Goal: Task Accomplishment & Management: Complete application form

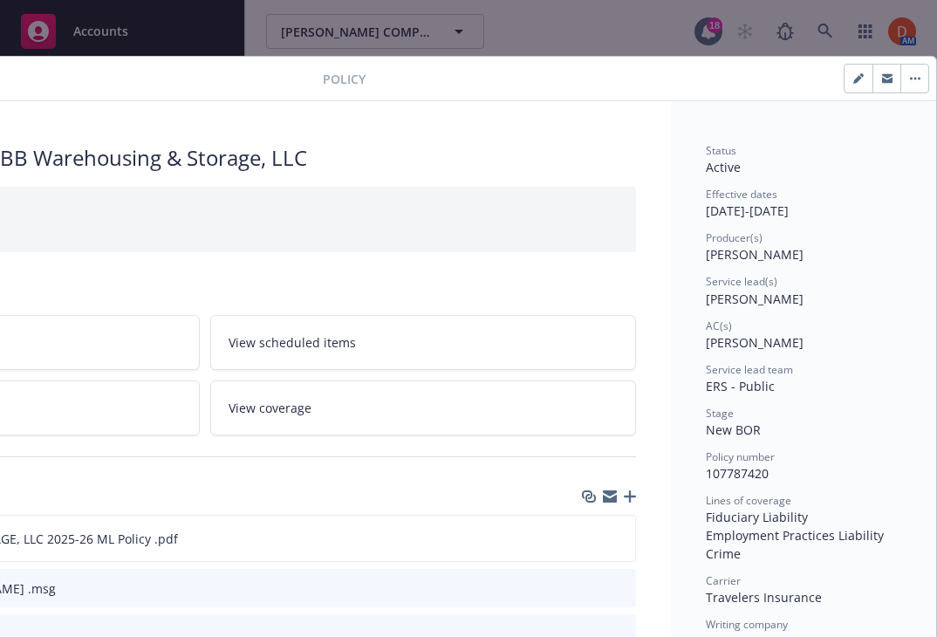
scroll to position [0, 262]
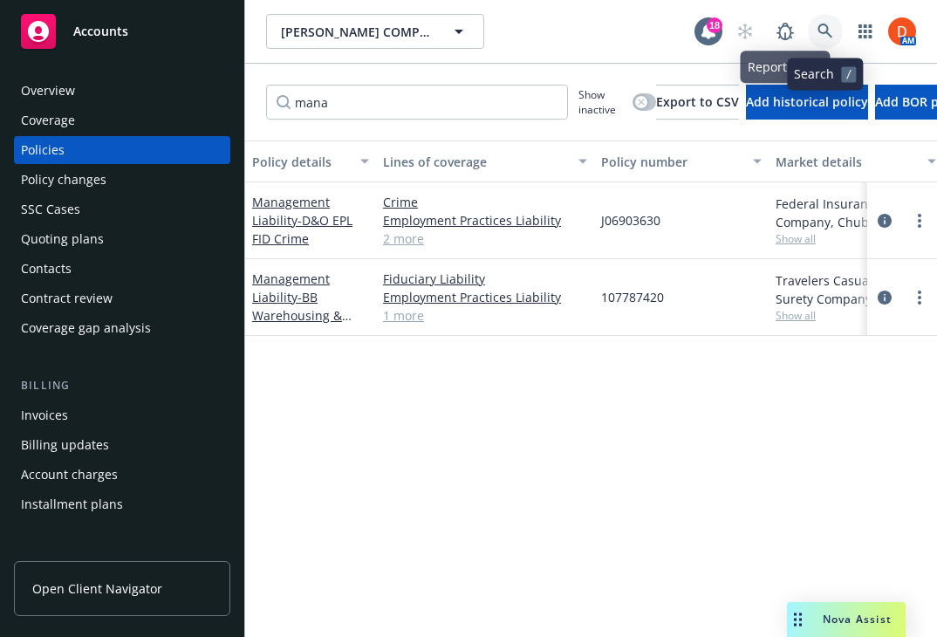
click at [834, 28] on link at bounding box center [824, 31] width 35 height 35
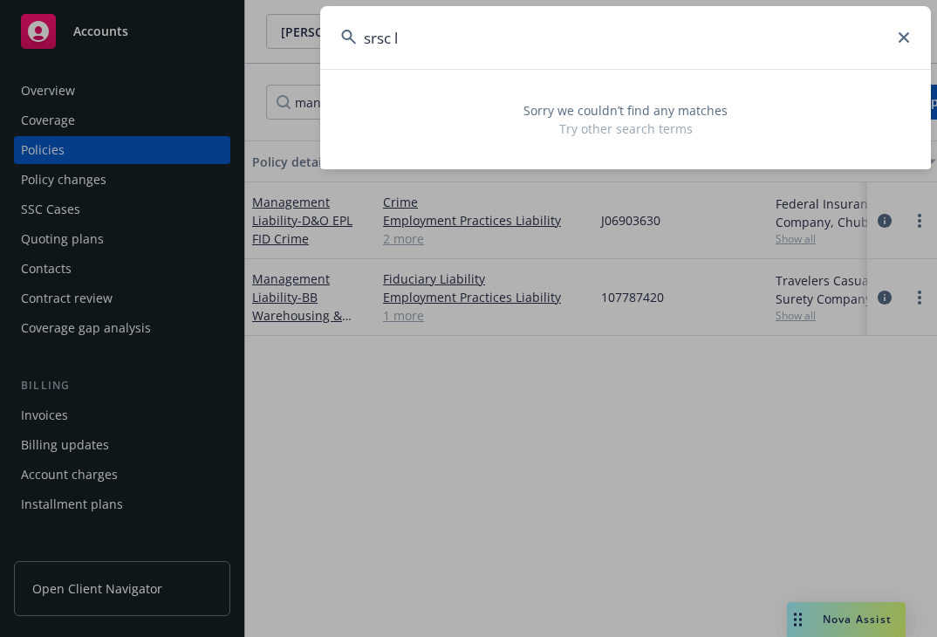
type input "srsc"
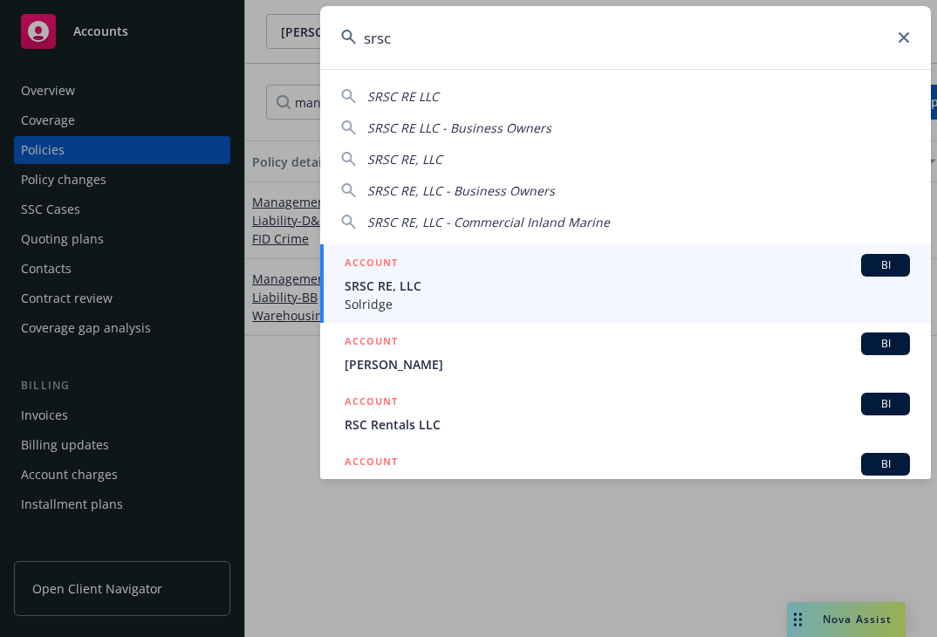
click at [552, 288] on span "SRSC RE, LLC" at bounding box center [626, 285] width 565 height 18
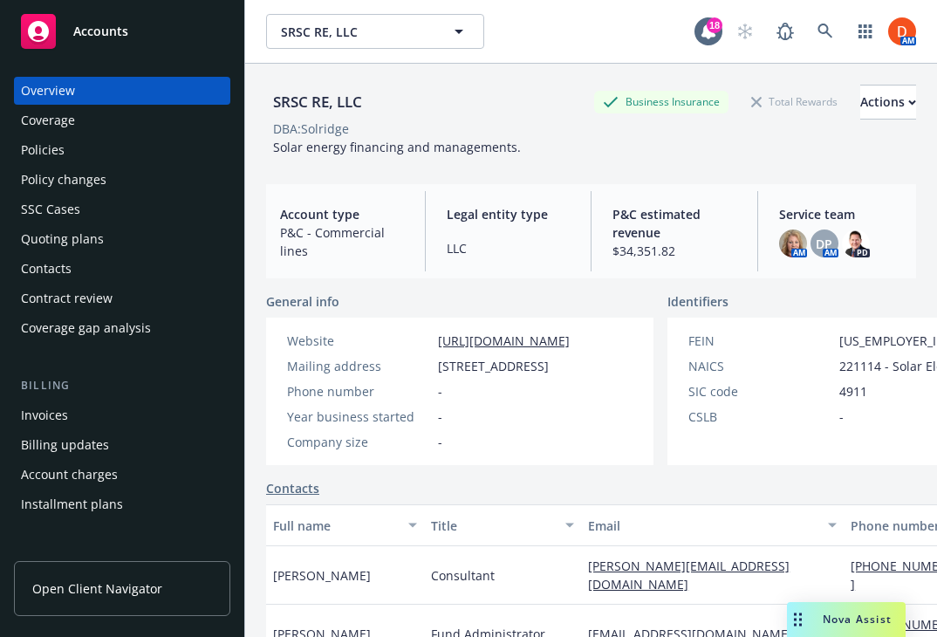
click at [129, 249] on div "Quoting plans" at bounding box center [122, 239] width 202 height 28
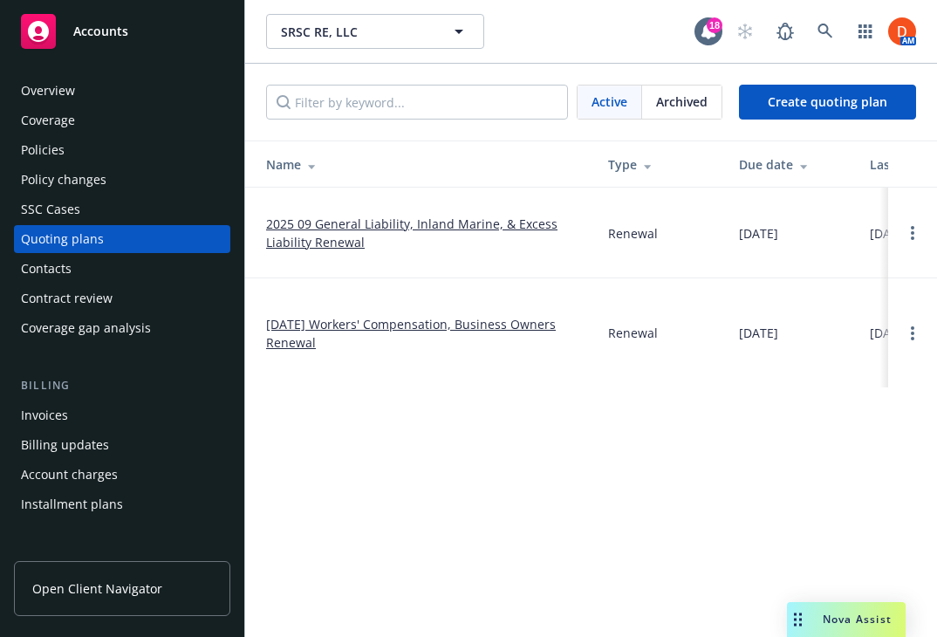
click at [468, 233] on link "2025 09 General Liability, Inland Marine, & Excess Liability Renewal" at bounding box center [423, 233] width 314 height 37
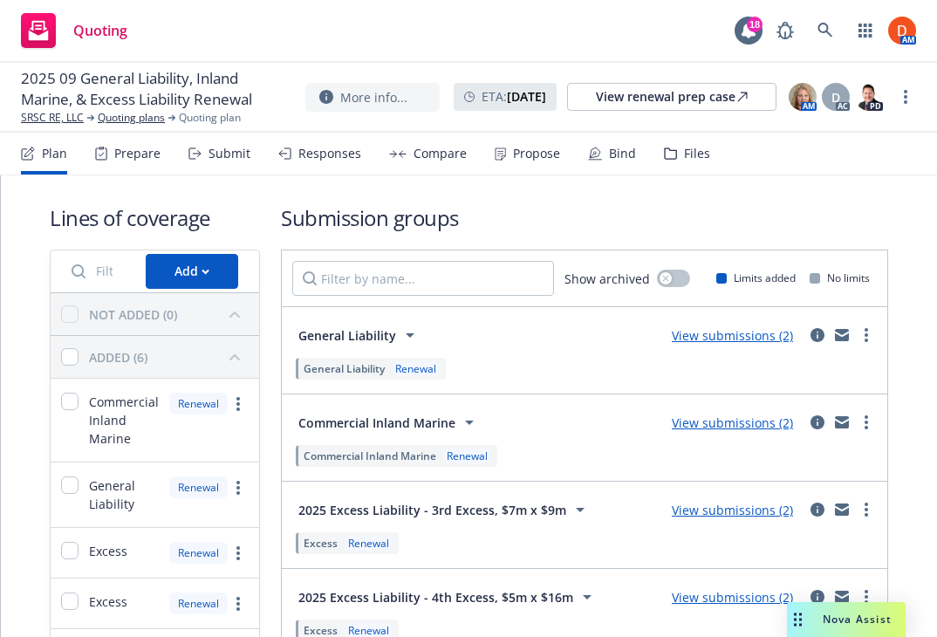
click at [700, 151] on div "Files" at bounding box center [697, 153] width 26 height 14
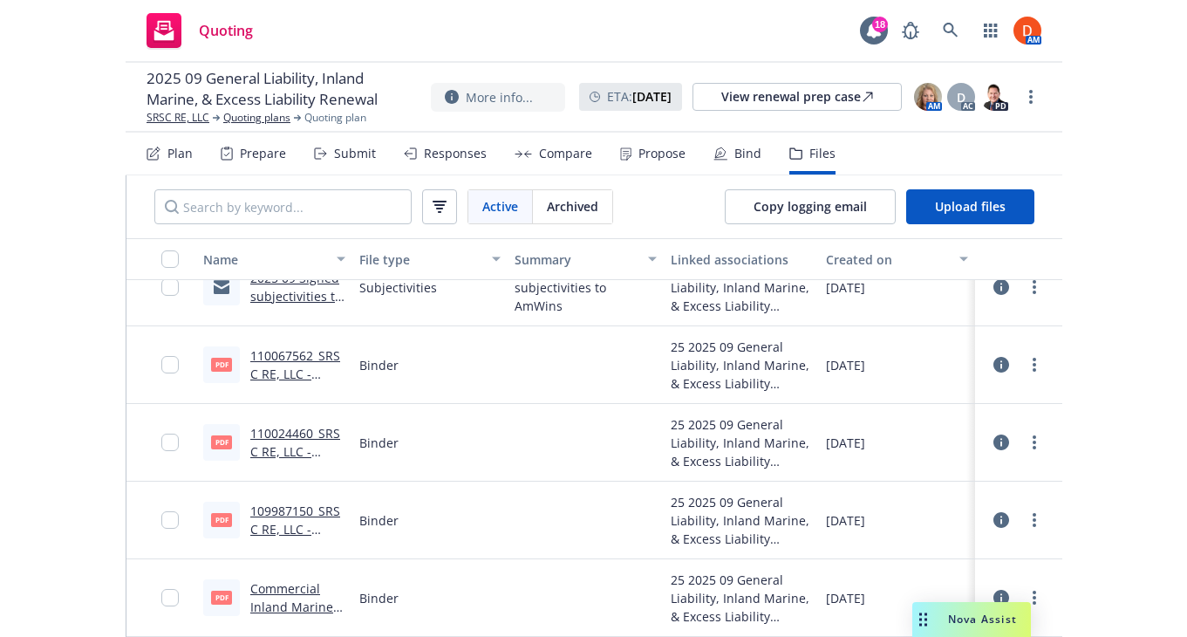
scroll to position [42, 0]
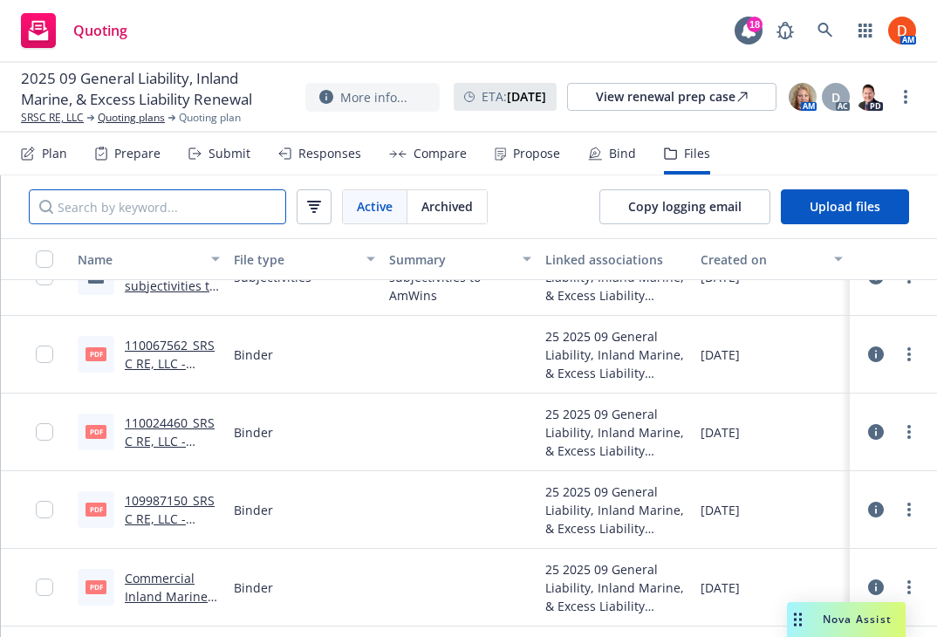
click at [129, 191] on input "Search by keyword..." at bounding box center [157, 206] width 257 height 35
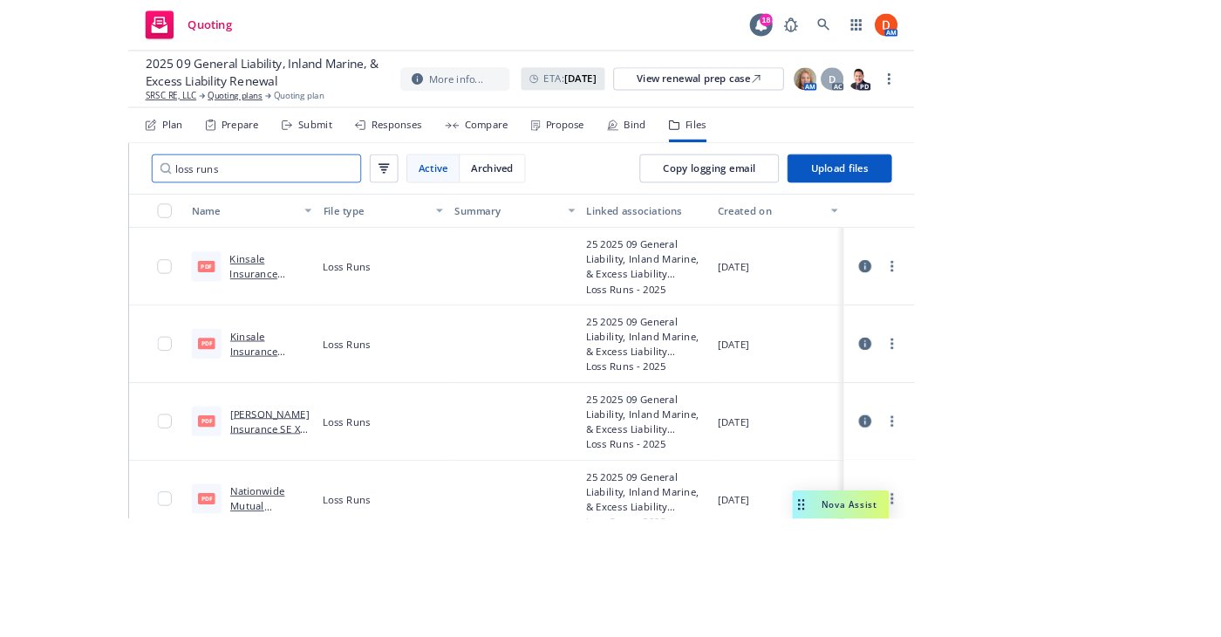
scroll to position [1, 0]
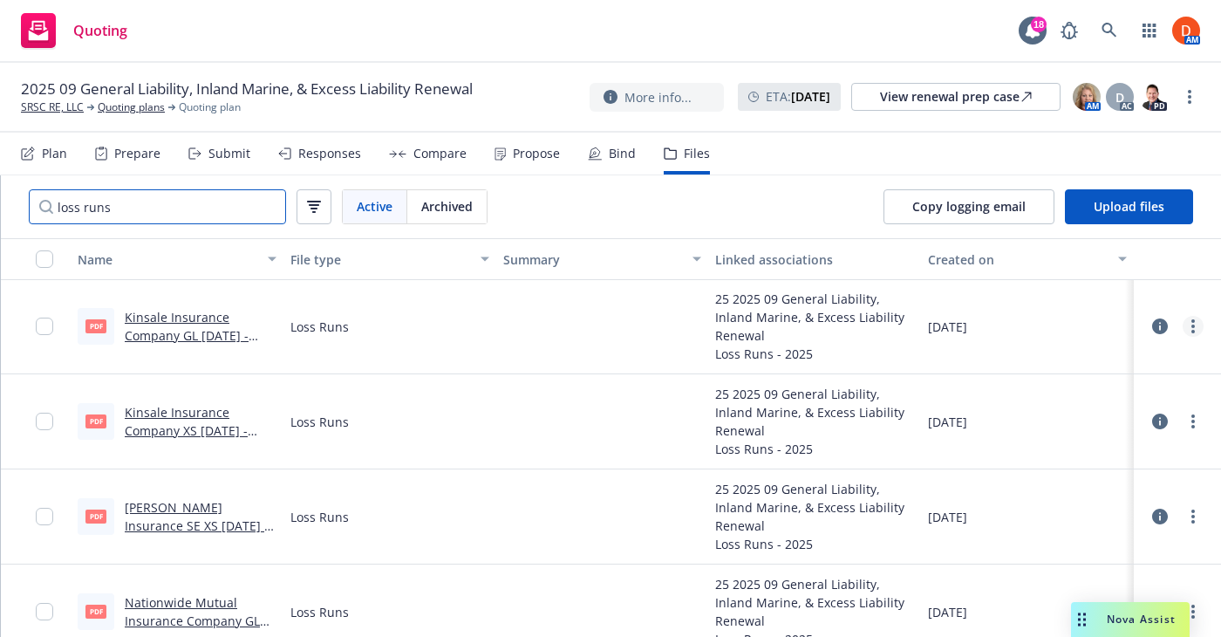
type input "loss runs"
click at [936, 332] on icon "more" at bounding box center [1192, 326] width 3 height 14
click at [936, 395] on link "Download" at bounding box center [1116, 396] width 174 height 35
click at [936, 429] on link "more" at bounding box center [1192, 421] width 21 height 21
click at [936, 487] on link "Download" at bounding box center [1116, 491] width 174 height 35
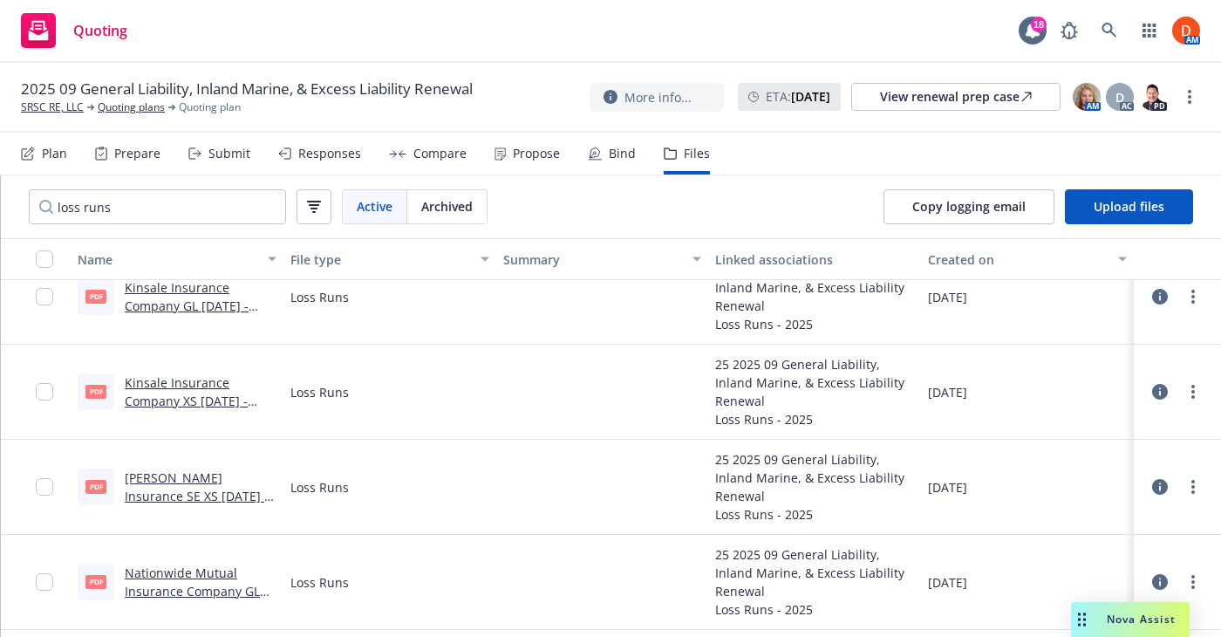
scroll to position [33, 0]
click at [936, 487] on link "more" at bounding box center [1192, 483] width 21 height 21
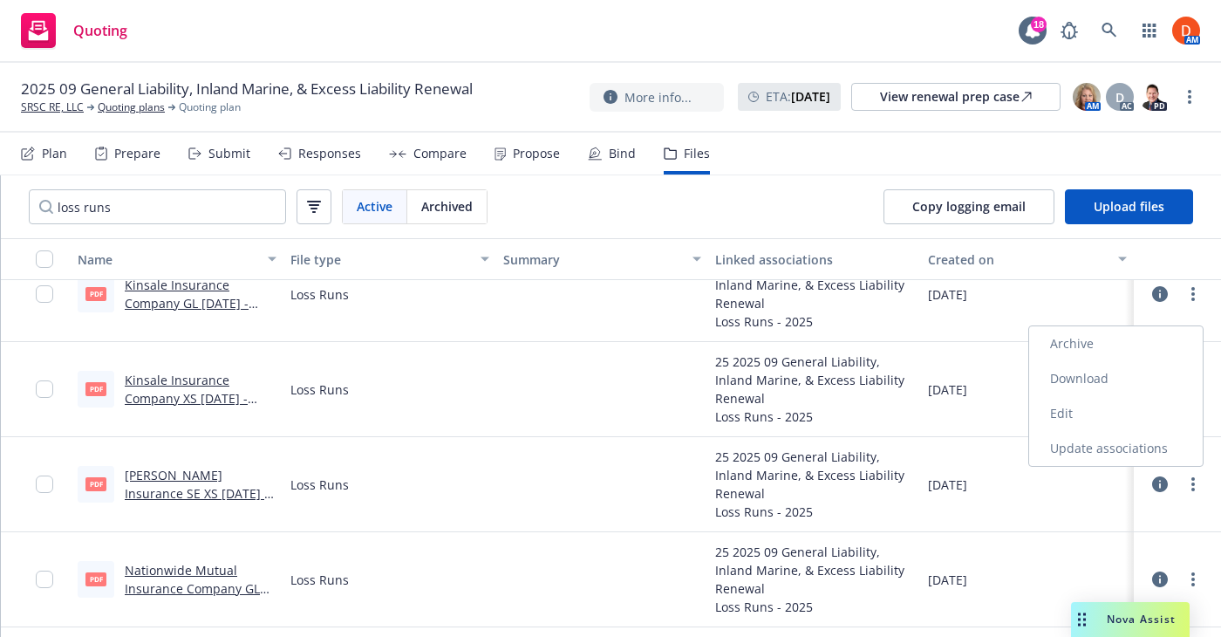
click at [936, 390] on link "Download" at bounding box center [1116, 378] width 174 height 35
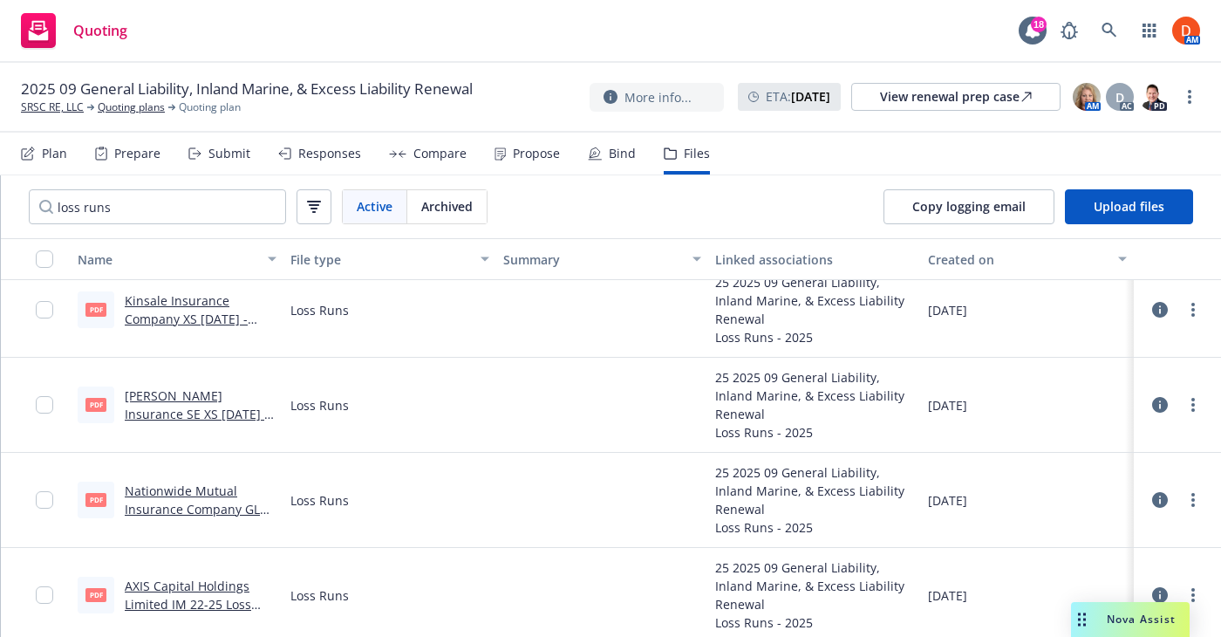
scroll to position [128, 0]
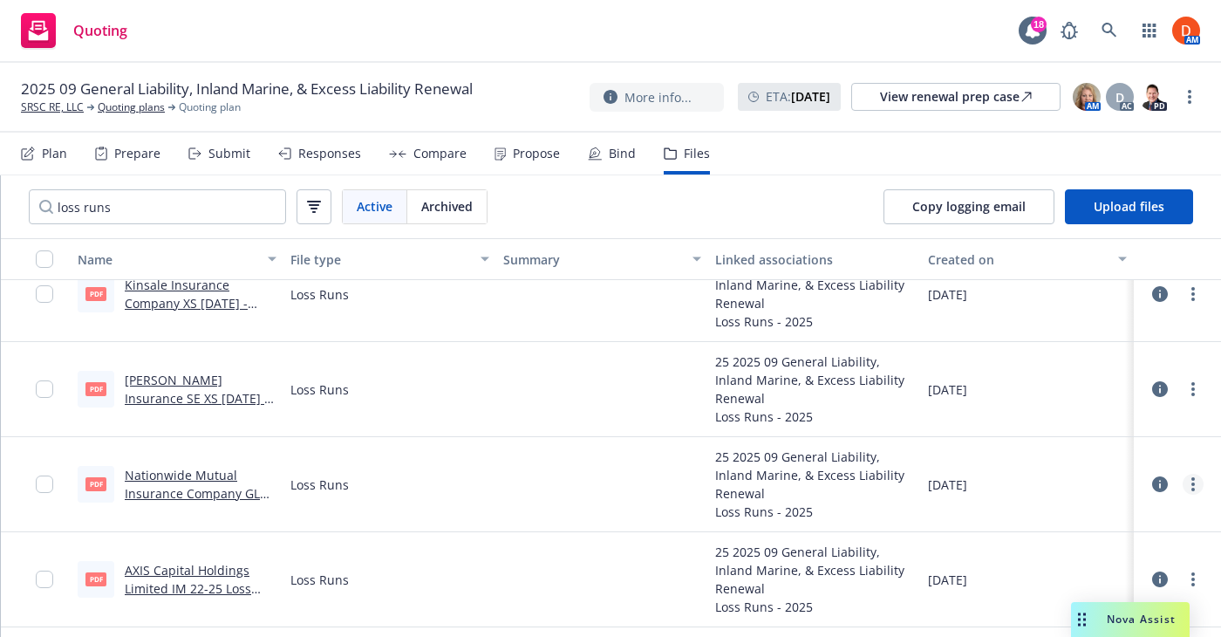
click at [936, 477] on icon "more" at bounding box center [1192, 484] width 3 height 14
click at [936, 379] on link "Download" at bounding box center [1116, 378] width 174 height 35
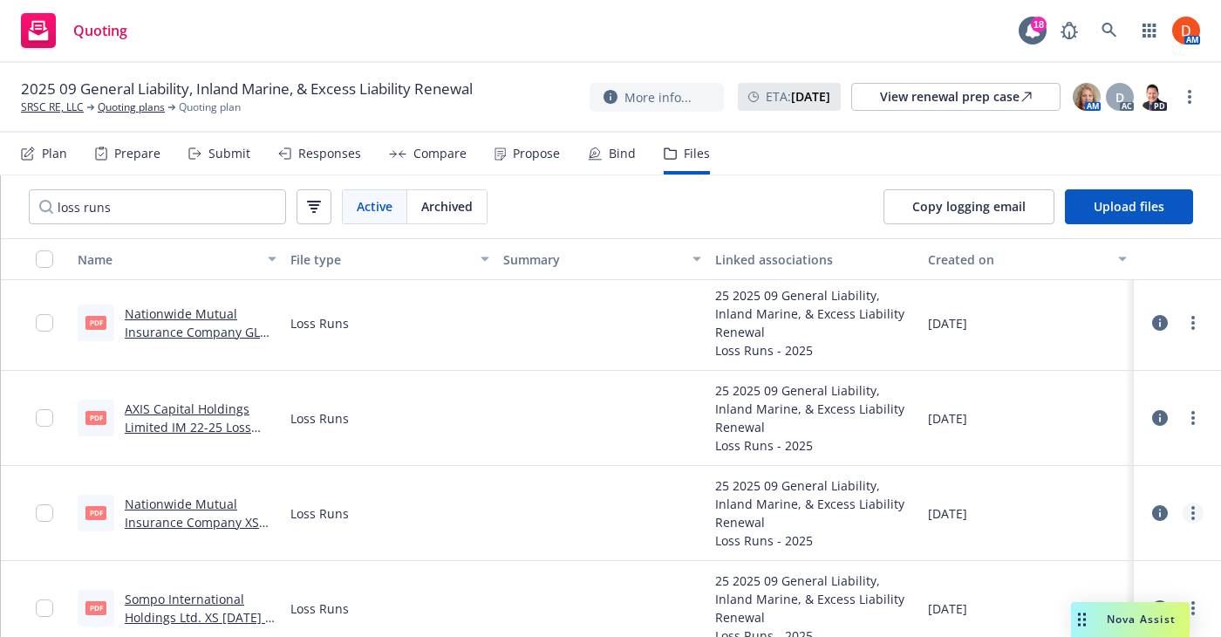
scroll to position [247, 0]
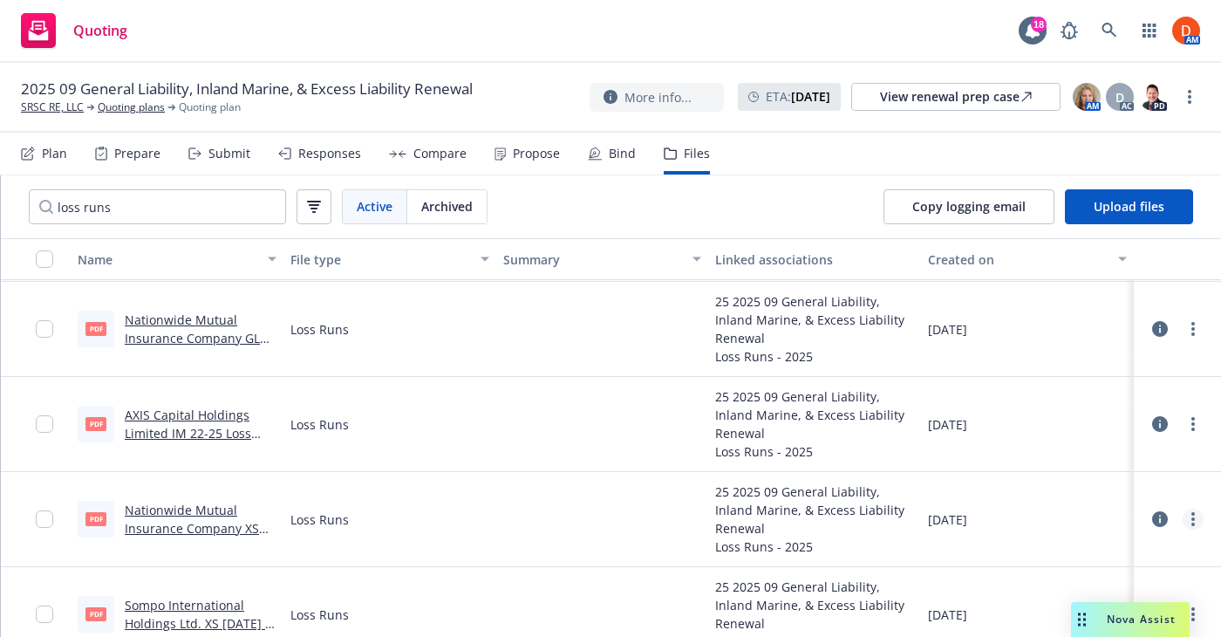
click at [936, 517] on circle "more" at bounding box center [1192, 518] width 3 height 3
click at [936, 415] on link "Download" at bounding box center [1116, 413] width 174 height 35
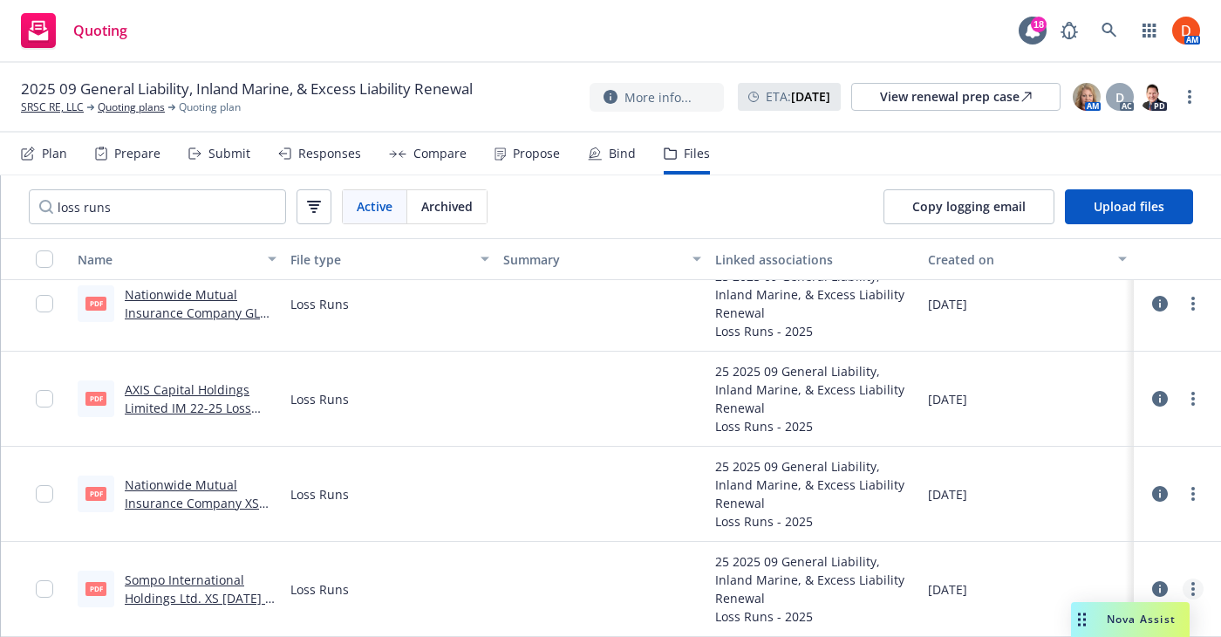
click at [936, 591] on link "more" at bounding box center [1192, 588] width 21 height 21
click at [936, 479] on link "Download" at bounding box center [1116, 483] width 174 height 35
click at [340, 158] on div "Responses" at bounding box center [329, 153] width 63 height 14
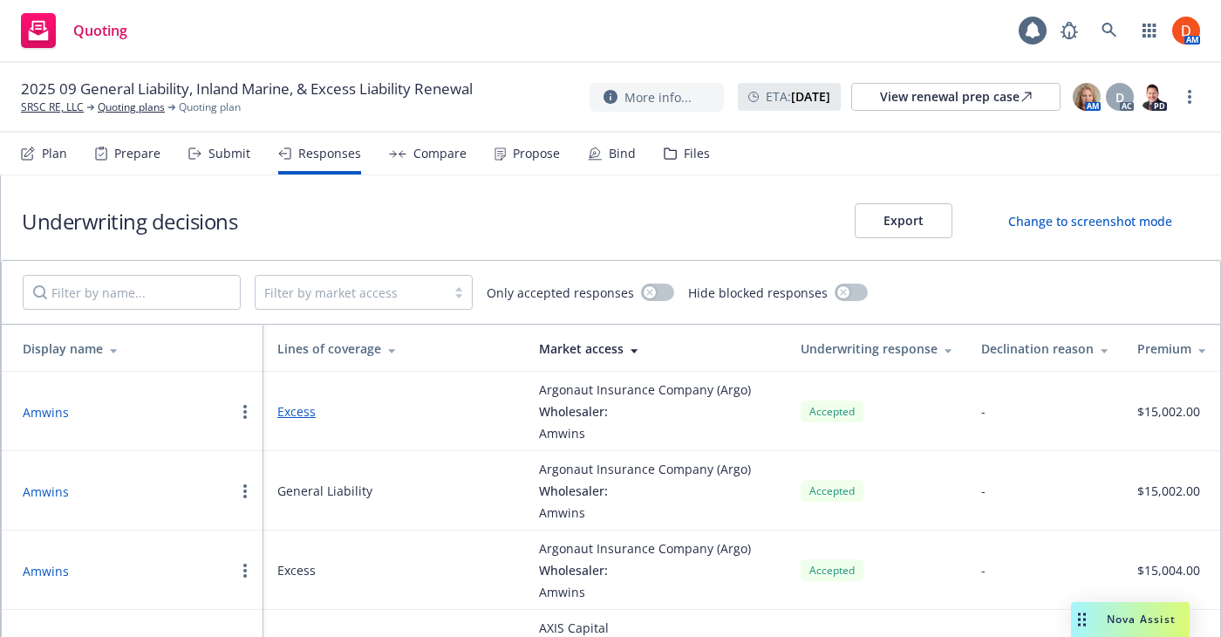
click at [517, 158] on div "Propose" at bounding box center [536, 153] width 47 height 14
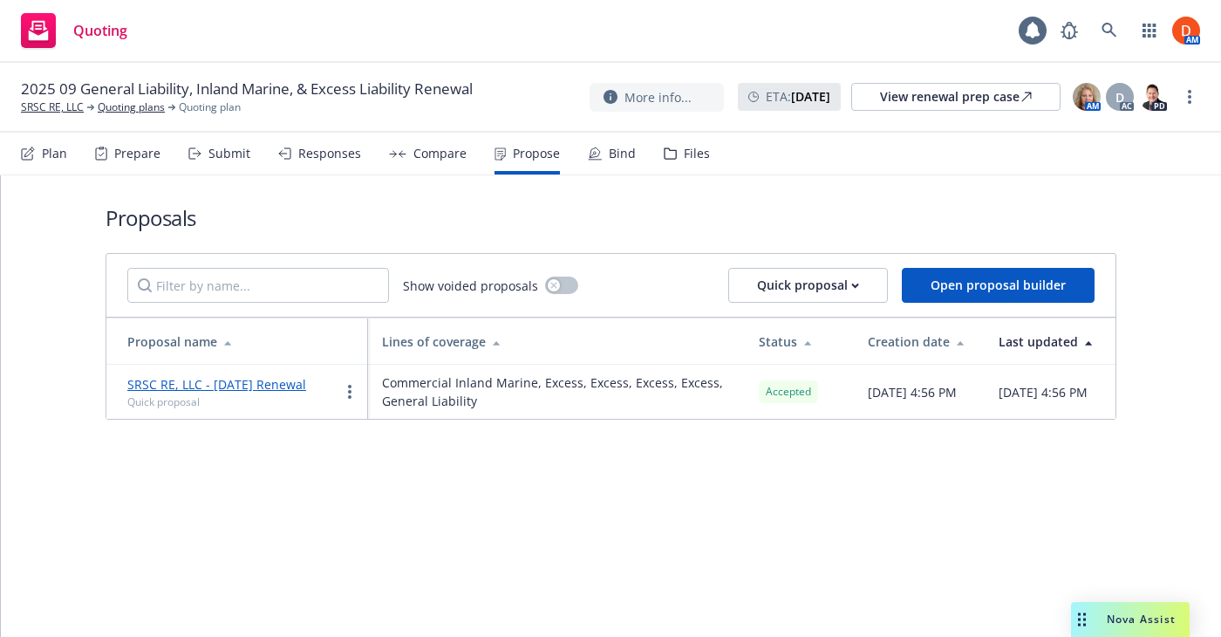
click at [596, 157] on div "Bind" at bounding box center [612, 154] width 48 height 42
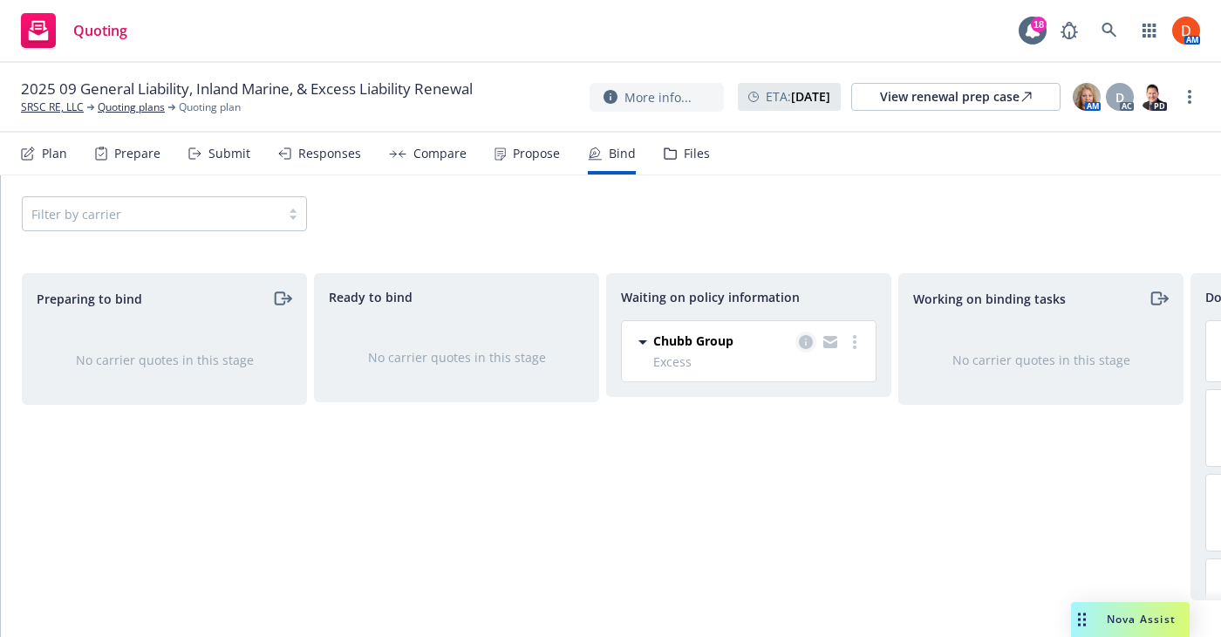
click at [806, 346] on icon "copy logging email" at bounding box center [806, 342] width 14 height 14
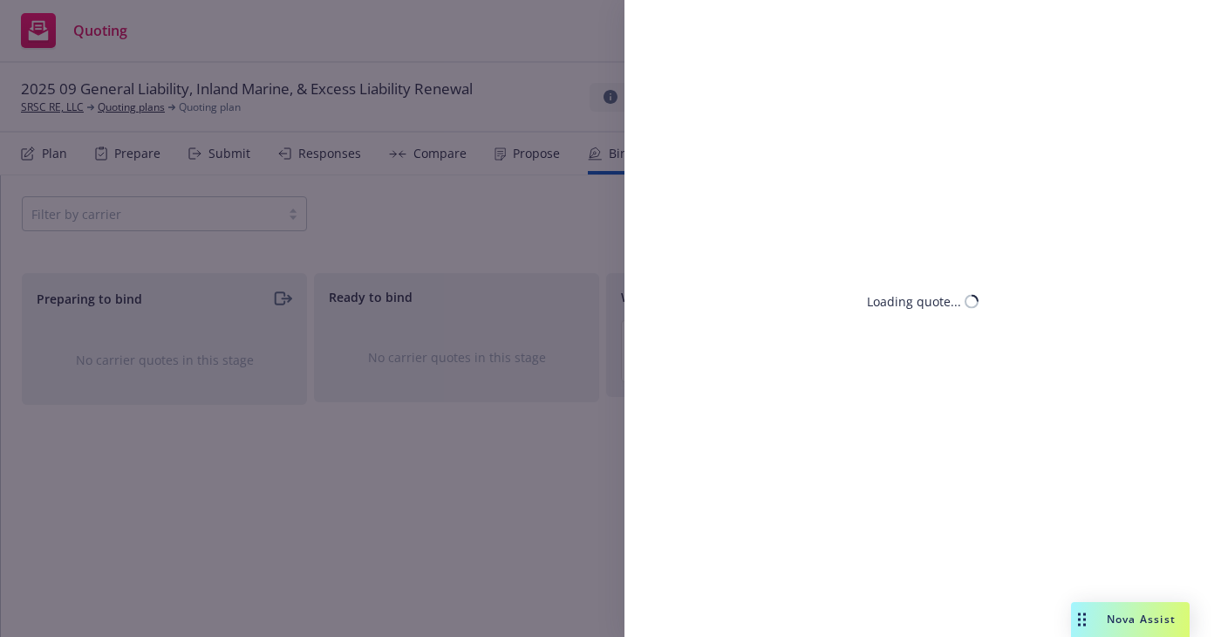
select select "CA"
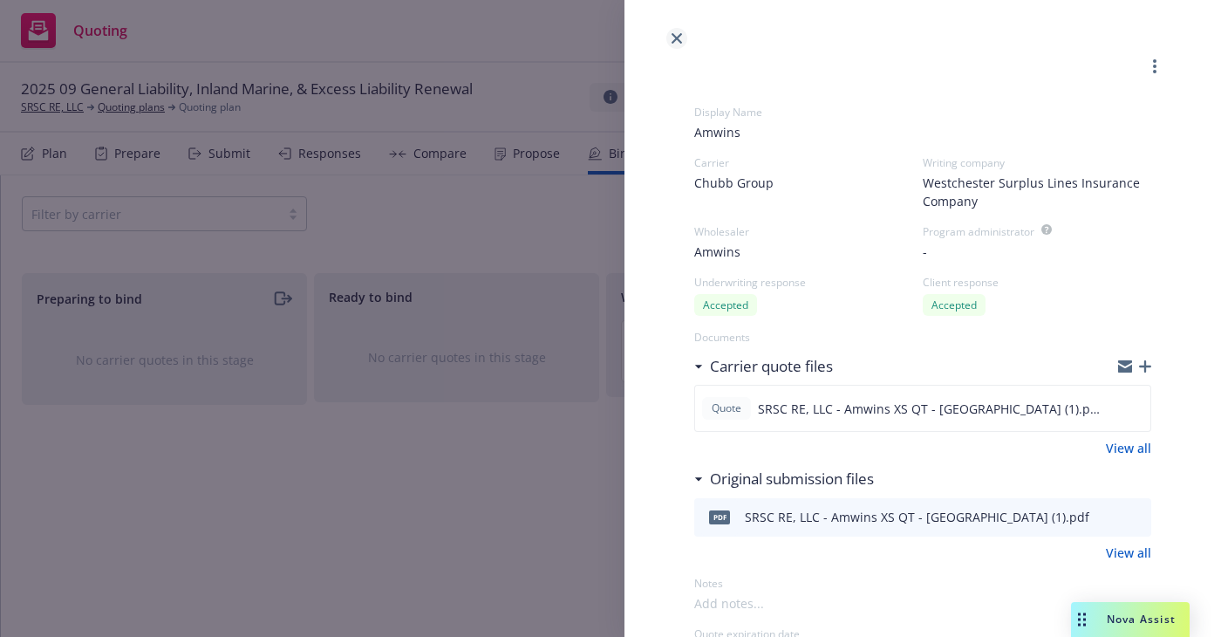
click at [680, 34] on icon "close" at bounding box center [676, 38] width 10 height 10
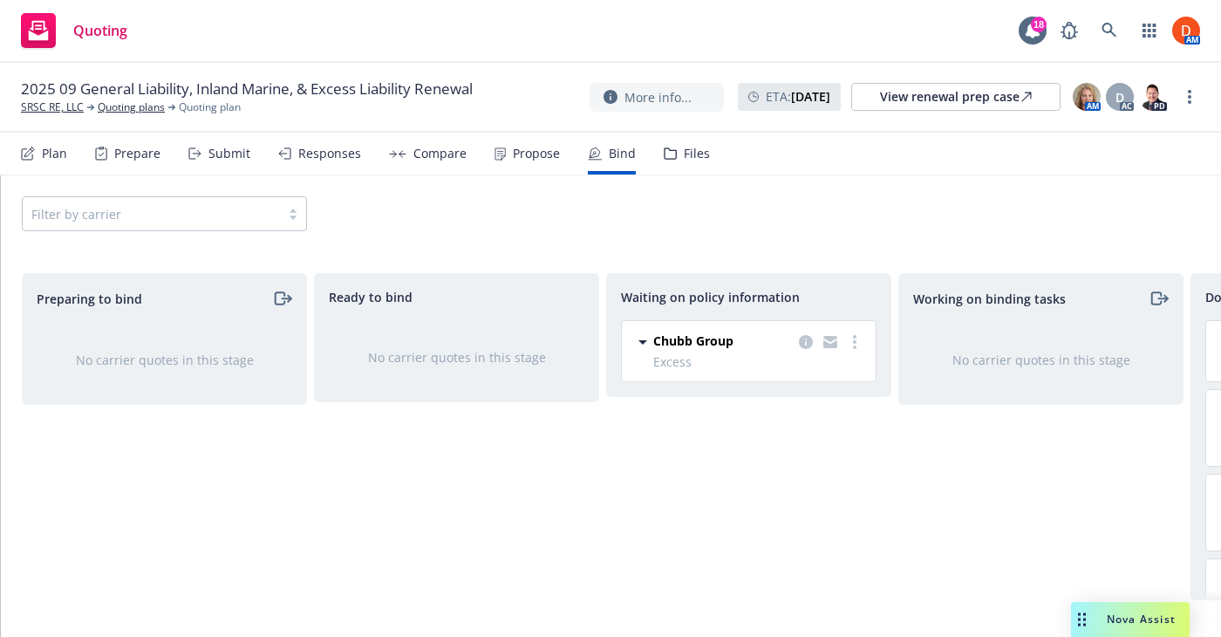
click at [694, 158] on div "Files" at bounding box center [697, 153] width 26 height 14
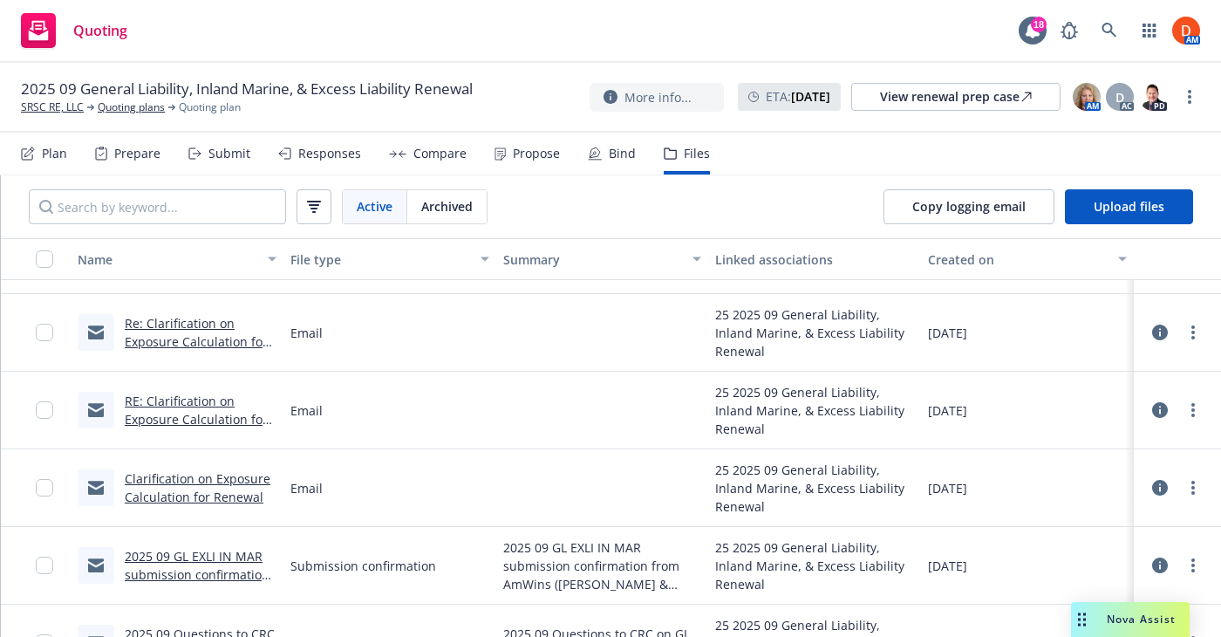
scroll to position [2751, 0]
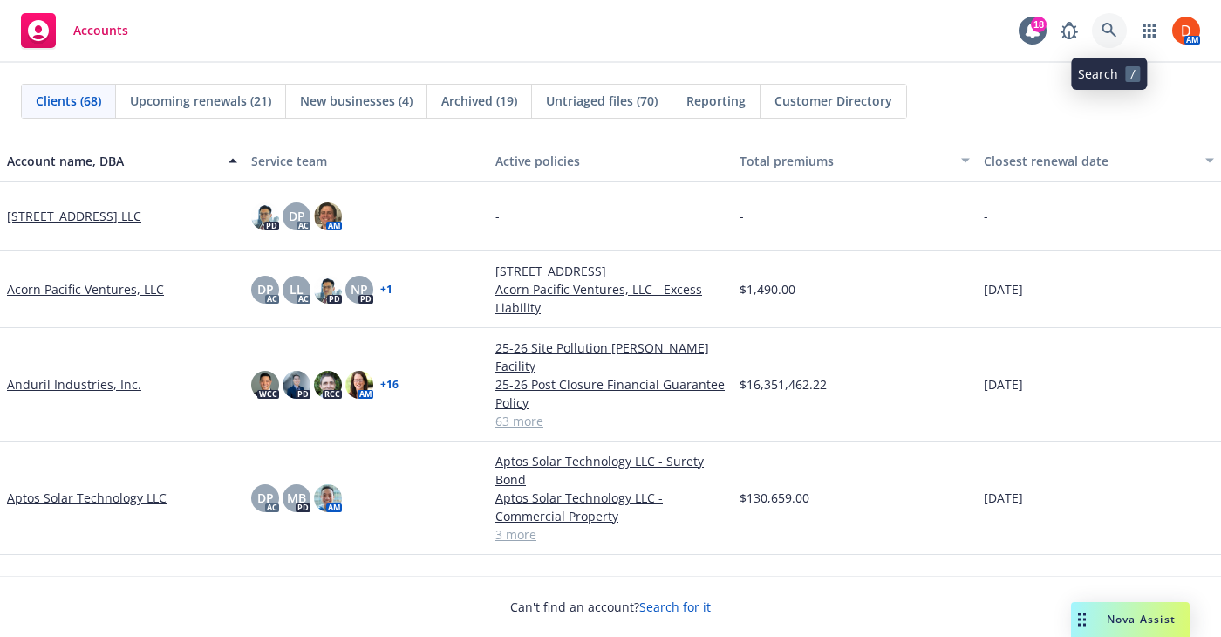
click at [1112, 31] on icon at bounding box center [1108, 30] width 15 height 15
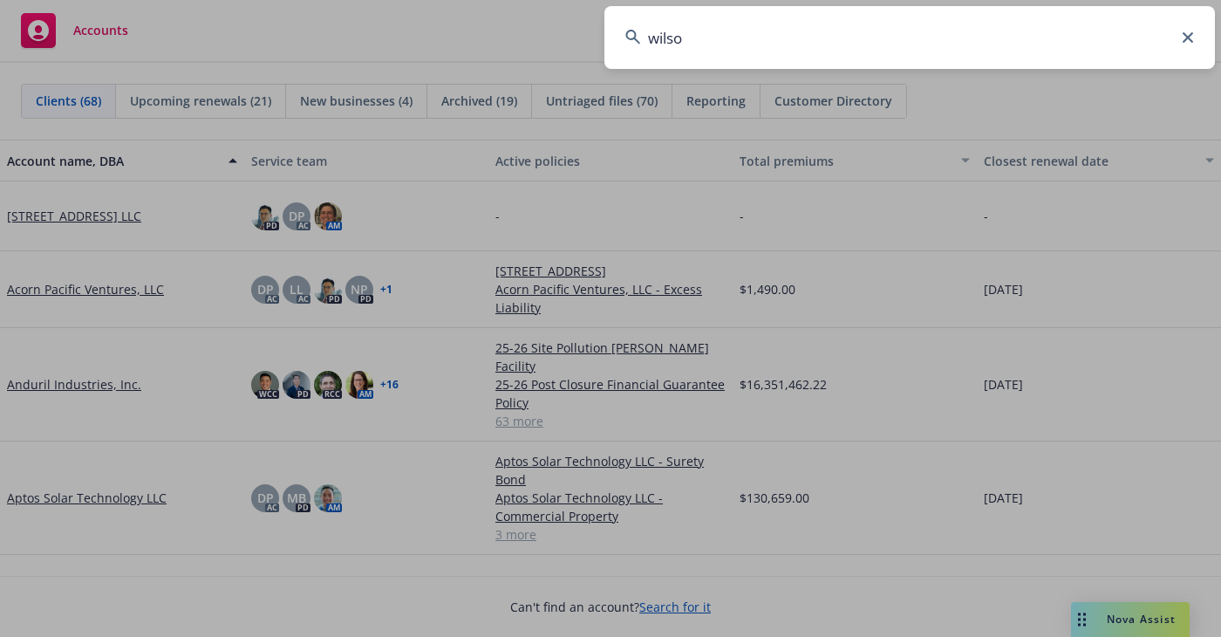
type input "wilson"
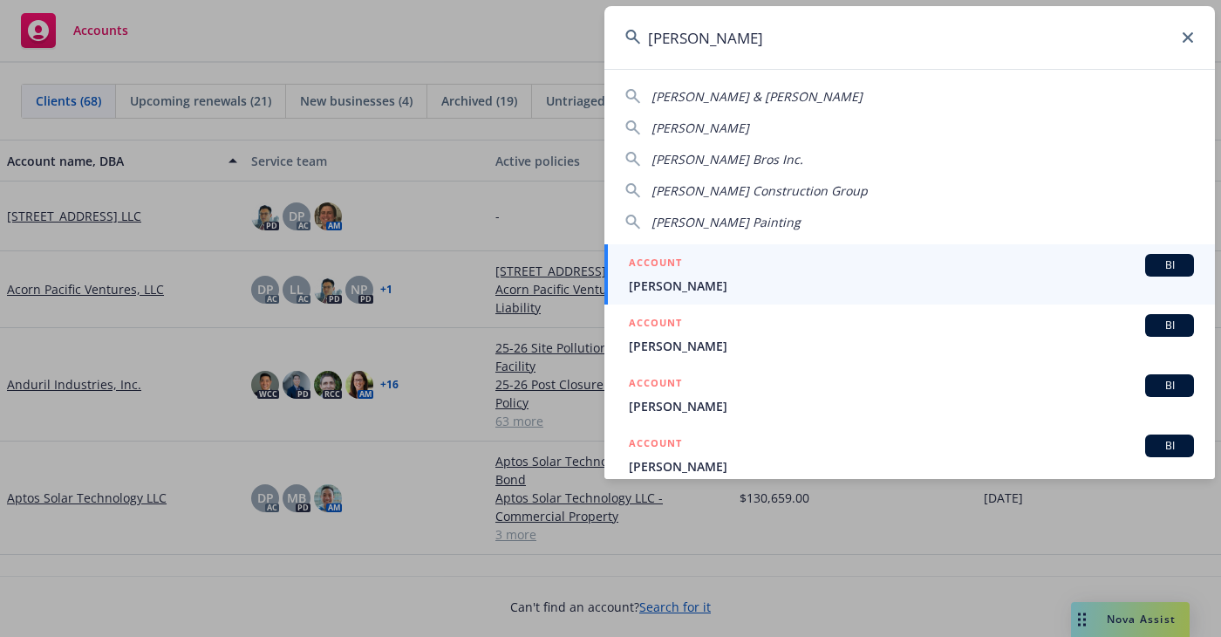
click at [929, 250] on link "ACCOUNT BI Wilson HR" at bounding box center [909, 274] width 610 height 60
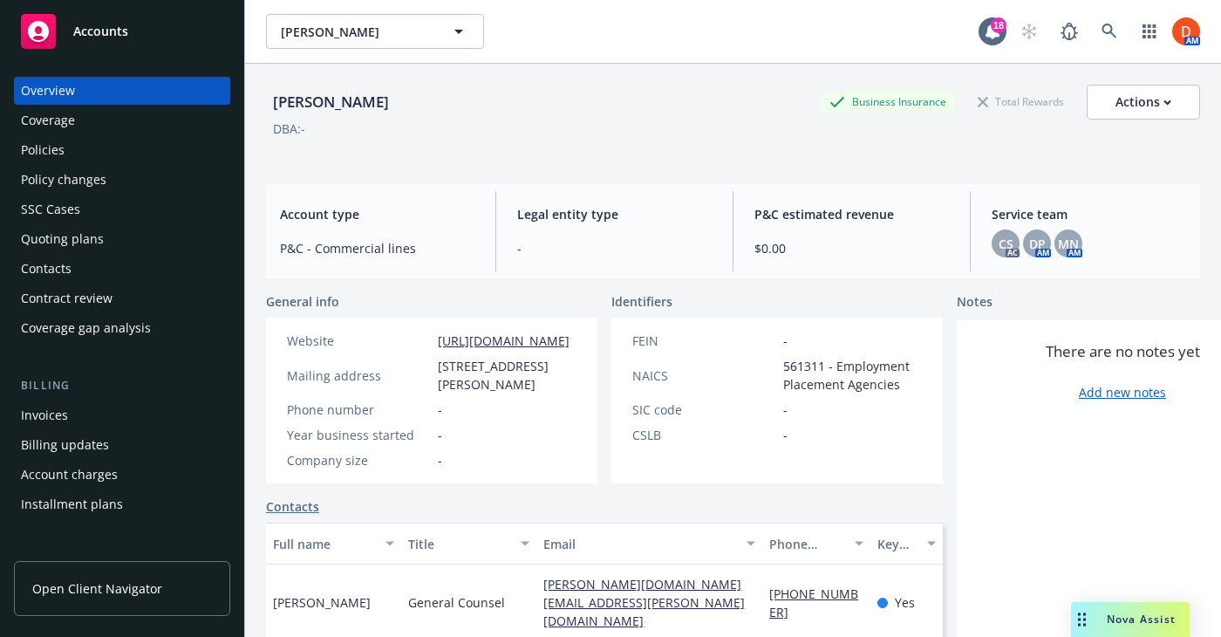
click at [194, 228] on div "Quoting plans" at bounding box center [122, 239] width 202 height 28
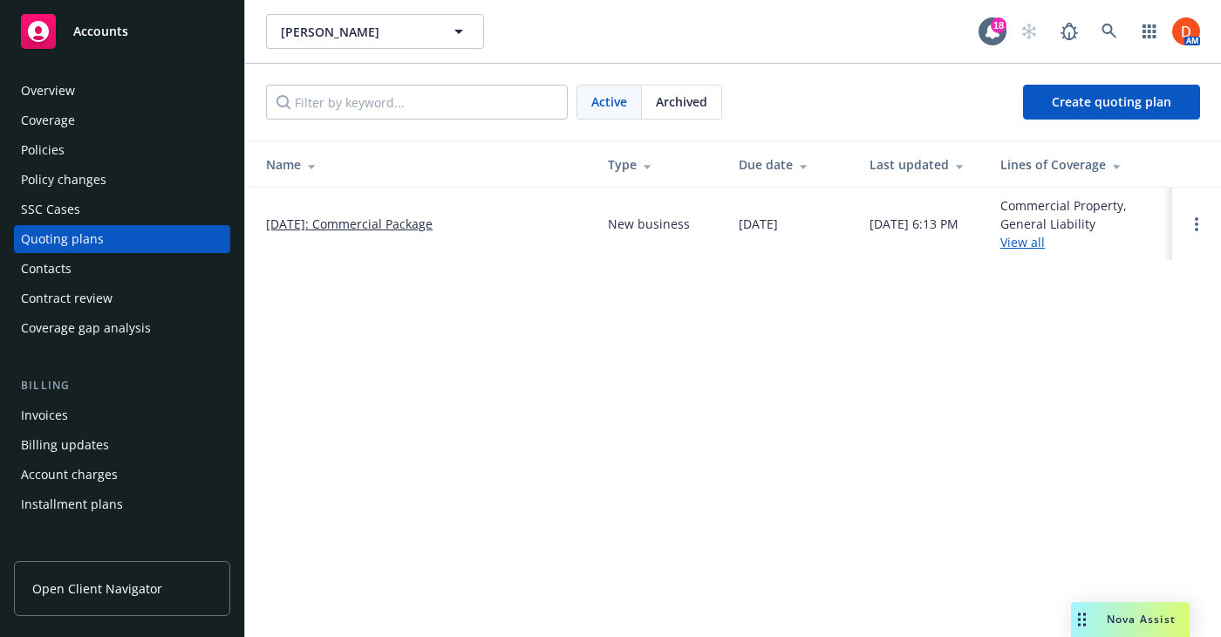
click at [405, 225] on link "09/30/2025: Commercial Package" at bounding box center [349, 224] width 167 height 18
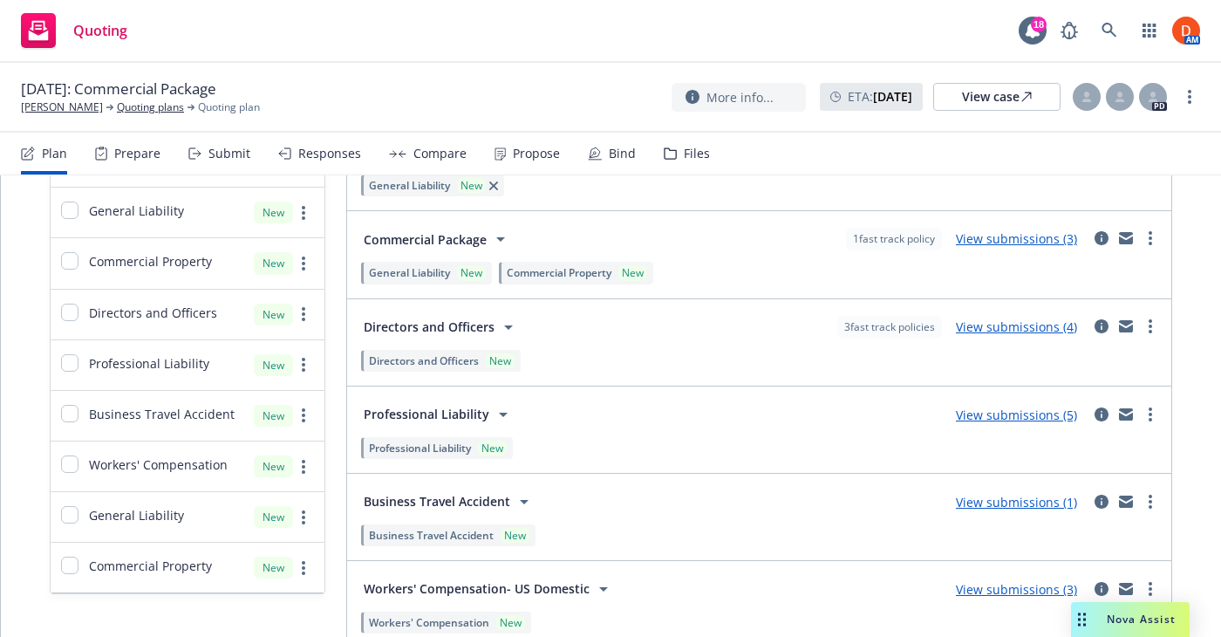
scroll to position [378, 0]
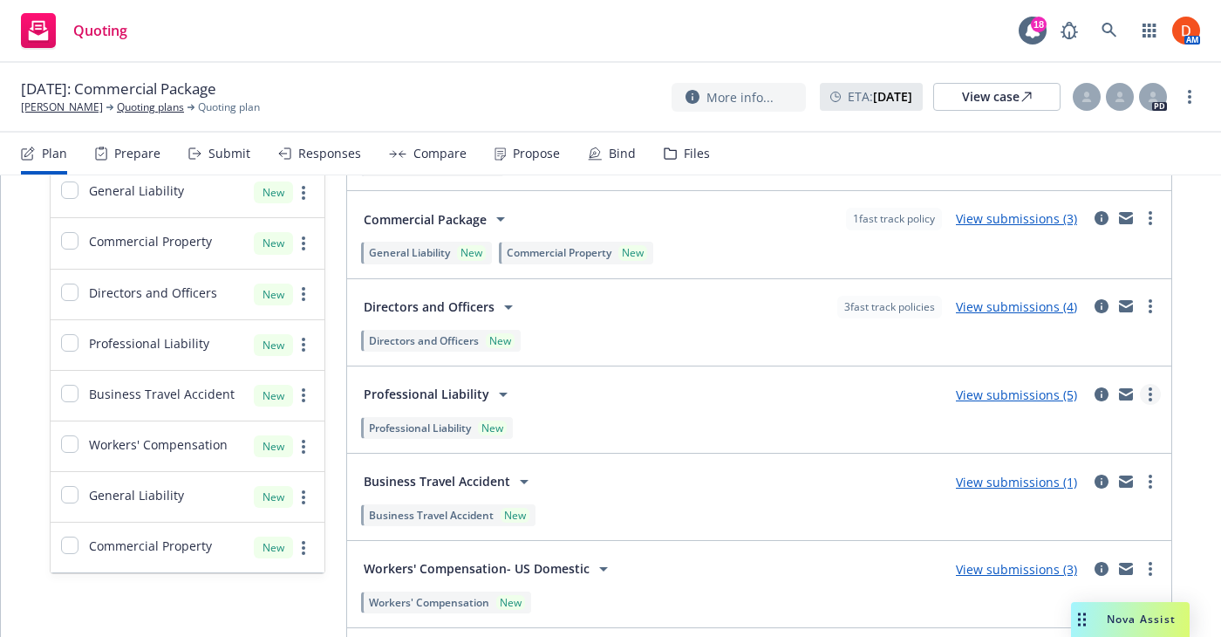
click at [1159, 396] on link "more" at bounding box center [1150, 394] width 21 height 21
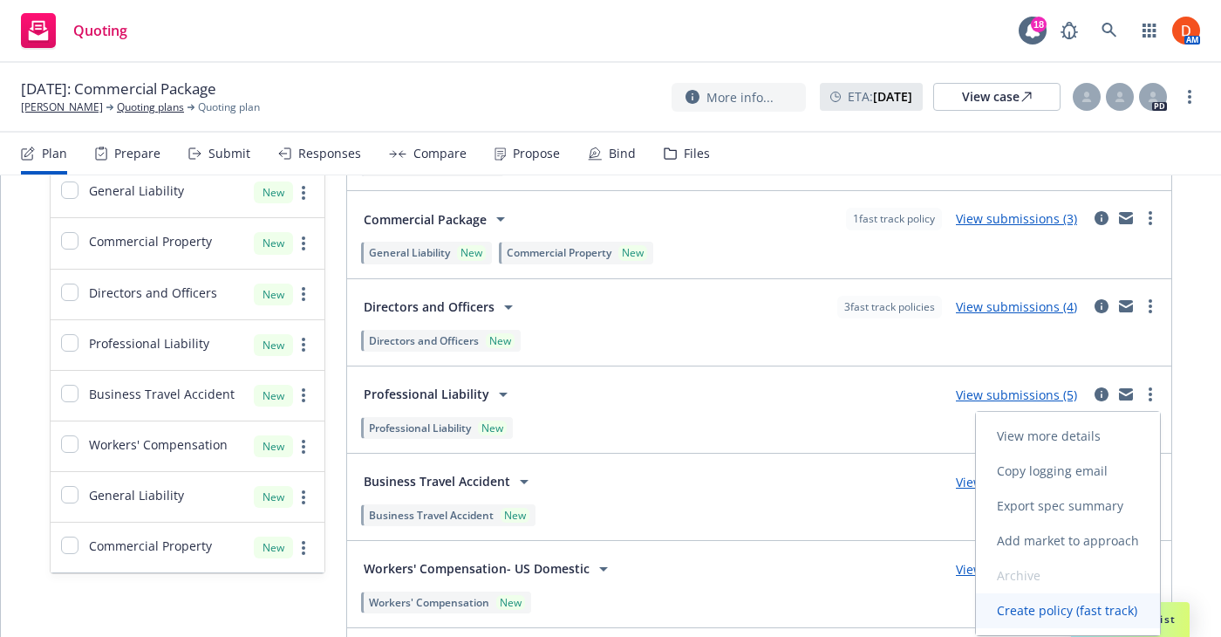
click at [1054, 610] on span "Create policy (fast track)" at bounding box center [1067, 610] width 182 height 17
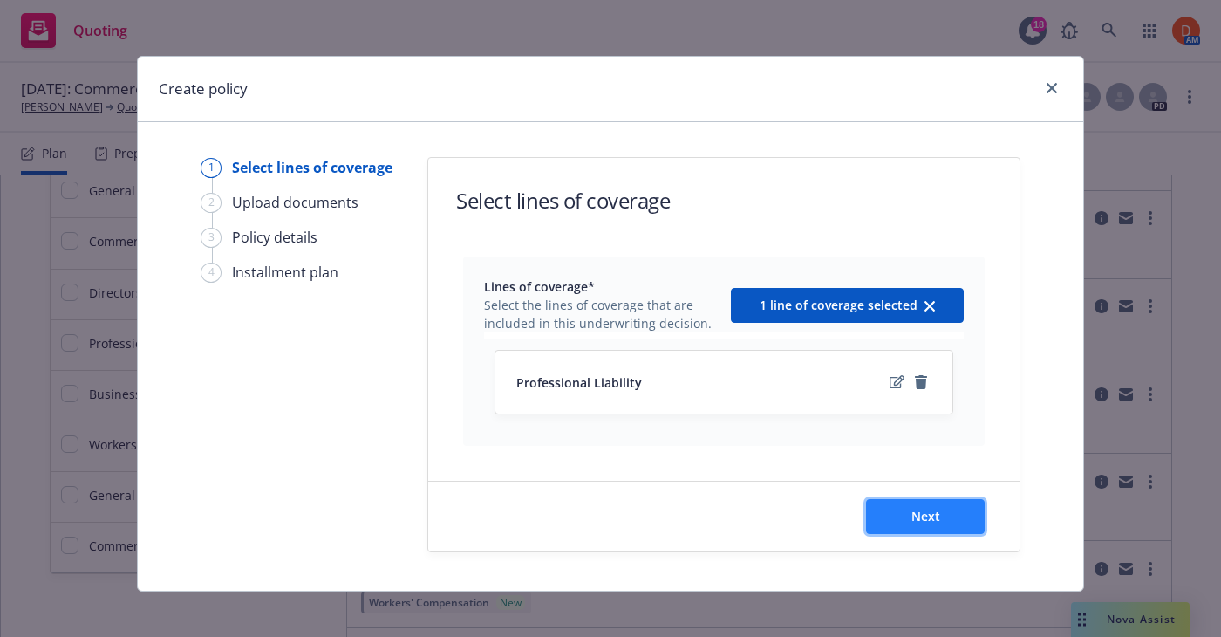
click at [960, 500] on button "Next" at bounding box center [925, 516] width 119 height 35
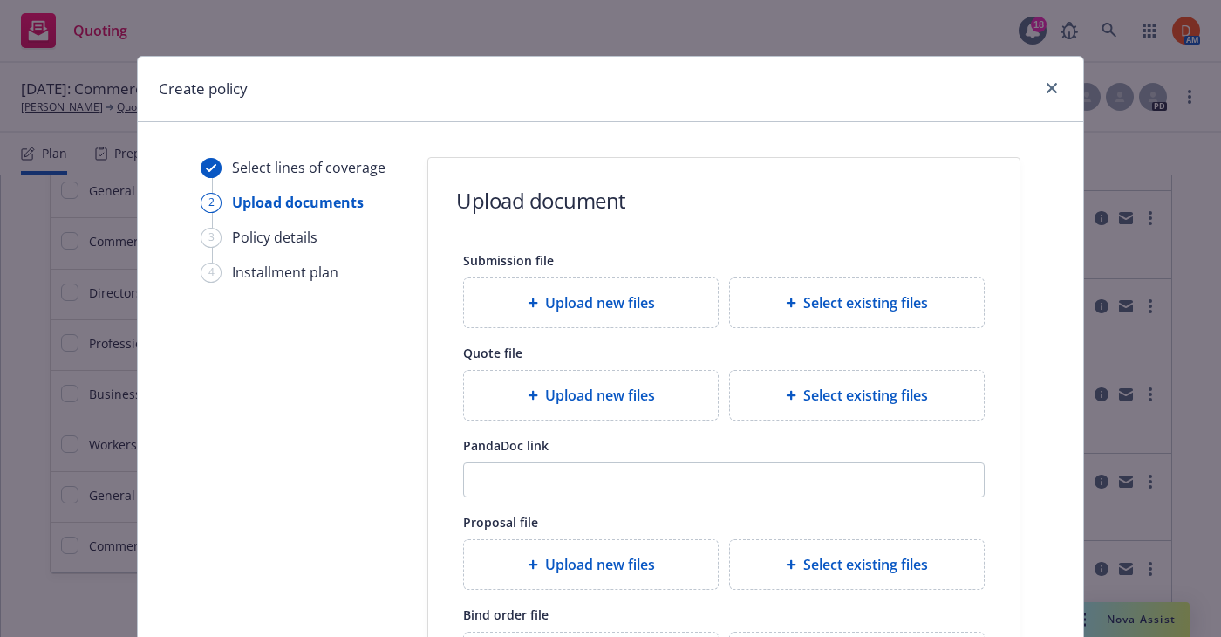
scroll to position [247, 0]
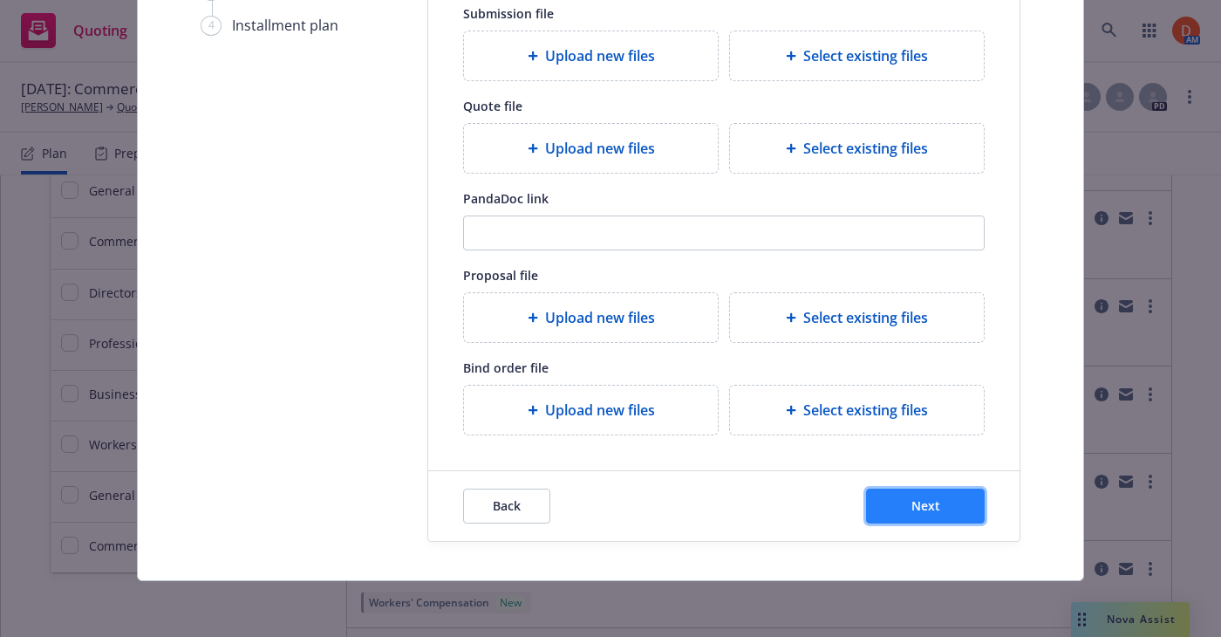
click at [944, 498] on button "Next" at bounding box center [925, 505] width 119 height 35
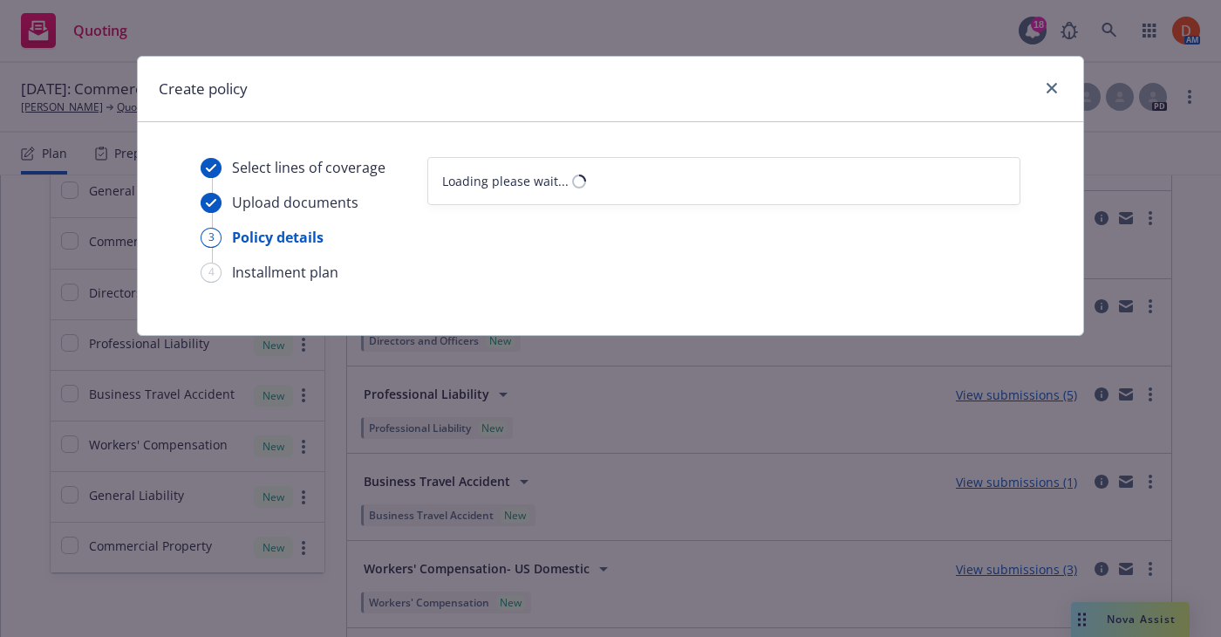
select select "12"
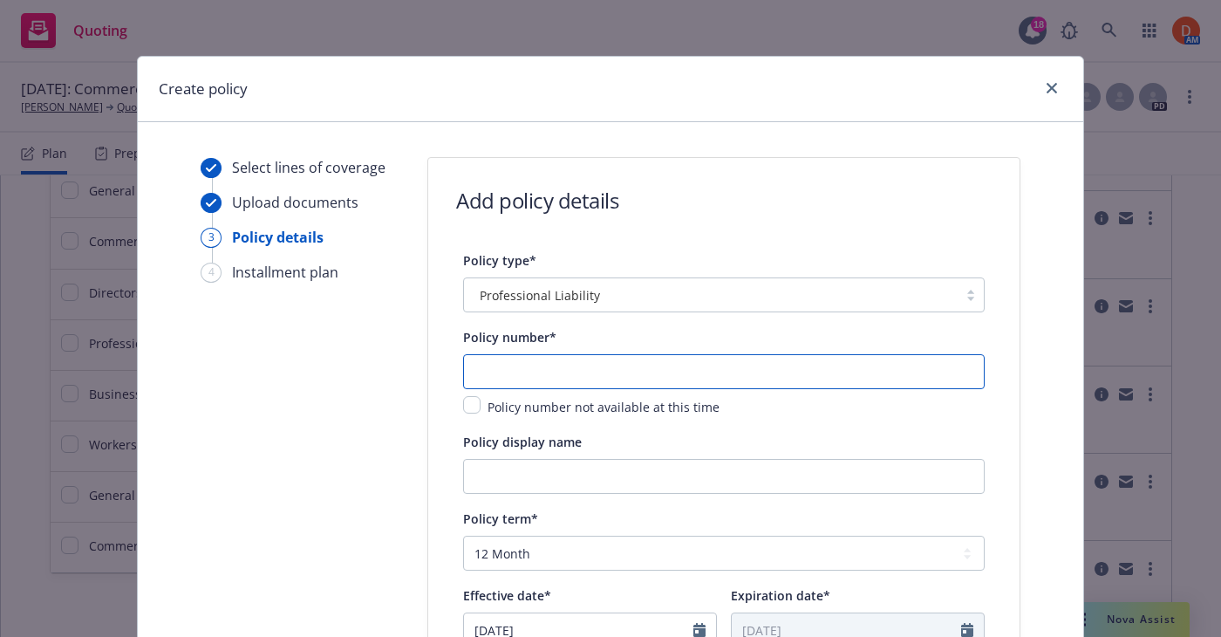
click at [698, 365] on input "text" at bounding box center [723, 371] width 521 height 35
paste input "P50956"
type input "P50956"
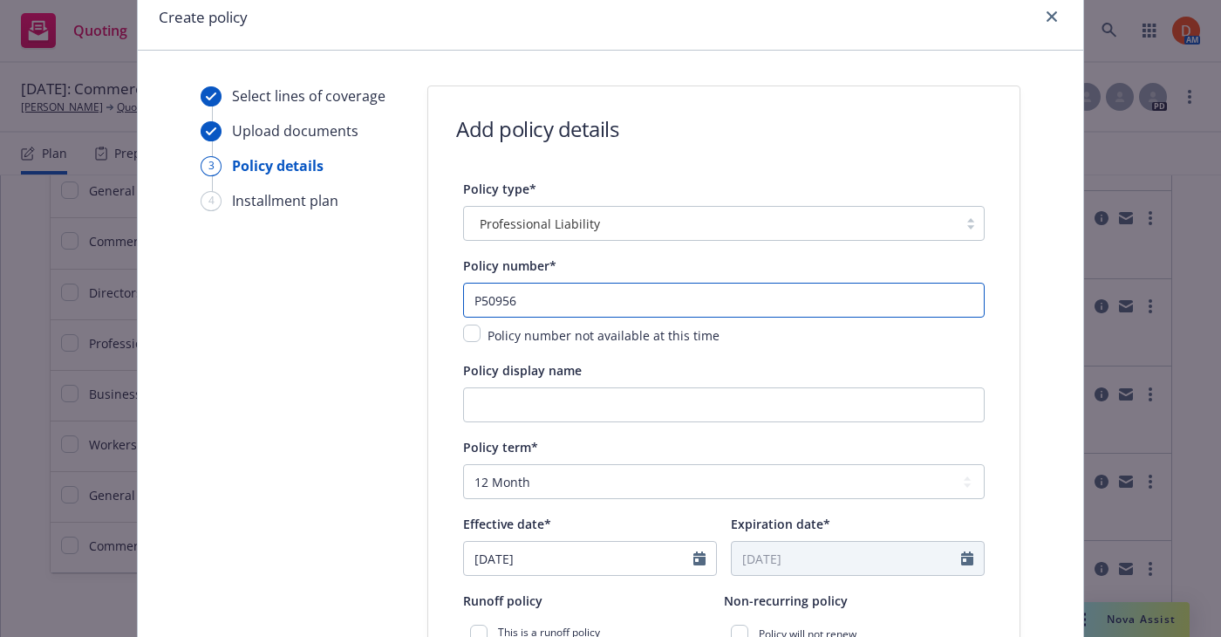
scroll to position [240, 0]
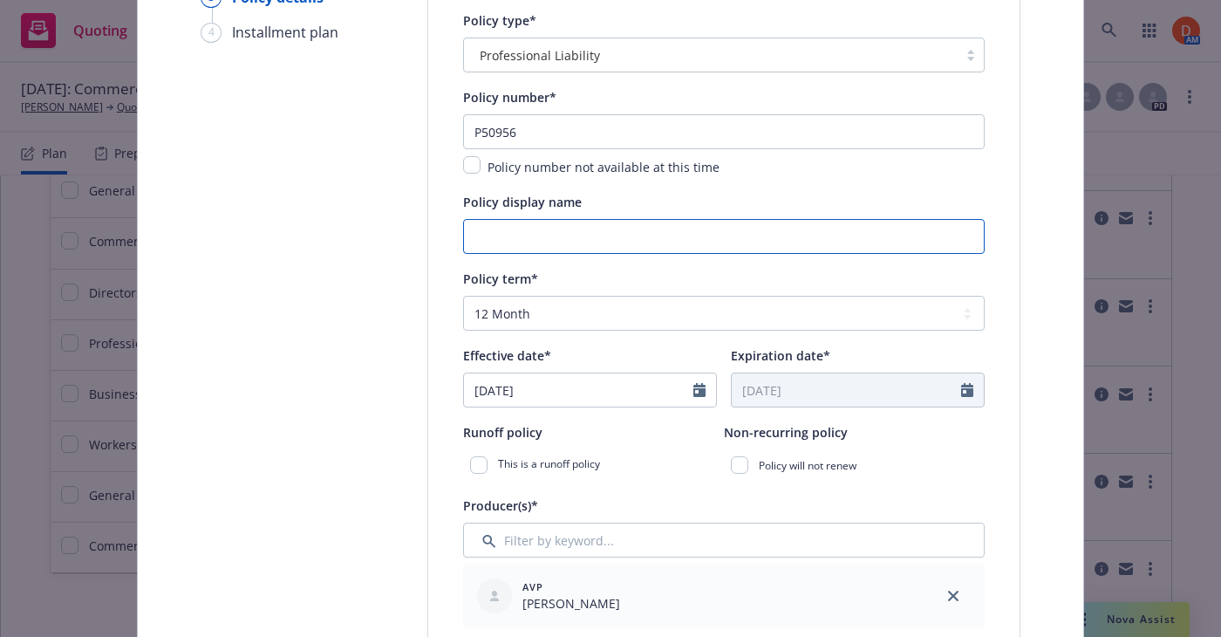
click at [808, 230] on input "Policy display name" at bounding box center [723, 236] width 521 height 35
paste input "WilsonHCG-EMEA Ltd"
type input "WilsonHCG-EMEA Ltd"
click at [566, 382] on input "[DATE]" at bounding box center [578, 389] width 229 height 33
select select "7"
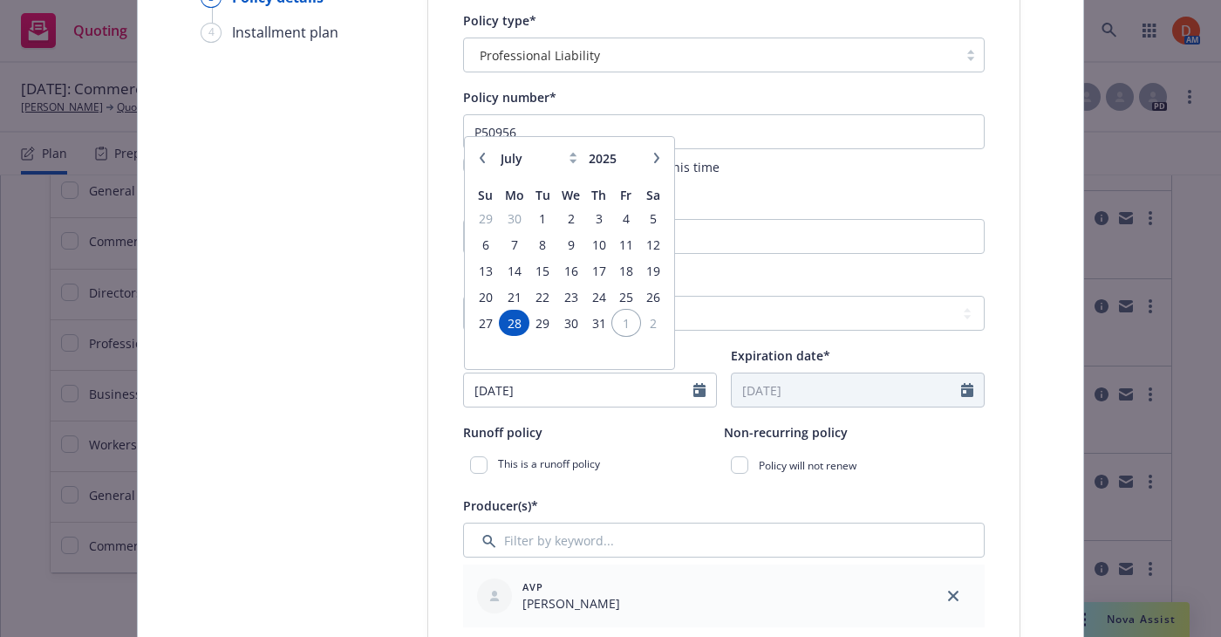
click at [614, 324] on span "1" at bounding box center [626, 323] width 24 height 22
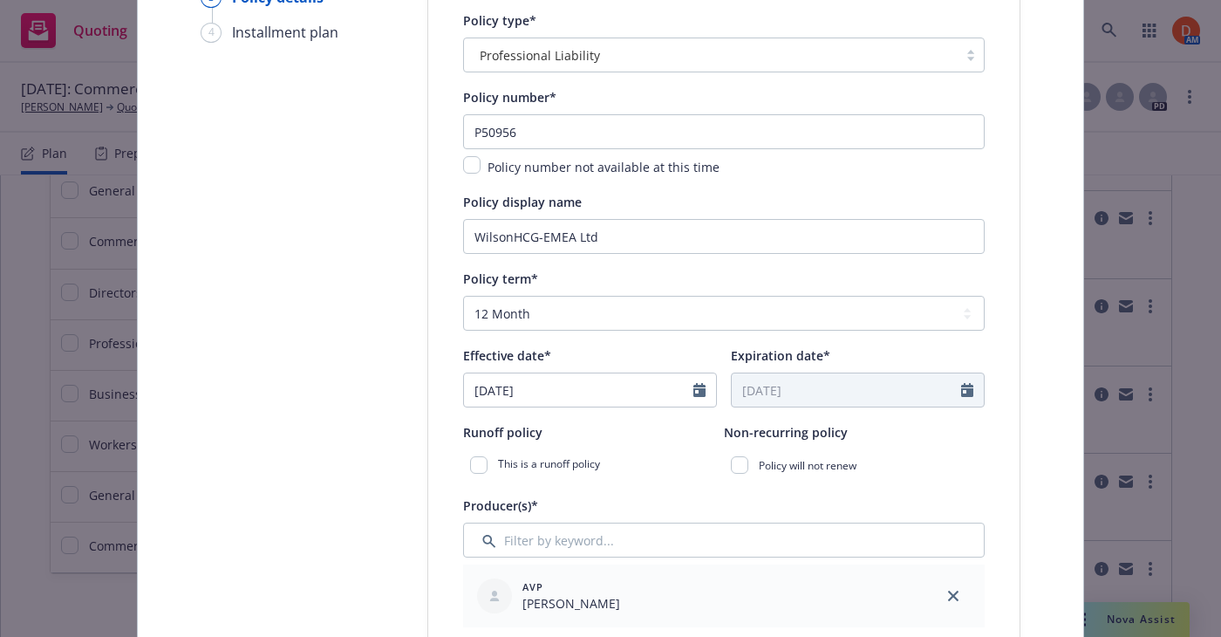
type input "[DATE]"
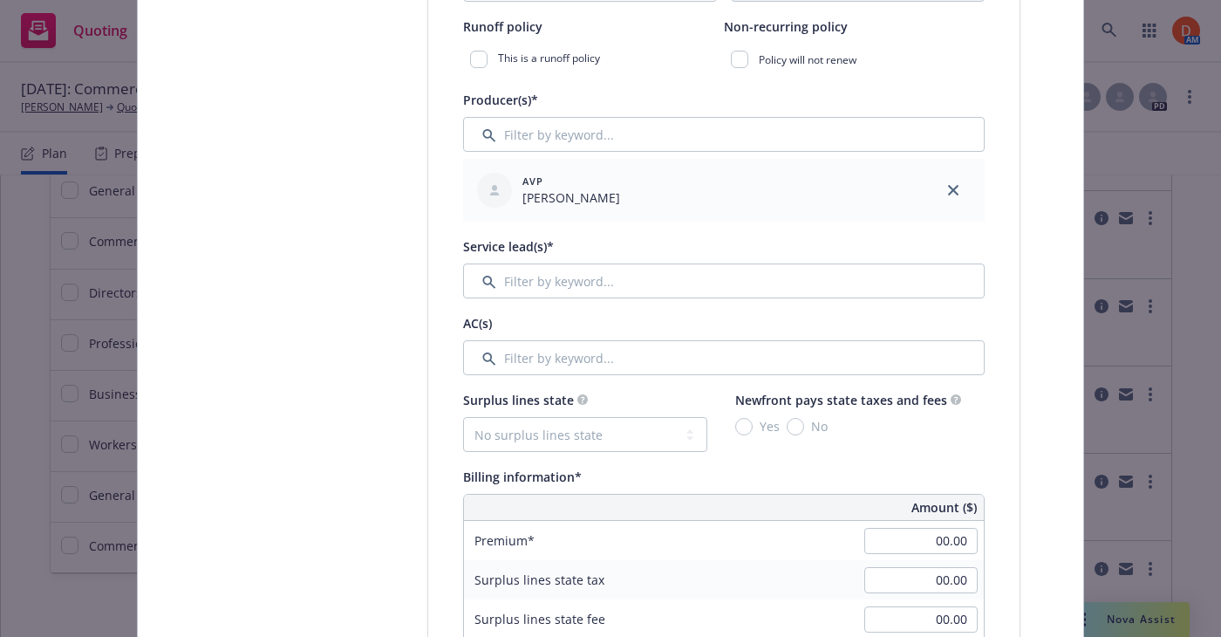
scroll to position [647, 0]
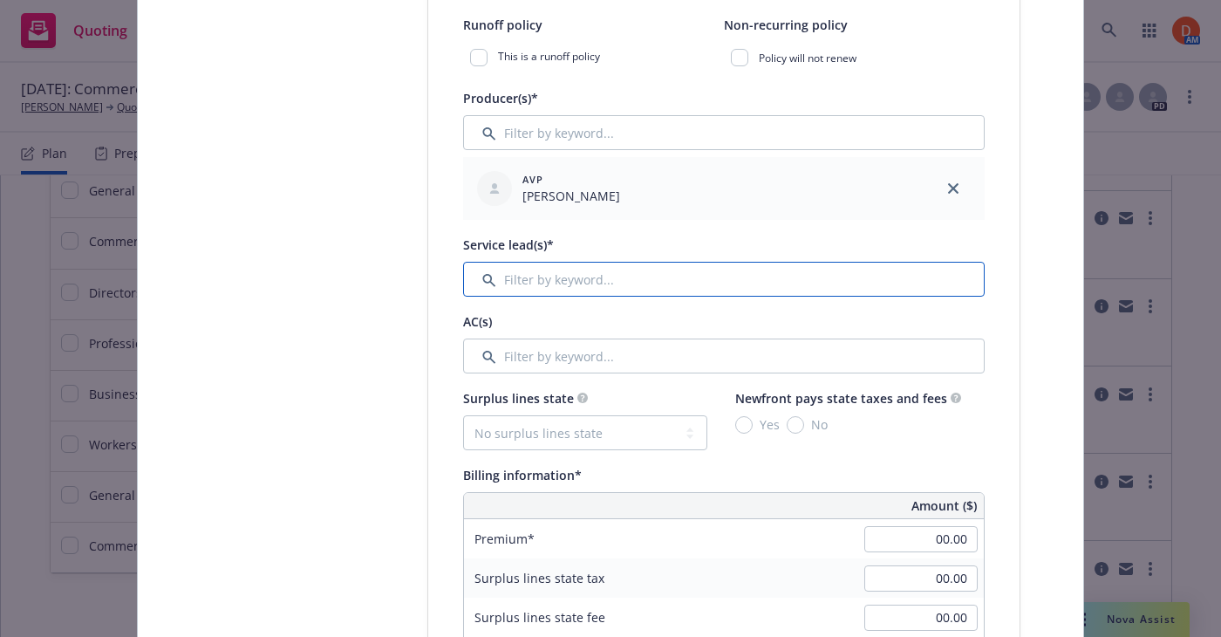
click at [664, 269] on input "Filter by keyword..." at bounding box center [723, 279] width 521 height 35
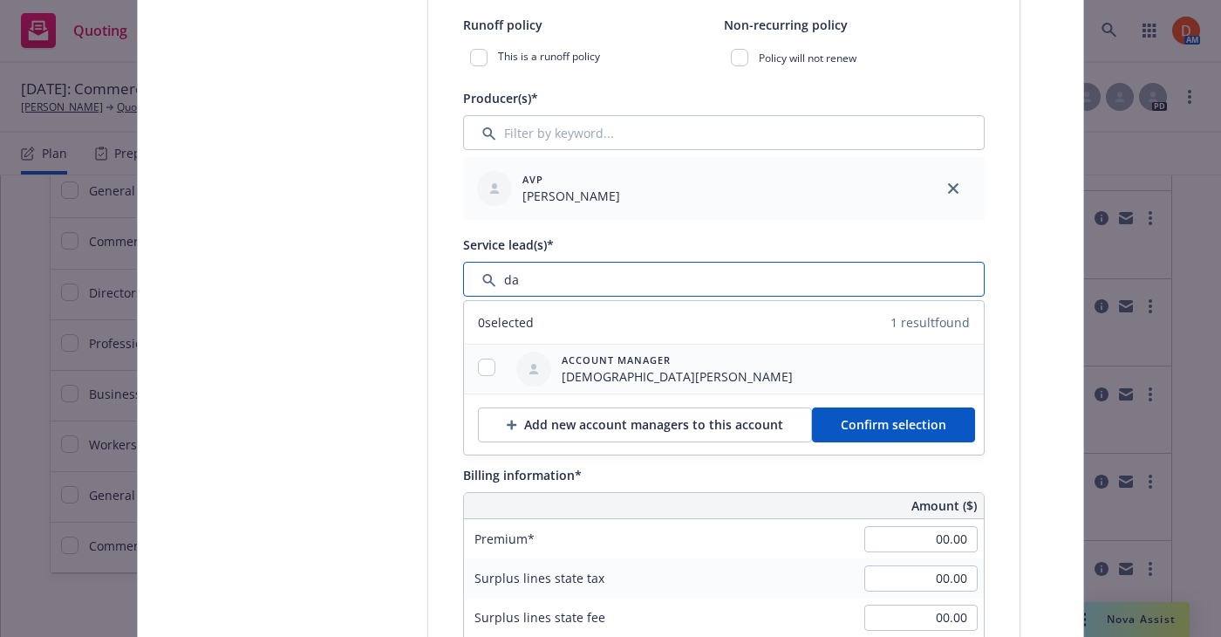
type input "da"
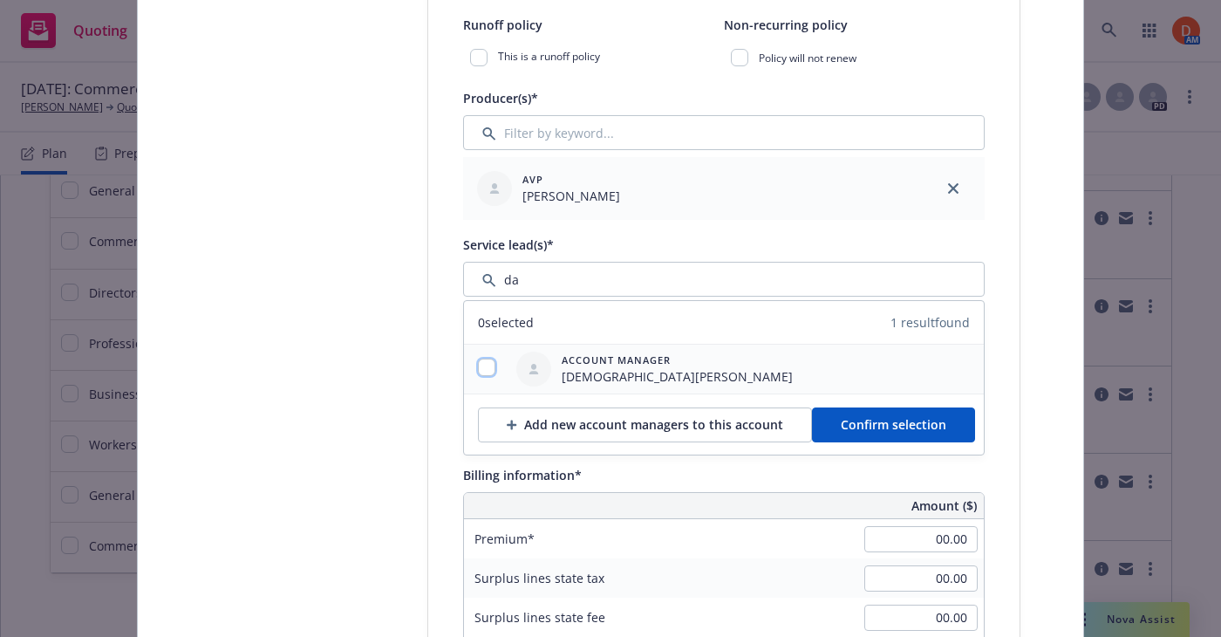
click at [480, 365] on input "checkbox" at bounding box center [486, 366] width 17 height 17
checkbox input "true"
click at [853, 427] on span "Confirm selection" at bounding box center [894, 424] width 106 height 17
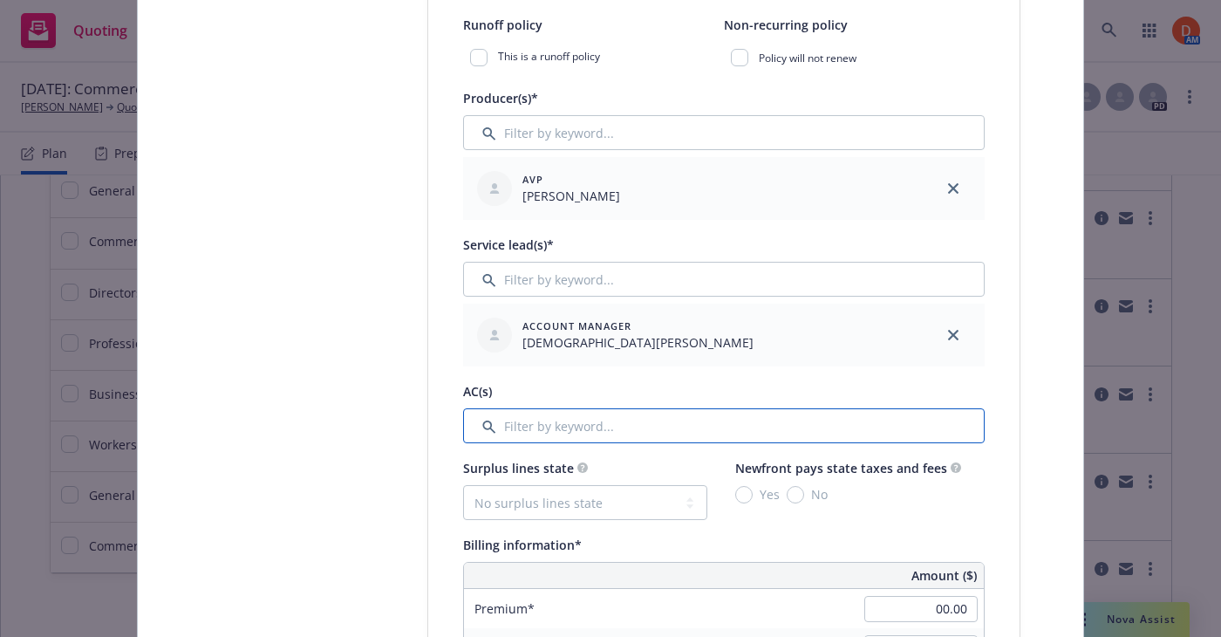
click at [555, 433] on input "Filter by keyword..." at bounding box center [723, 425] width 521 height 35
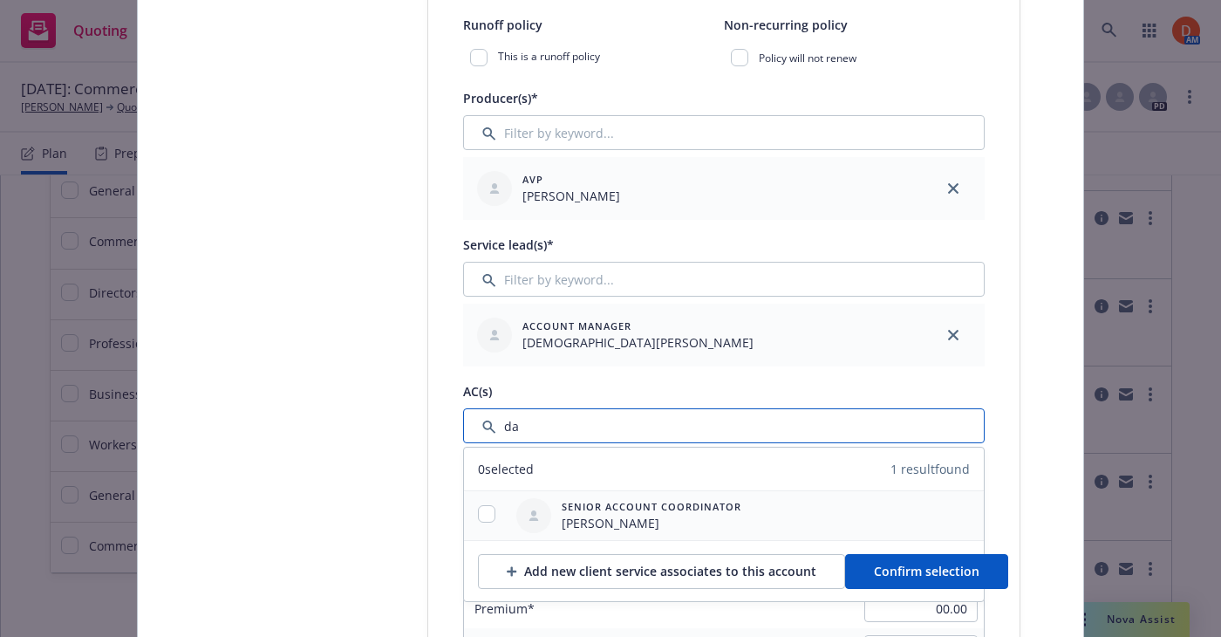
type input "da"
click at [487, 520] on input "checkbox" at bounding box center [486, 513] width 17 height 17
checkbox input "true"
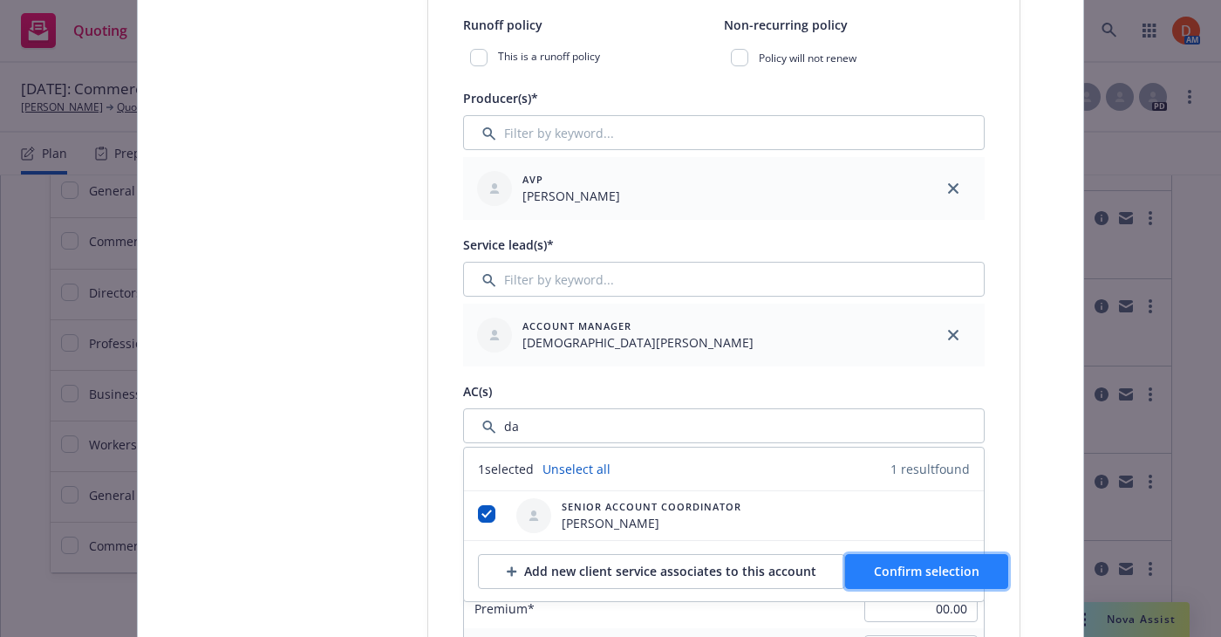
click at [853, 562] on button "Confirm selection" at bounding box center [926, 571] width 163 height 35
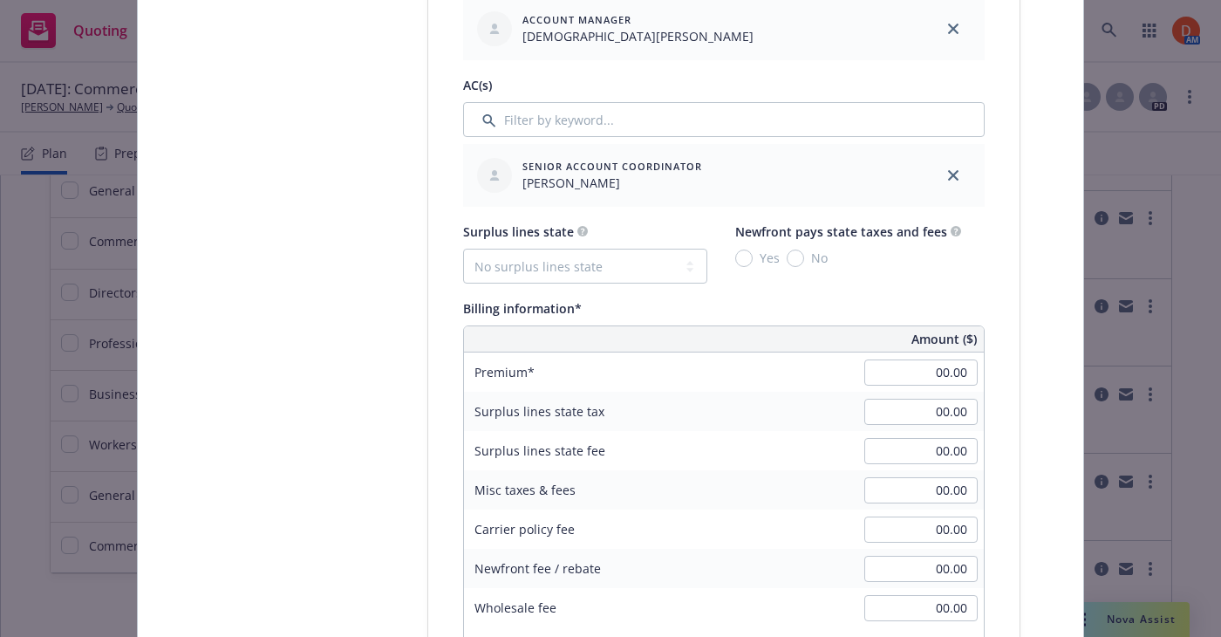
scroll to position [984, 0]
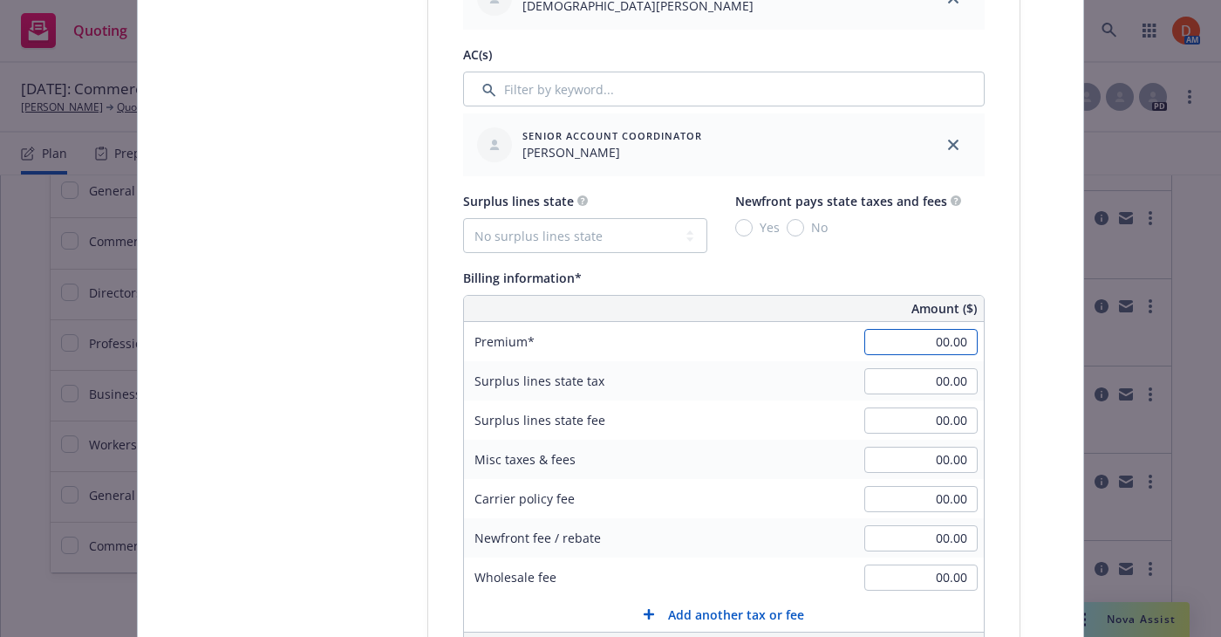
click at [909, 341] on input "00.00" at bounding box center [920, 342] width 113 height 26
type input "14,874.01"
click at [930, 454] on input "00.00" at bounding box center [920, 459] width 113 height 26
click at [732, 439] on div "Misc taxes & fees 1784.88" at bounding box center [724, 458] width 520 height 39
type input "1,784.88"
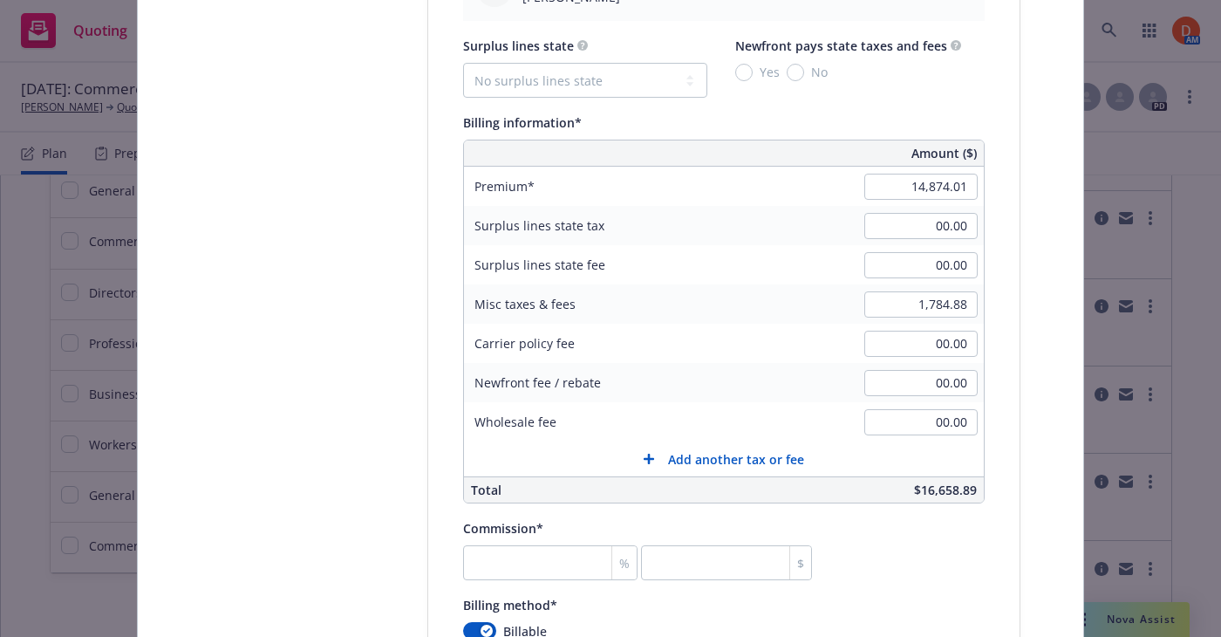
scroll to position [1151, 0]
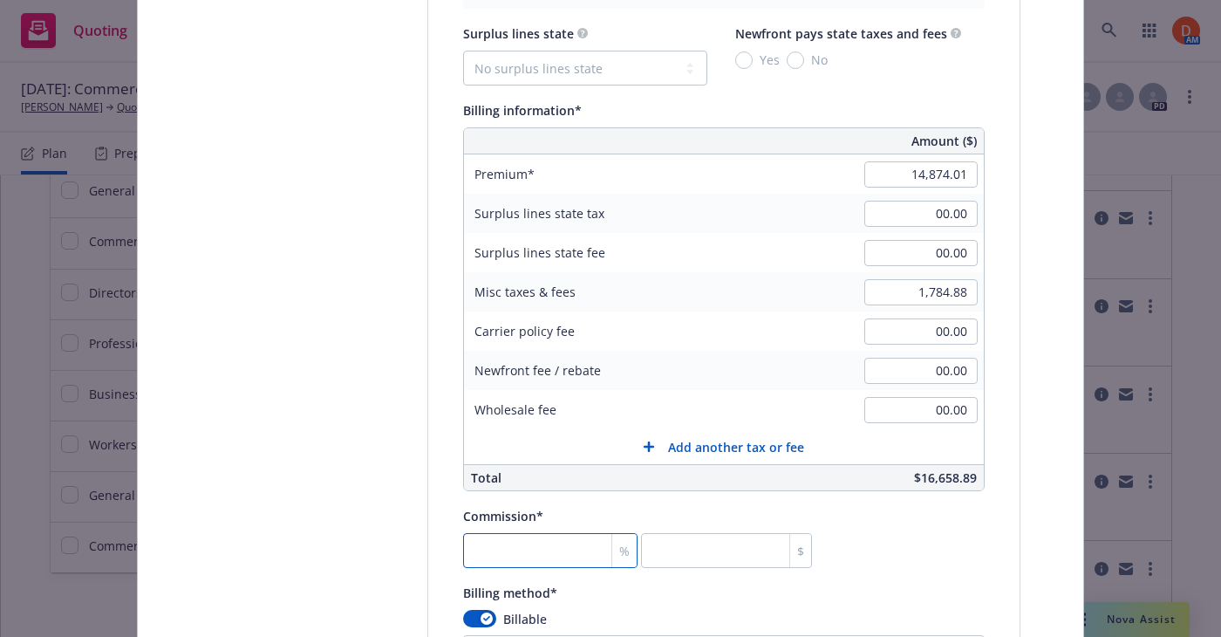
click at [551, 548] on input "number" at bounding box center [550, 550] width 174 height 35
type input "1"
type input "148.74"
type input "10"
type input "1487.4"
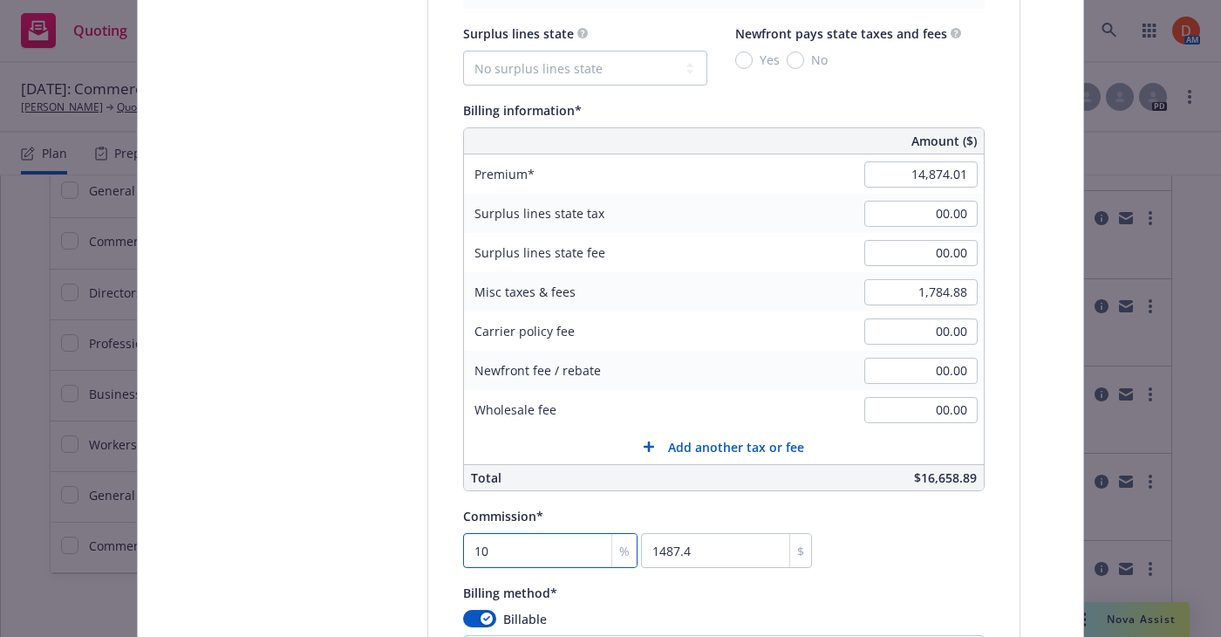
type input "10"
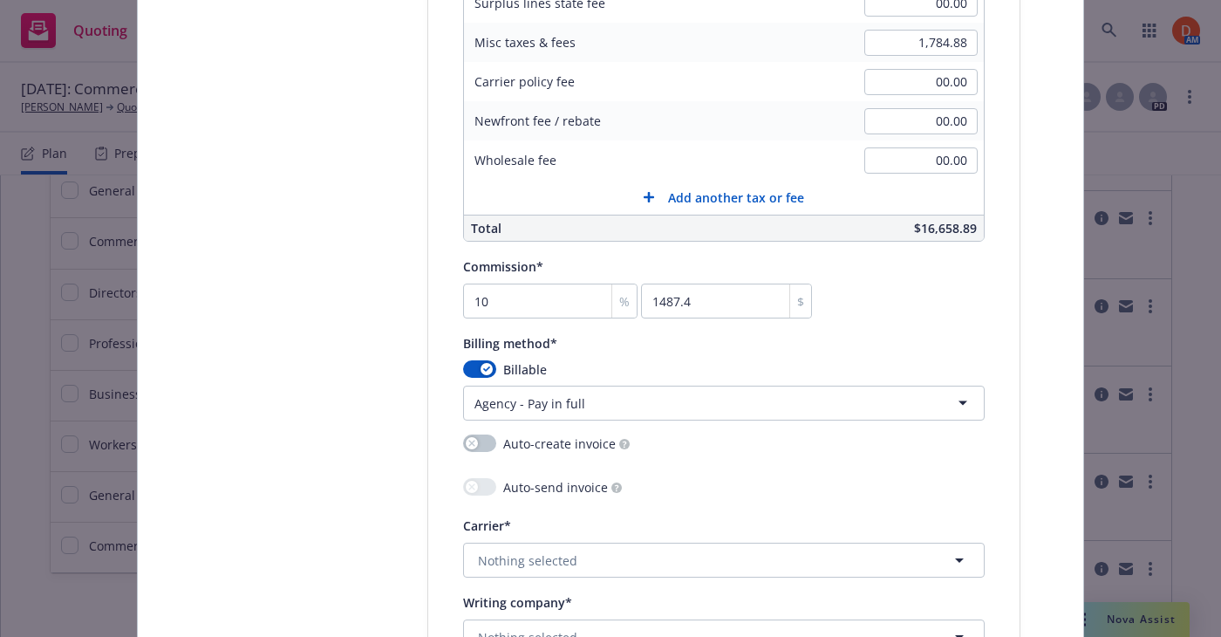
scroll to position [1402, 0]
click at [574, 404] on html "Quoting 18 AM 09/30/2025: Commercial Package Wilson HR Quoting plans Quoting pl…" at bounding box center [610, 318] width 1221 height 637
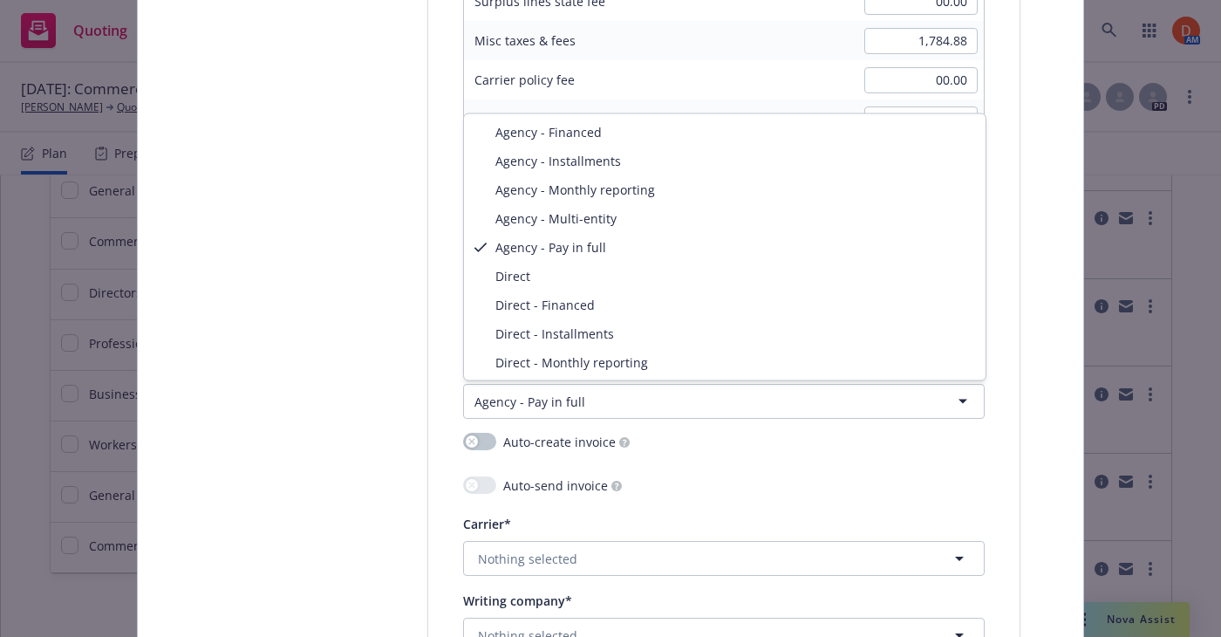
select select "DIRECT"
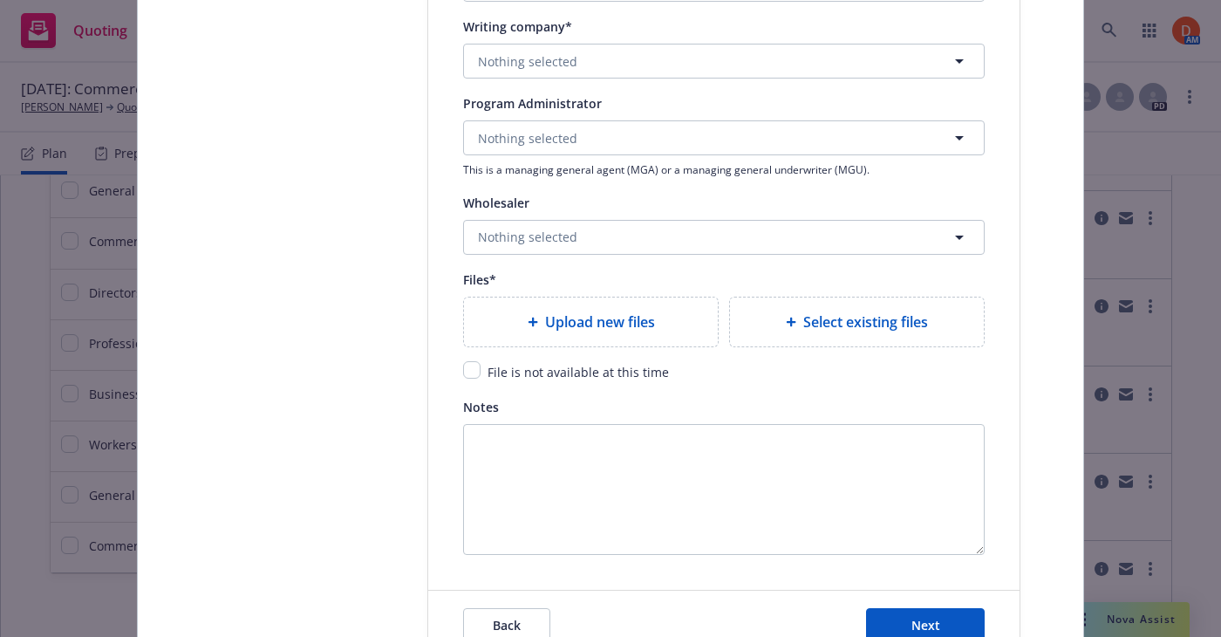
scroll to position [1582, 0]
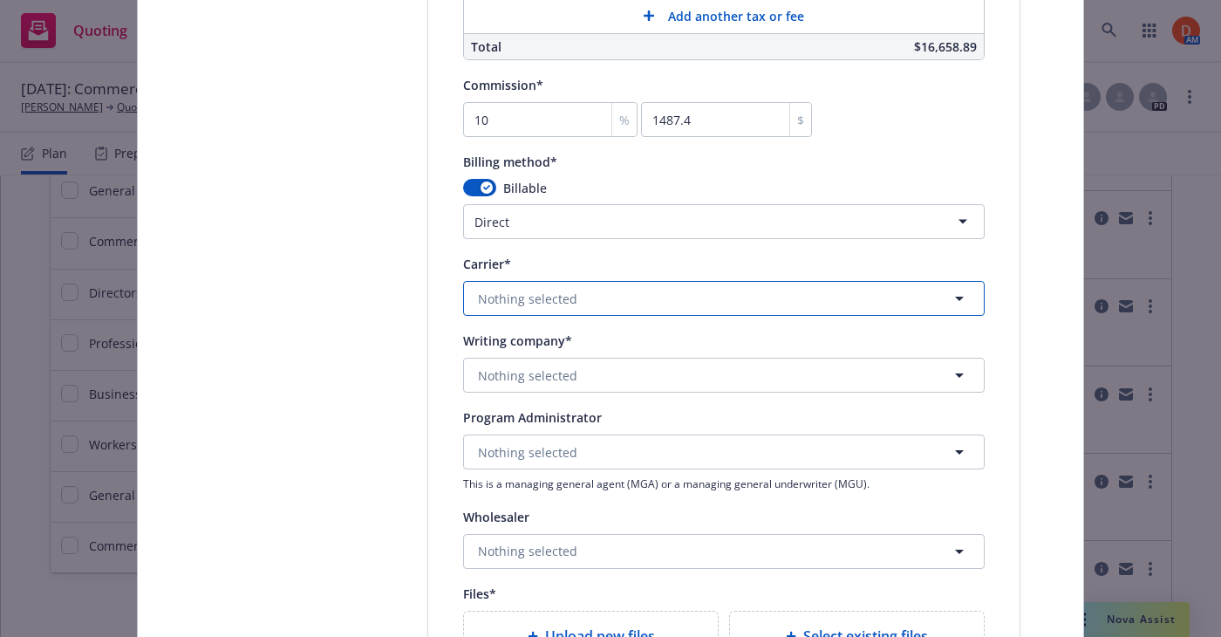
click at [613, 286] on button "Nothing selected" at bounding box center [723, 298] width 521 height 35
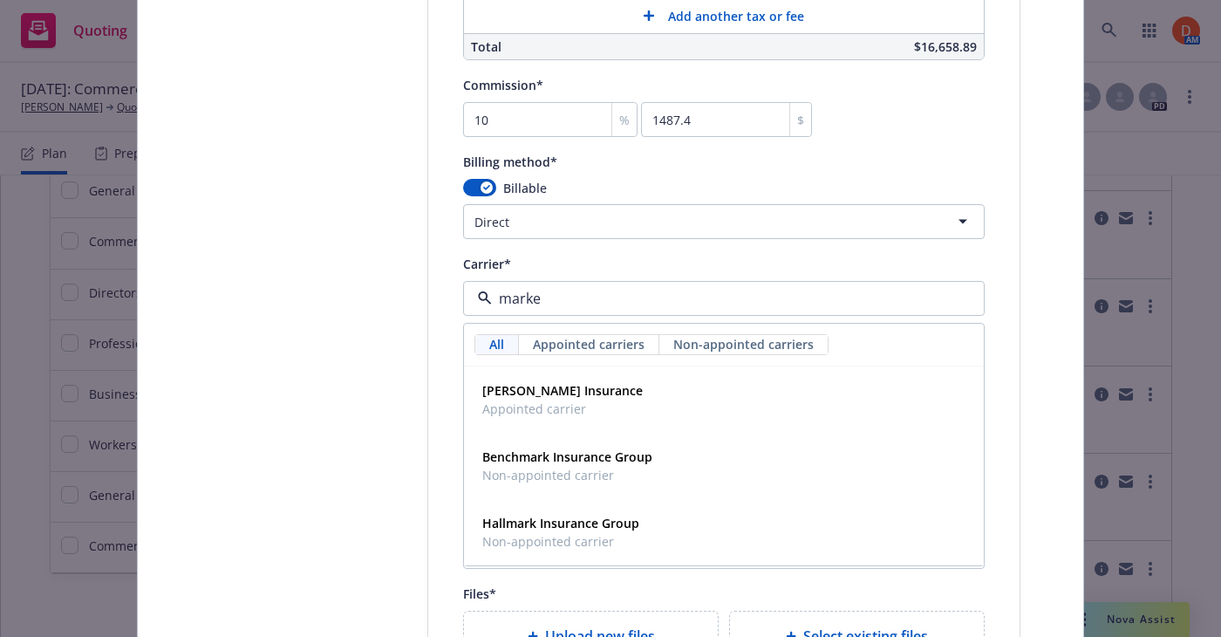
type input "markel"
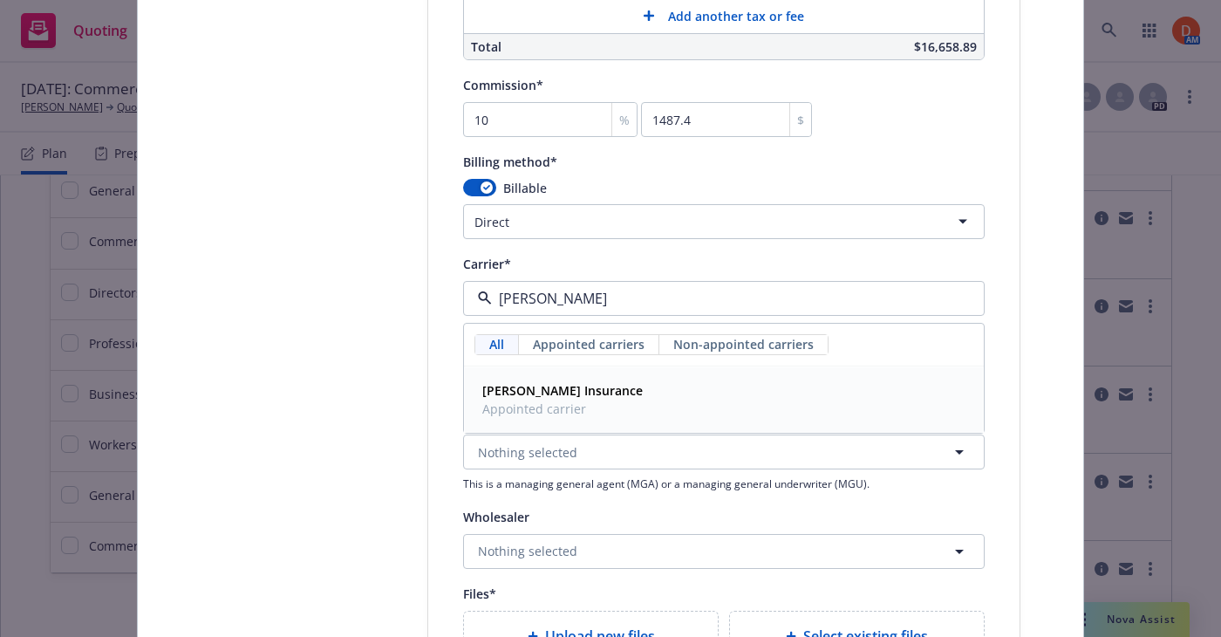
click at [630, 381] on div "Markel Insurance Appointed carrier" at bounding box center [723, 400] width 497 height 44
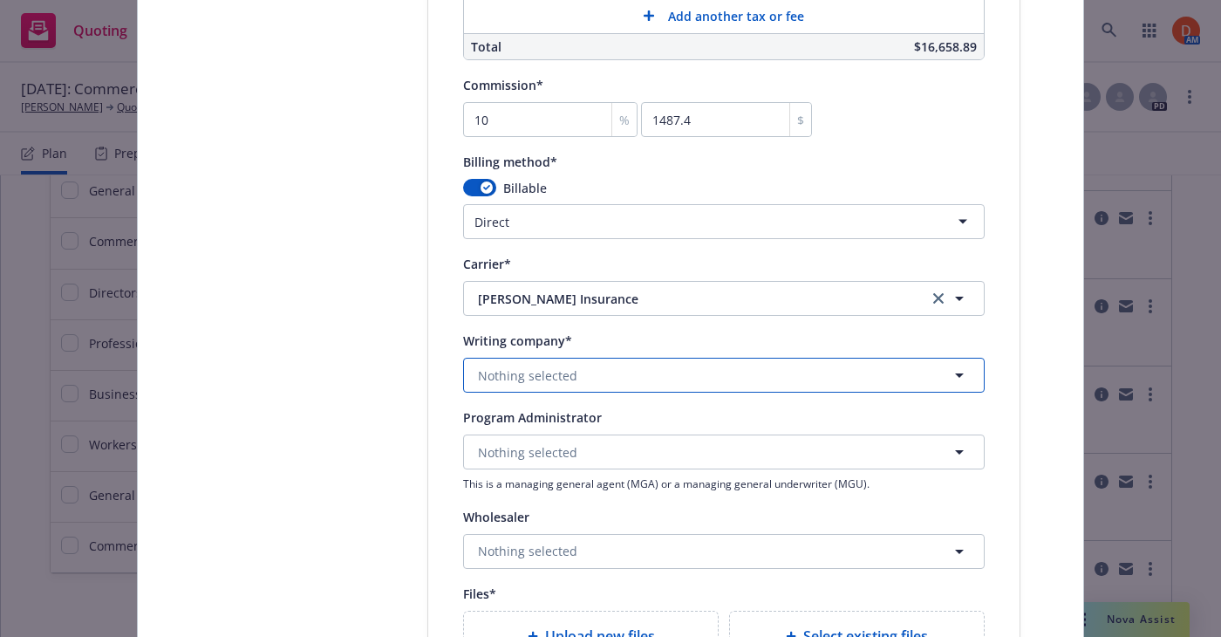
click at [543, 366] on span "Nothing selected" at bounding box center [527, 375] width 99 height 18
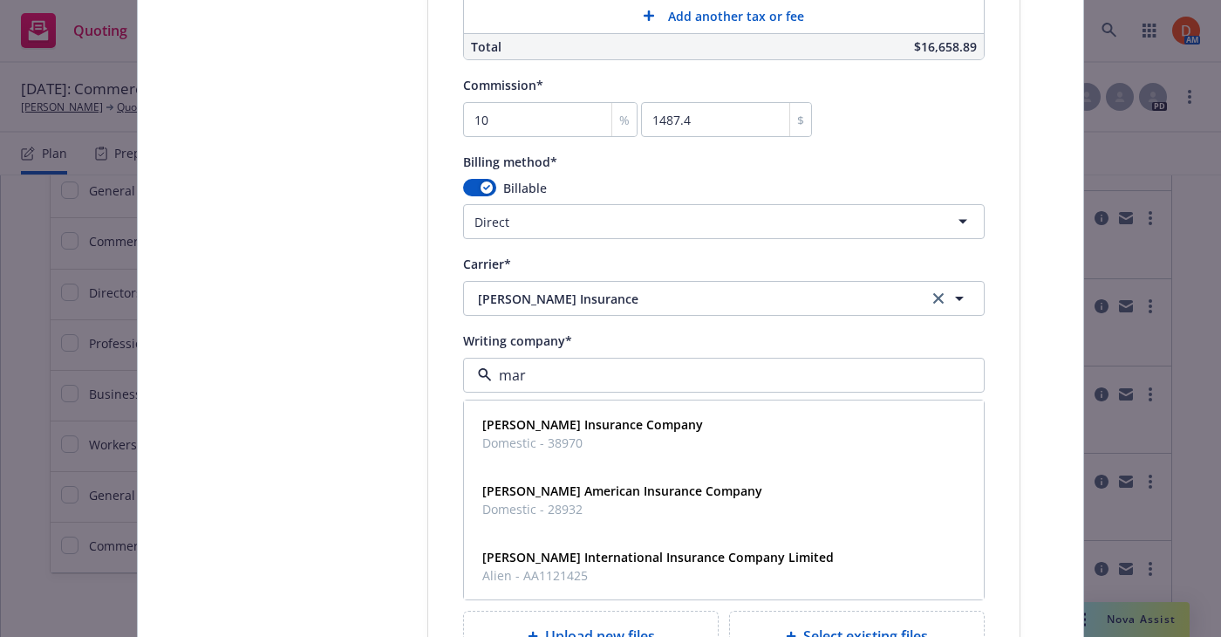
type input "mark"
click at [592, 548] on span "[PERSON_NAME] International Insurance Company Limited" at bounding box center [657, 557] width 351 height 18
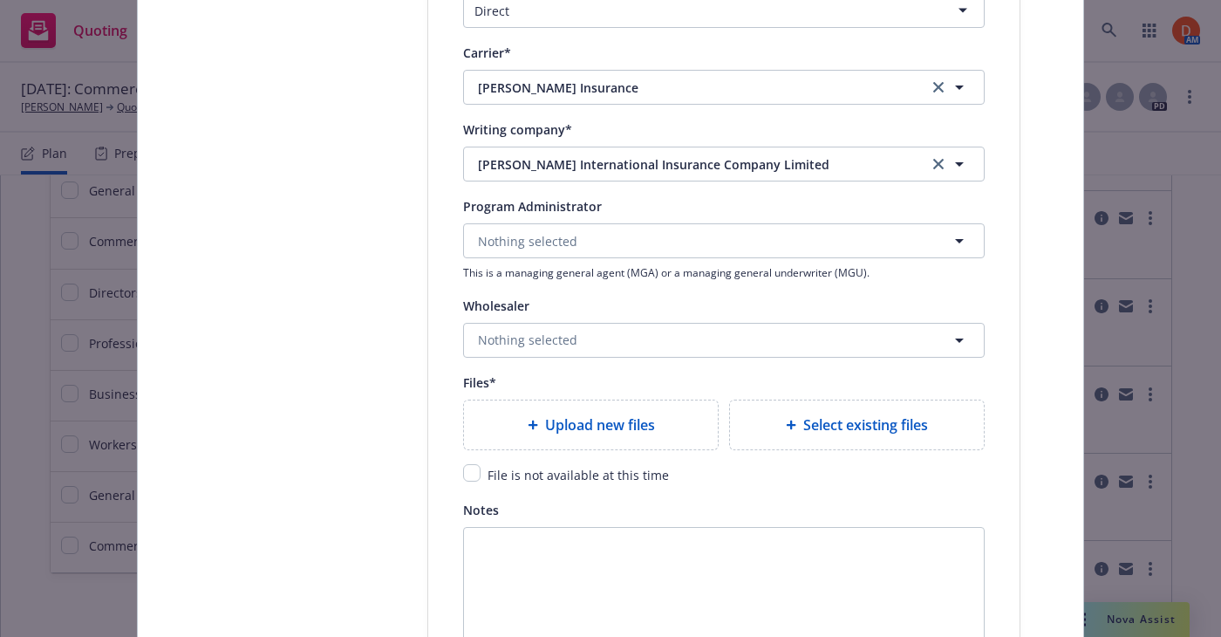
scroll to position [1919, 0]
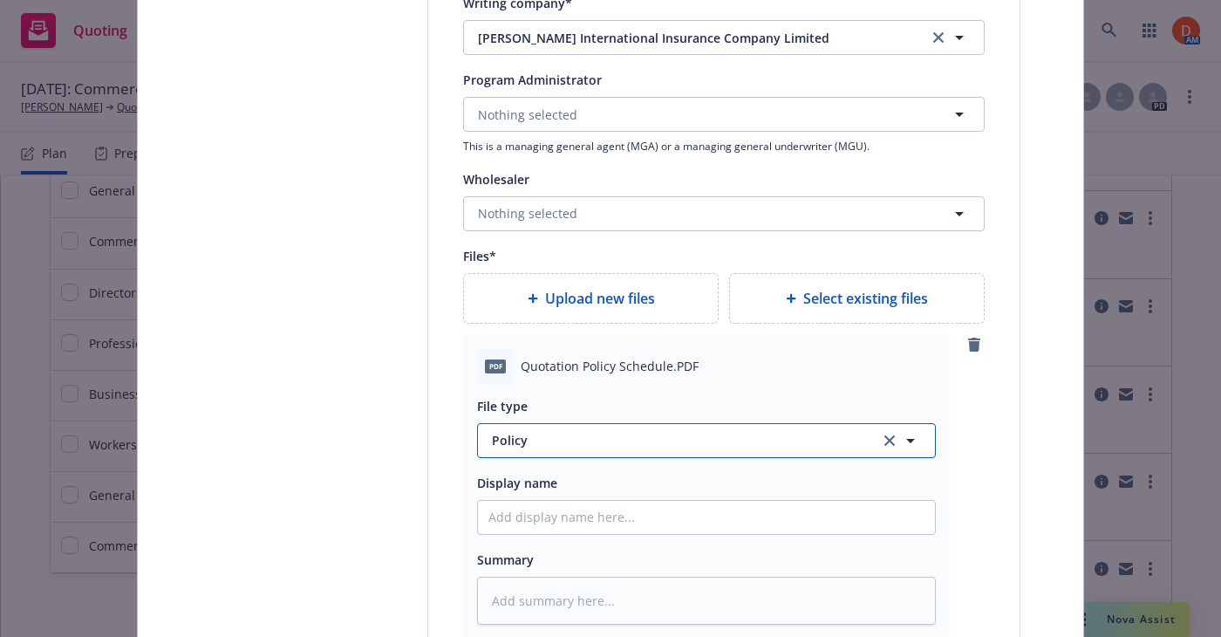
click at [616, 437] on span "Policy" at bounding box center [675, 440] width 367 height 18
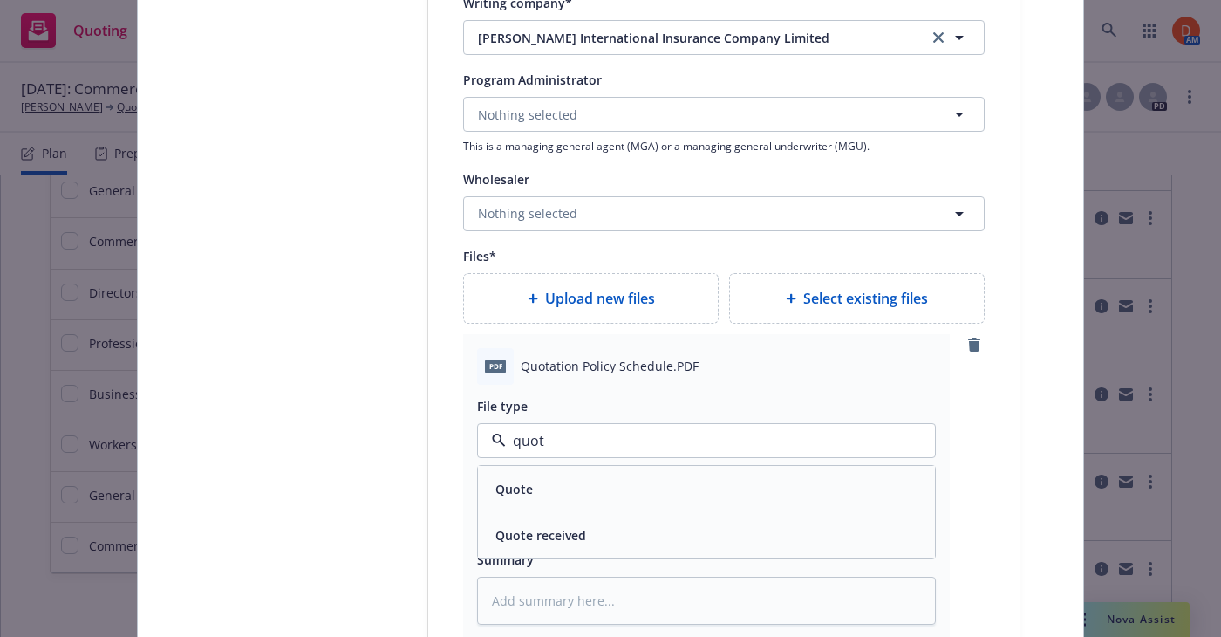
type input "quote"
click at [593, 483] on div "Quote" at bounding box center [706, 488] width 436 height 25
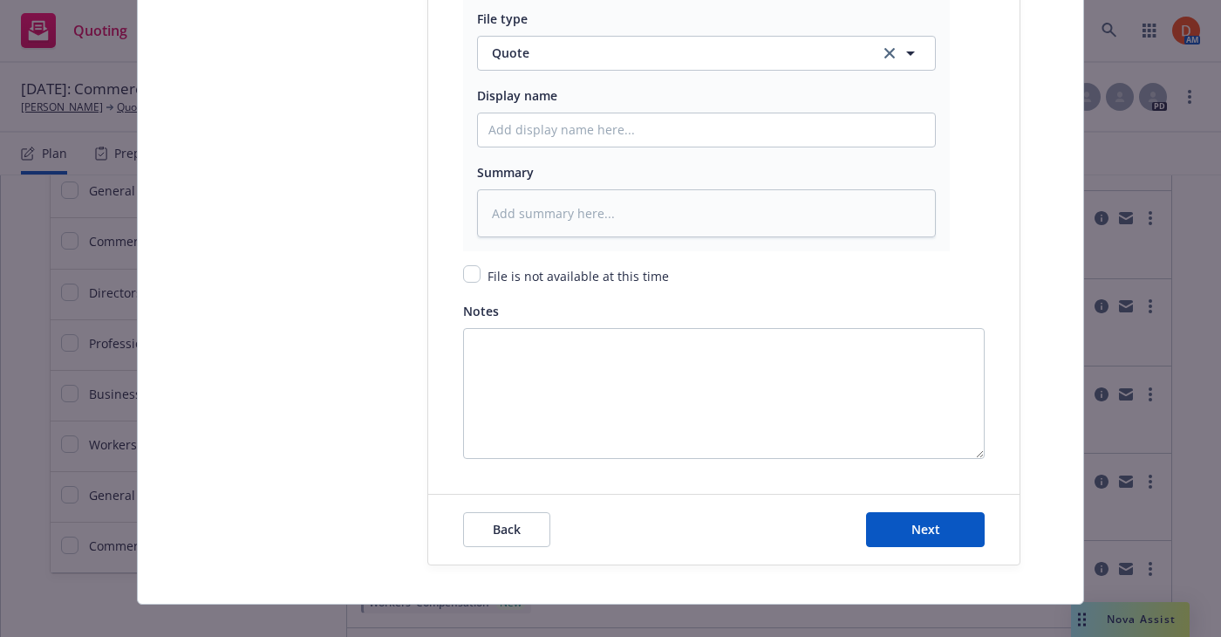
scroll to position [2329, 0]
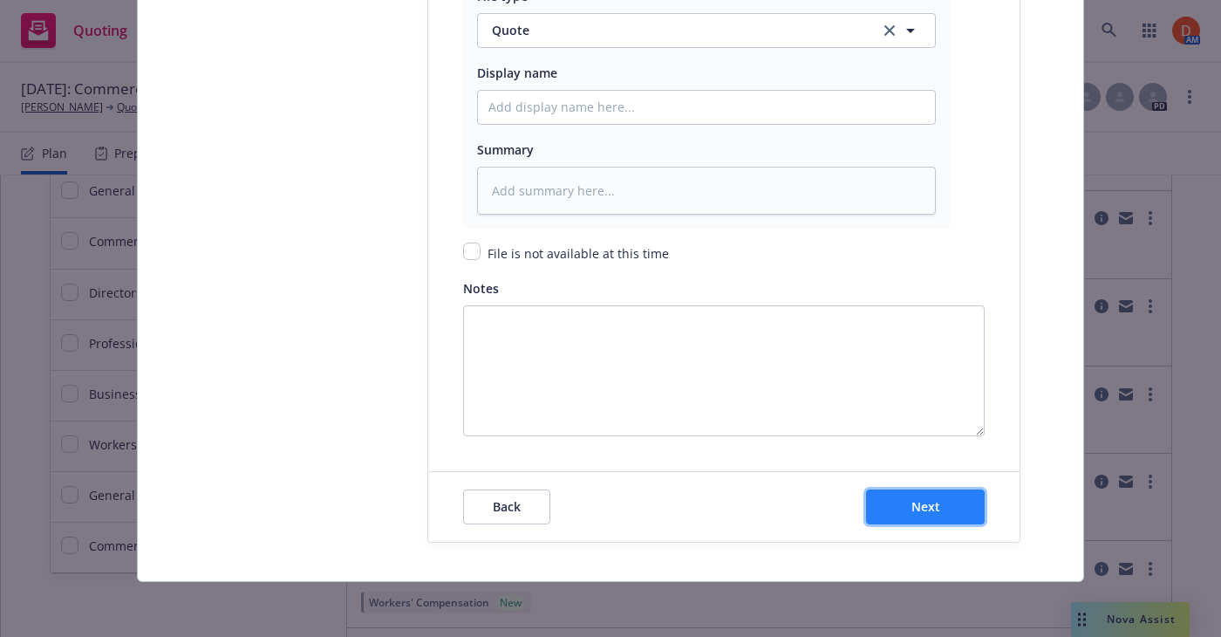
click at [978, 521] on button "Next" at bounding box center [925, 506] width 119 height 35
type textarea "x"
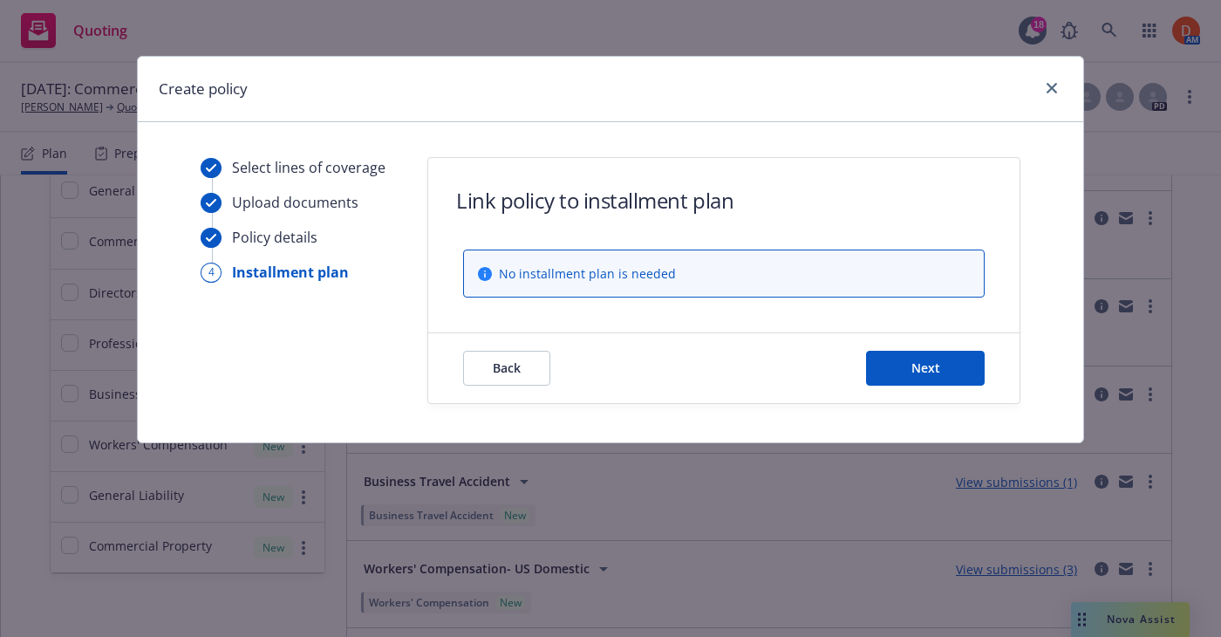
scroll to position [0, 0]
click at [951, 369] on button "Next" at bounding box center [925, 368] width 119 height 35
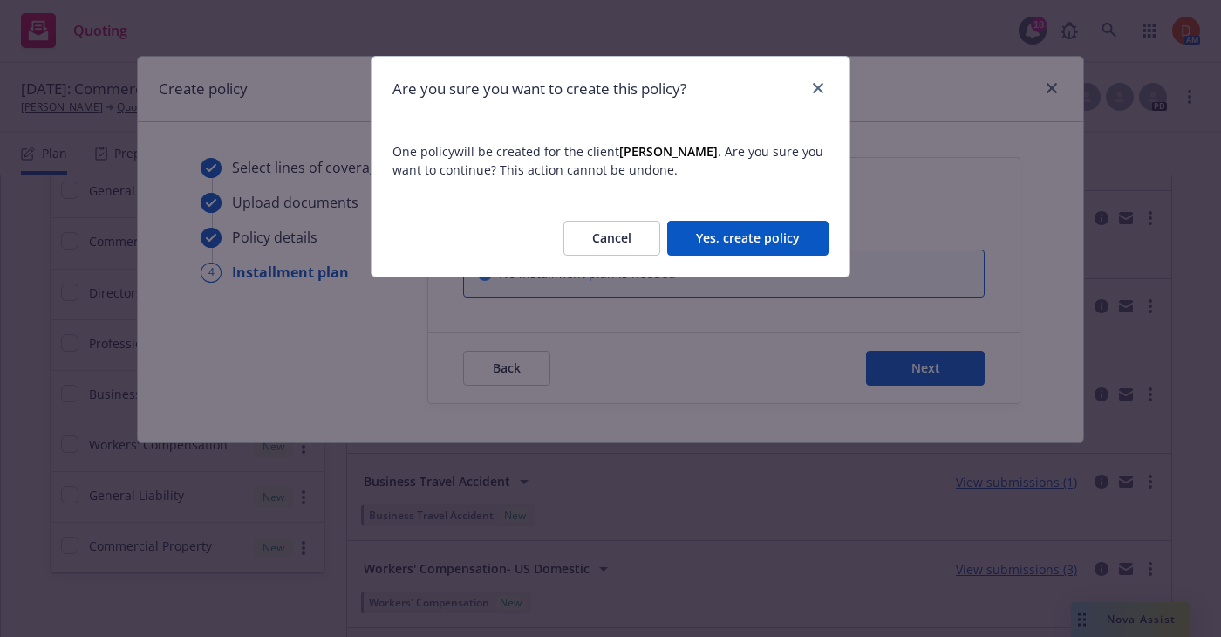
click at [717, 230] on button "Yes, create policy" at bounding box center [747, 238] width 161 height 35
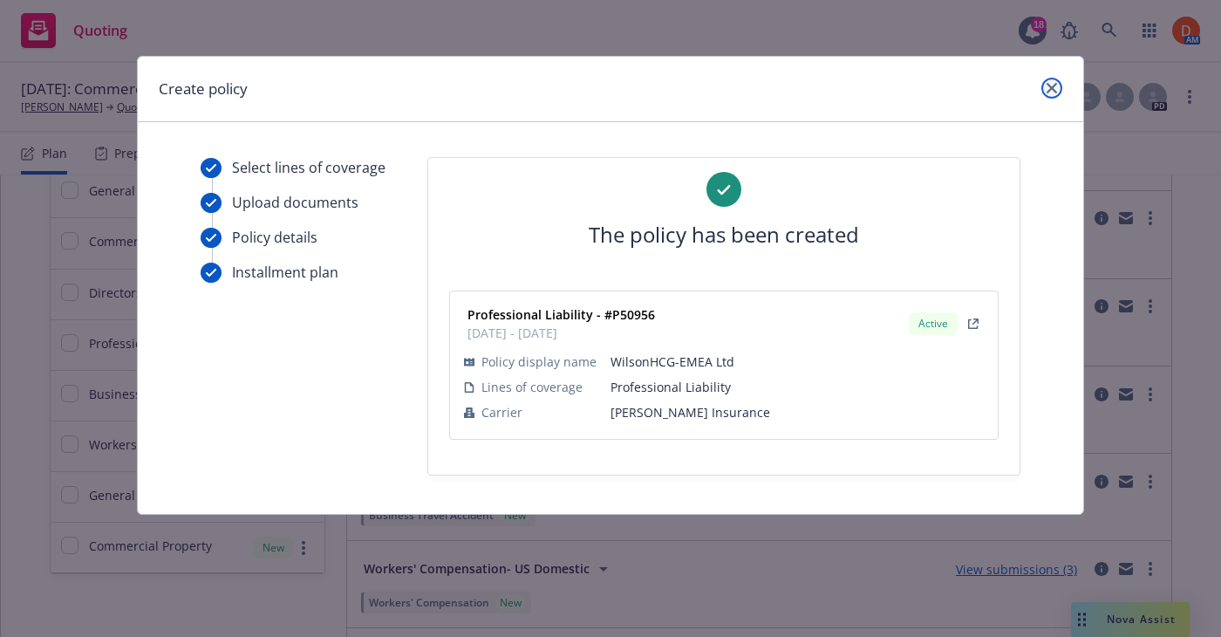
click at [1050, 88] on icon "close" at bounding box center [1051, 88] width 10 height 10
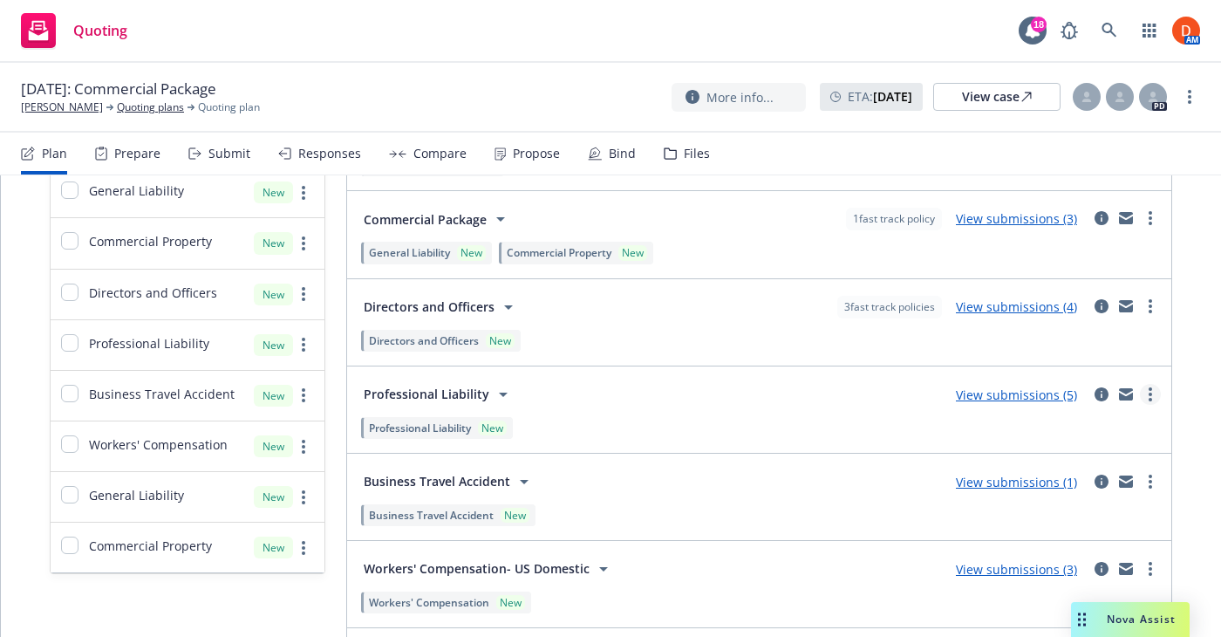
click at [1155, 390] on link "more" at bounding box center [1150, 394] width 21 height 21
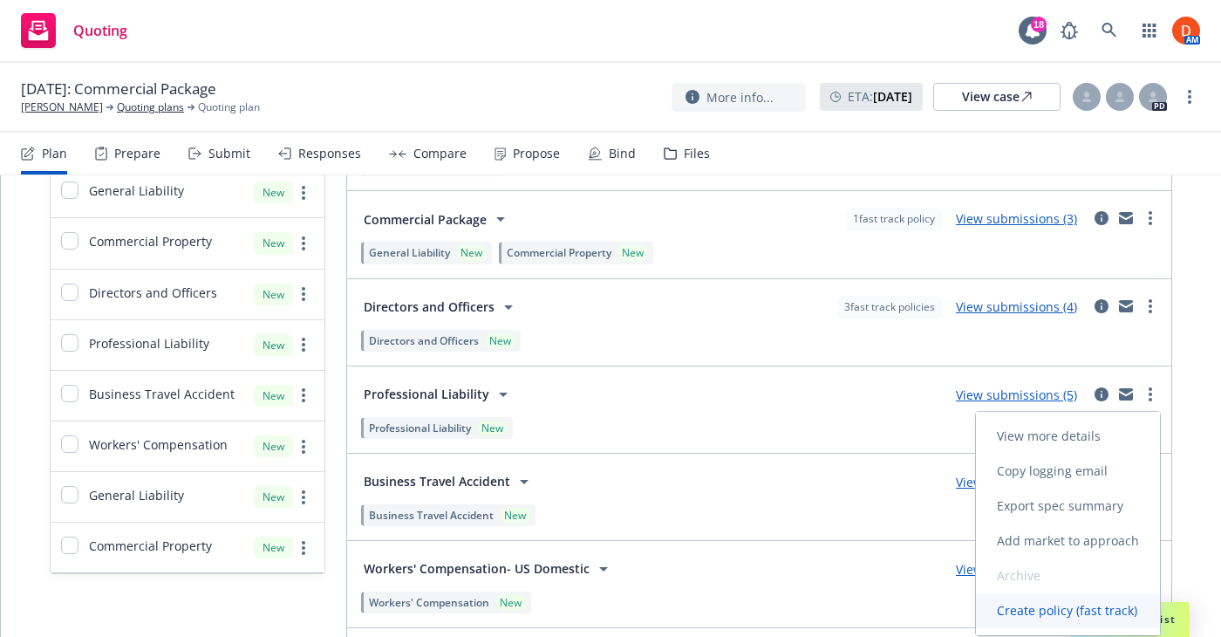
click at [1091, 596] on link "Create policy (fast track)" at bounding box center [1068, 610] width 184 height 35
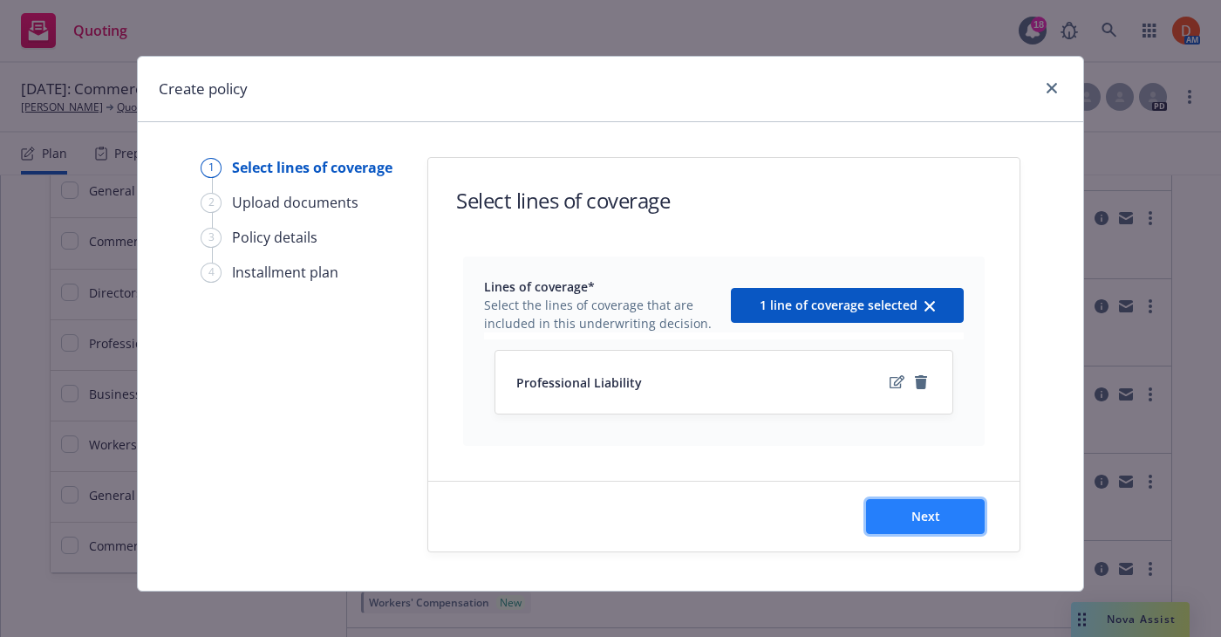
click at [918, 511] on span "Next" at bounding box center [925, 515] width 29 height 17
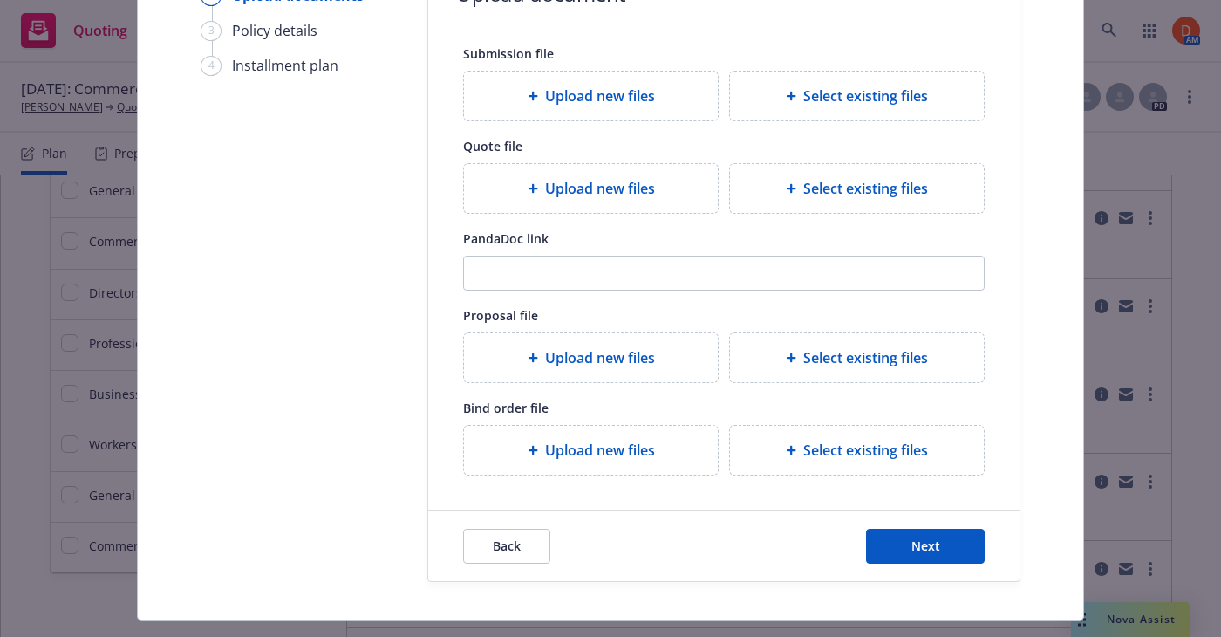
scroll to position [247, 0]
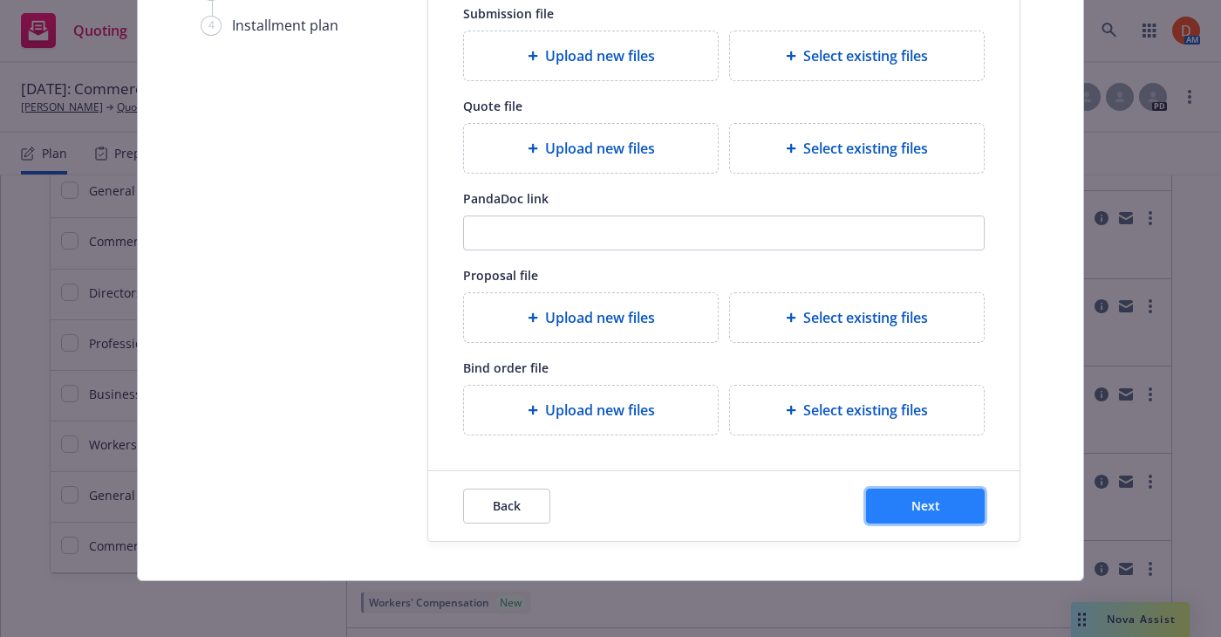
click at [889, 491] on button "Next" at bounding box center [925, 505] width 119 height 35
select select "12"
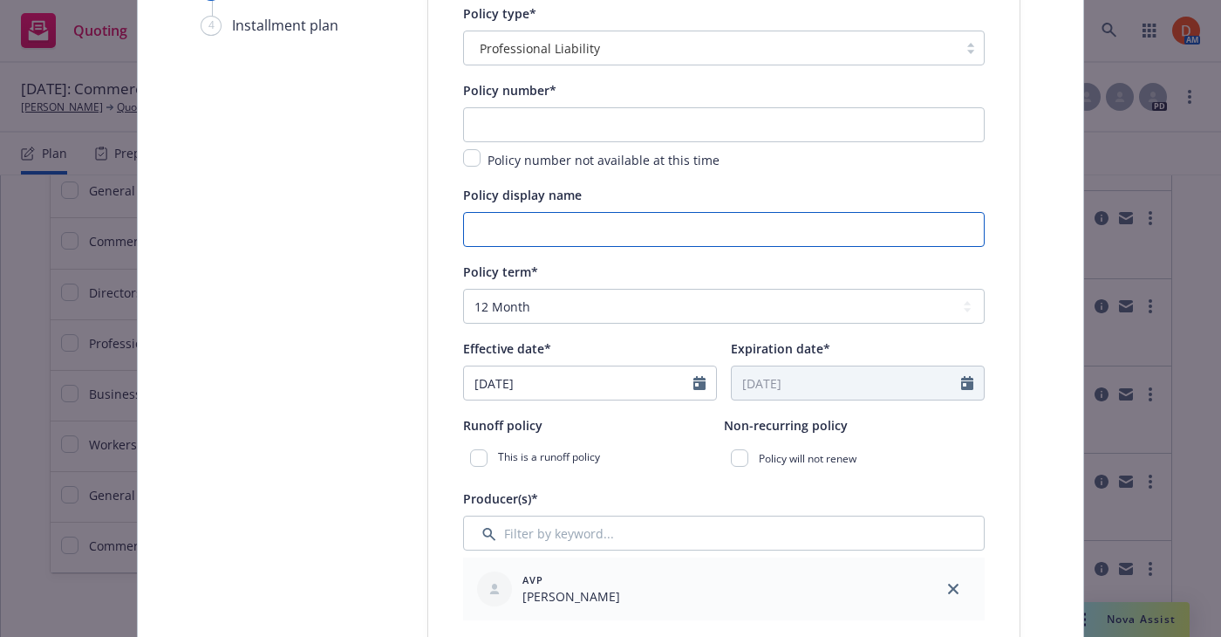
click at [622, 214] on input "Policy display name" at bounding box center [723, 229] width 521 height 35
paste input "WilsonHCG Singapore Pte. Ltd."
type input "WilsonHCG Singapore Pte. Ltd."
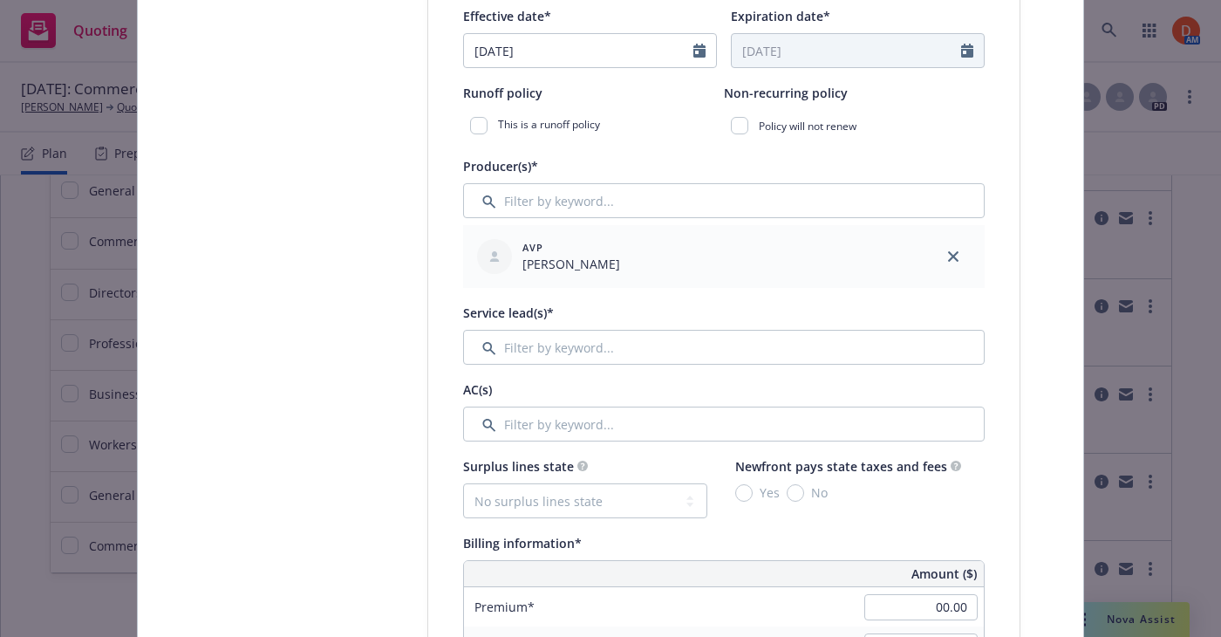
scroll to position [583, 0]
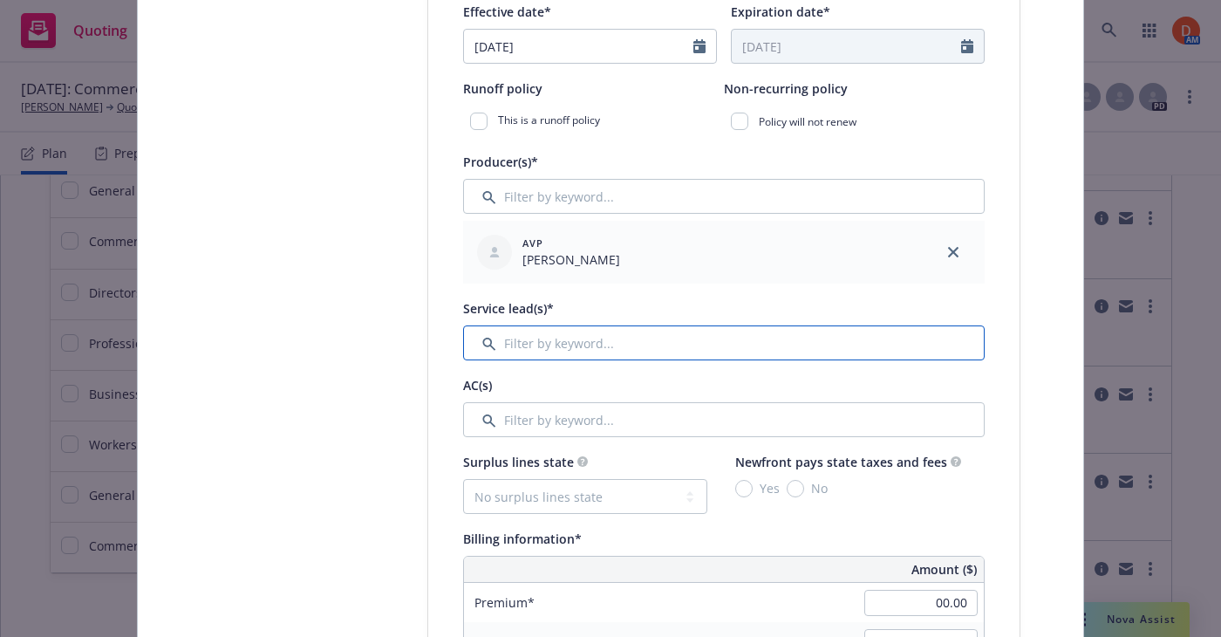
click at [597, 347] on input "Filter by keyword..." at bounding box center [723, 342] width 521 height 35
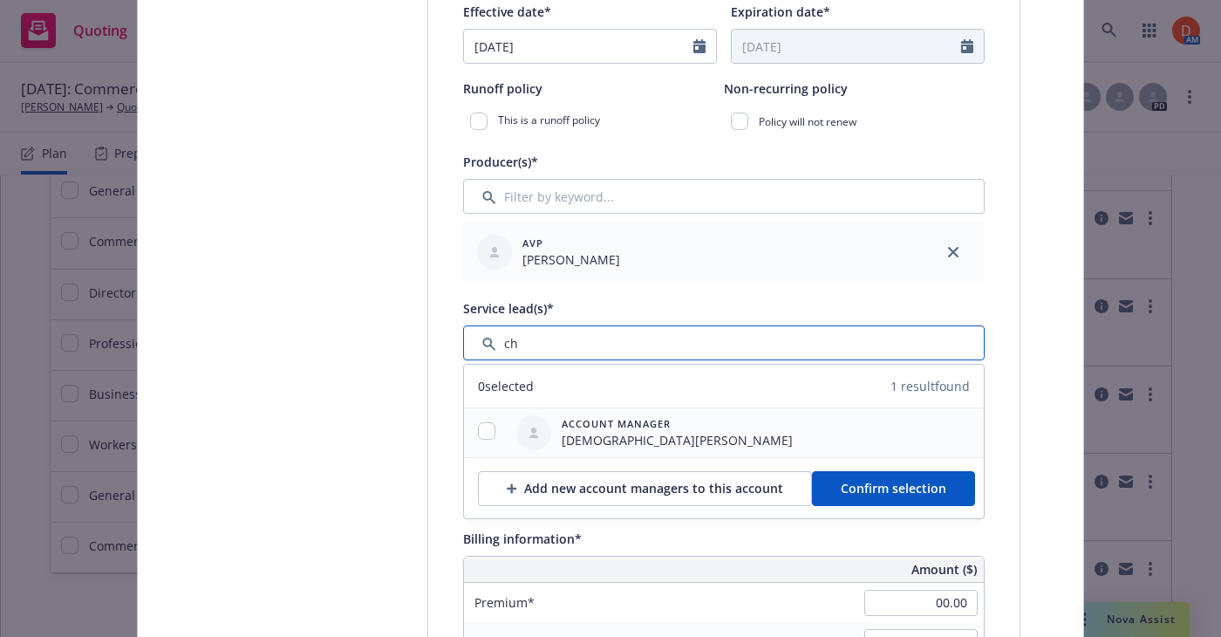
type input "ch"
click at [487, 430] on input "checkbox" at bounding box center [486, 430] width 17 height 17
checkbox input "true"
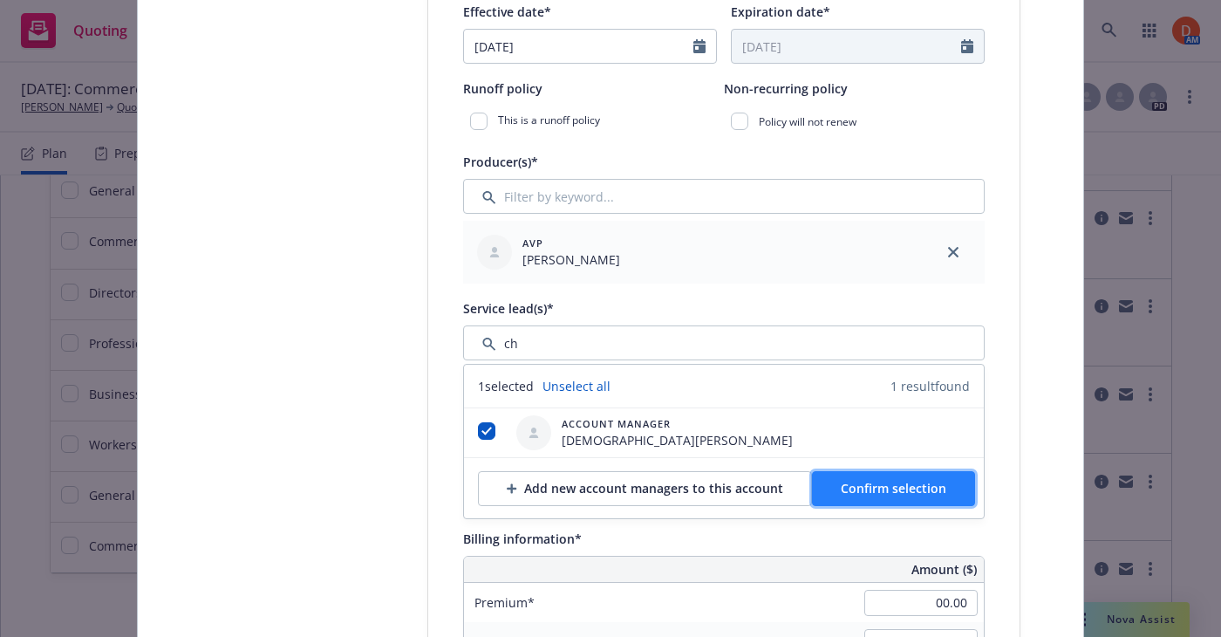
click at [874, 486] on span "Confirm selection" at bounding box center [894, 488] width 106 height 17
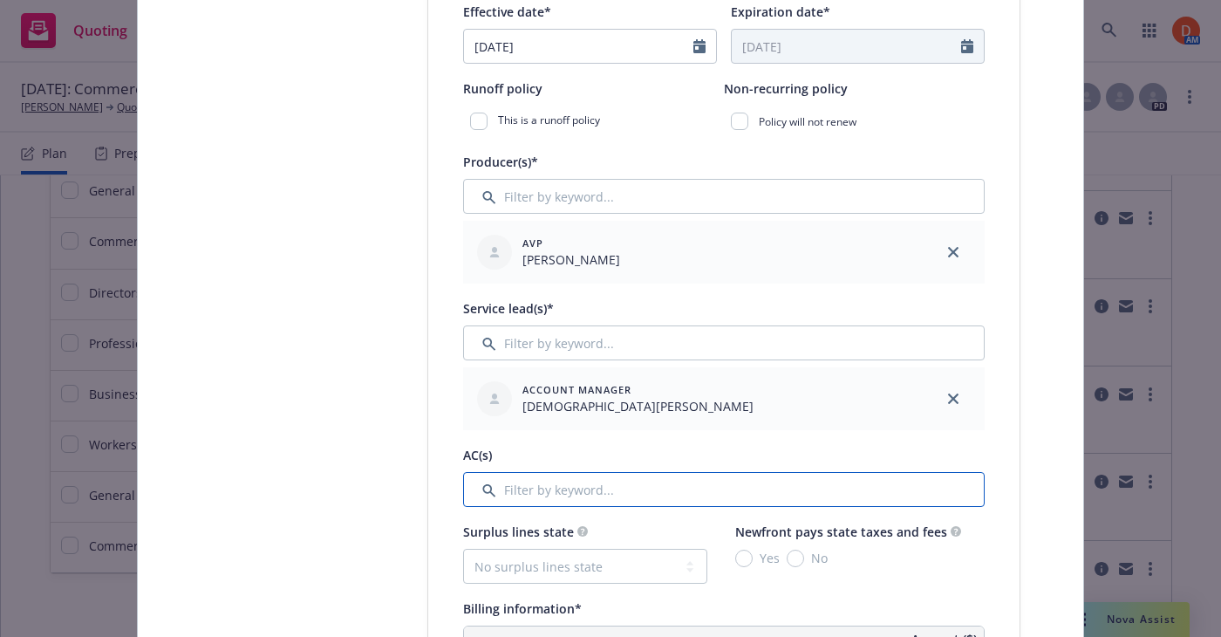
click at [513, 494] on input "Filter by keyword..." at bounding box center [723, 489] width 521 height 35
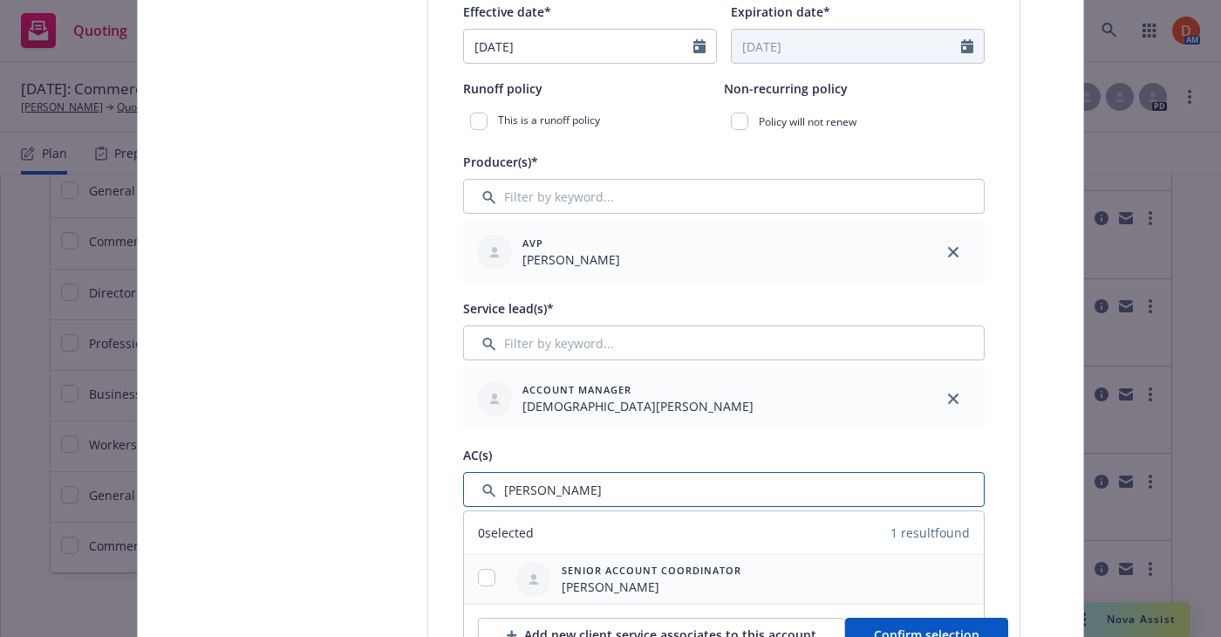
type input "dan"
click at [487, 563] on div at bounding box center [486, 579] width 45 height 49
click at [486, 576] on input "checkbox" at bounding box center [486, 577] width 17 height 17
checkbox input "true"
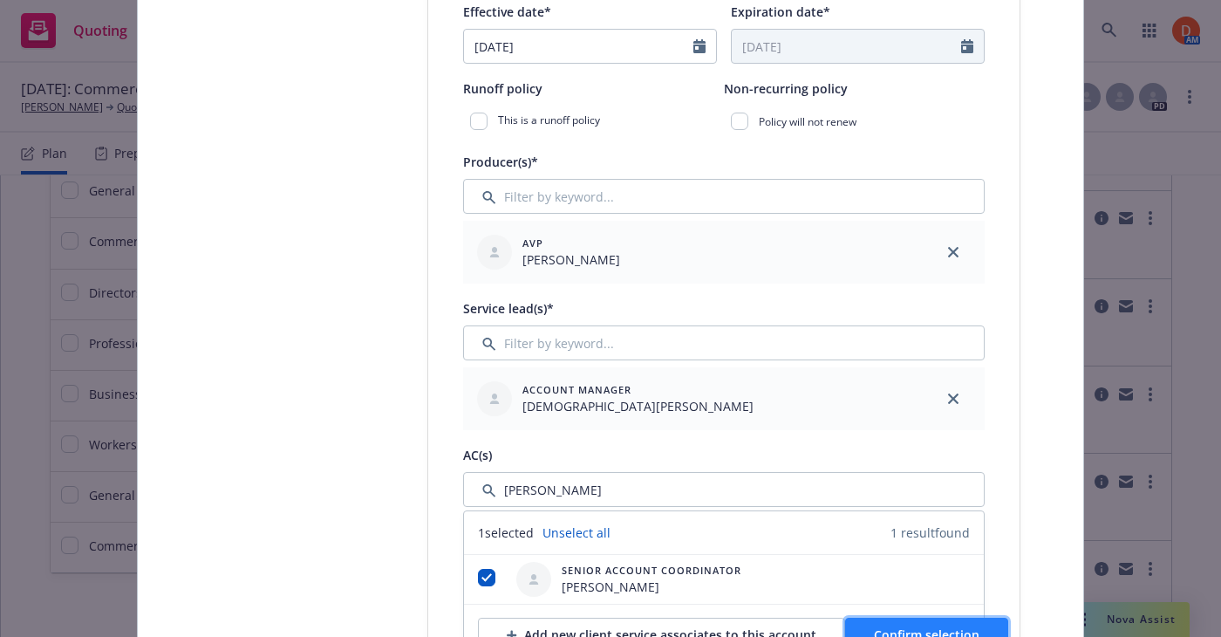
click at [884, 621] on button "Confirm selection" at bounding box center [926, 634] width 163 height 35
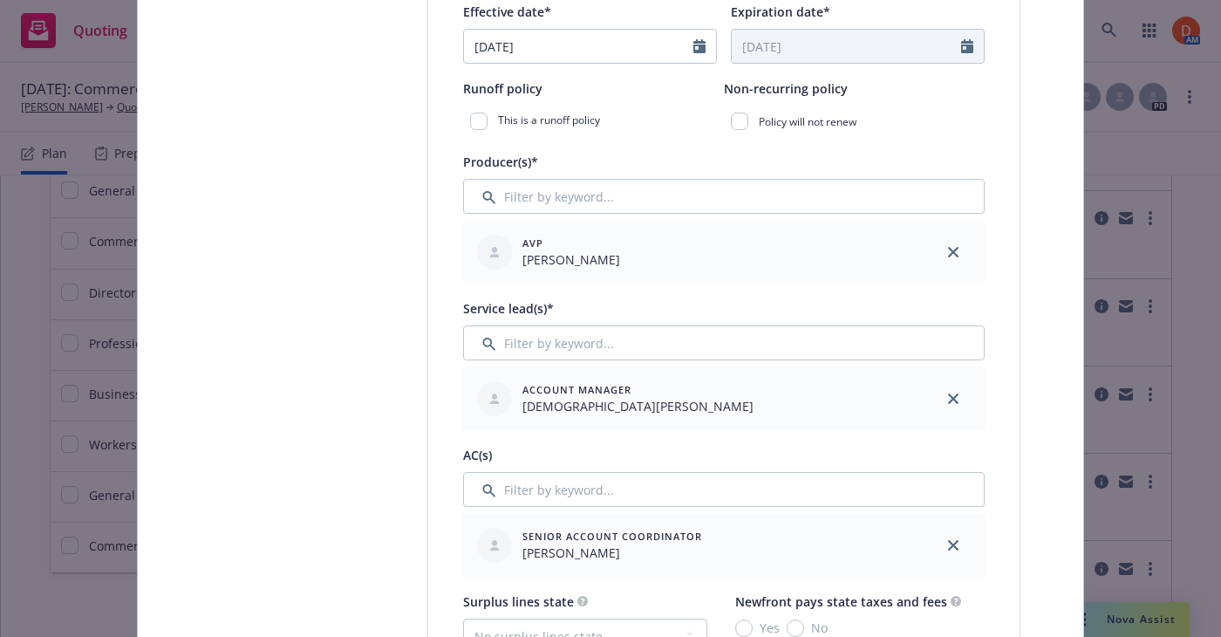
scroll to position [813, 0]
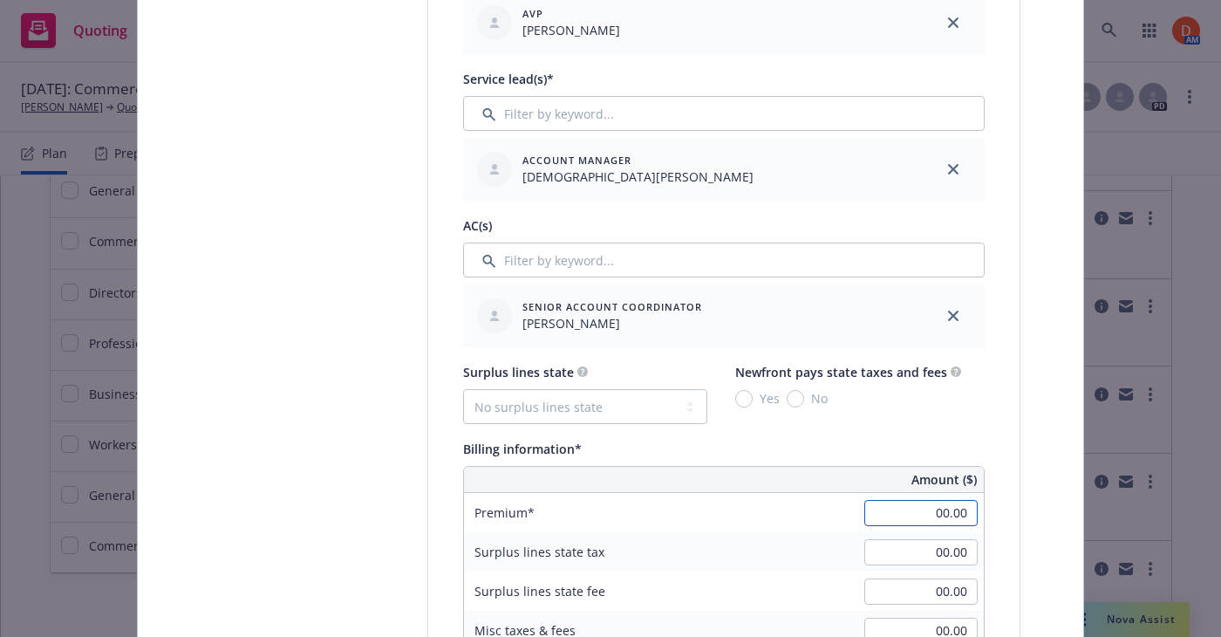
click at [928, 515] on input "00.00" at bounding box center [920, 513] width 113 height 26
click at [1005, 497] on div "Policy type* Professional Liability Policy number* Policy number not available …" at bounding box center [723, 577] width 591 height 2280
type input "8,600.00"
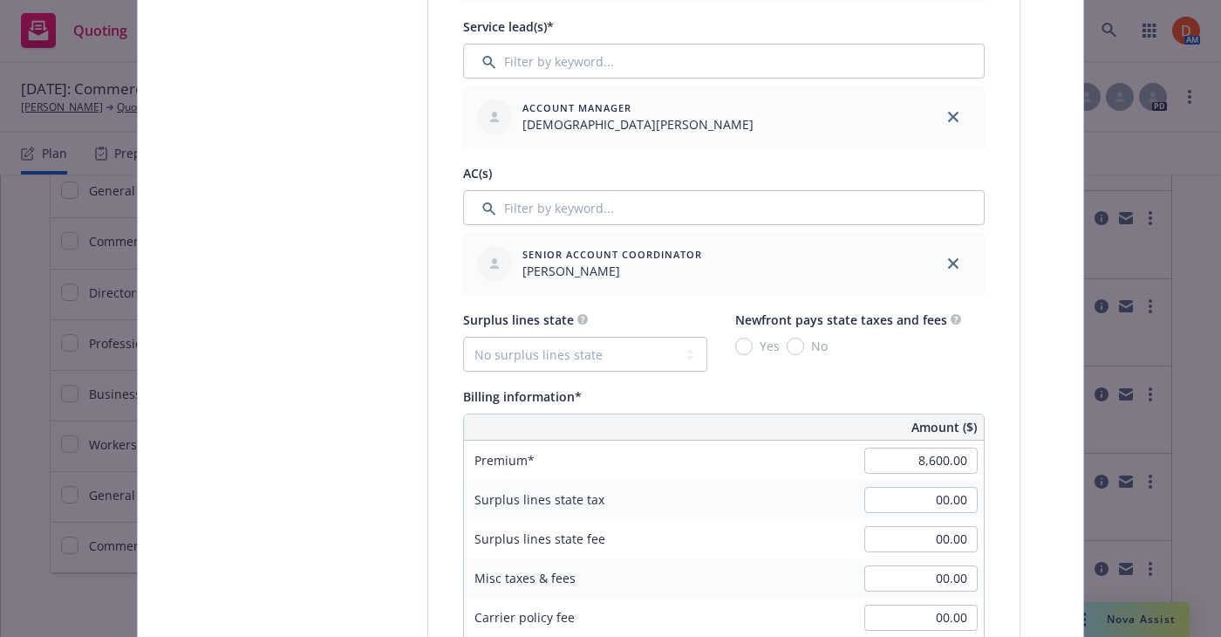
scroll to position [890, 0]
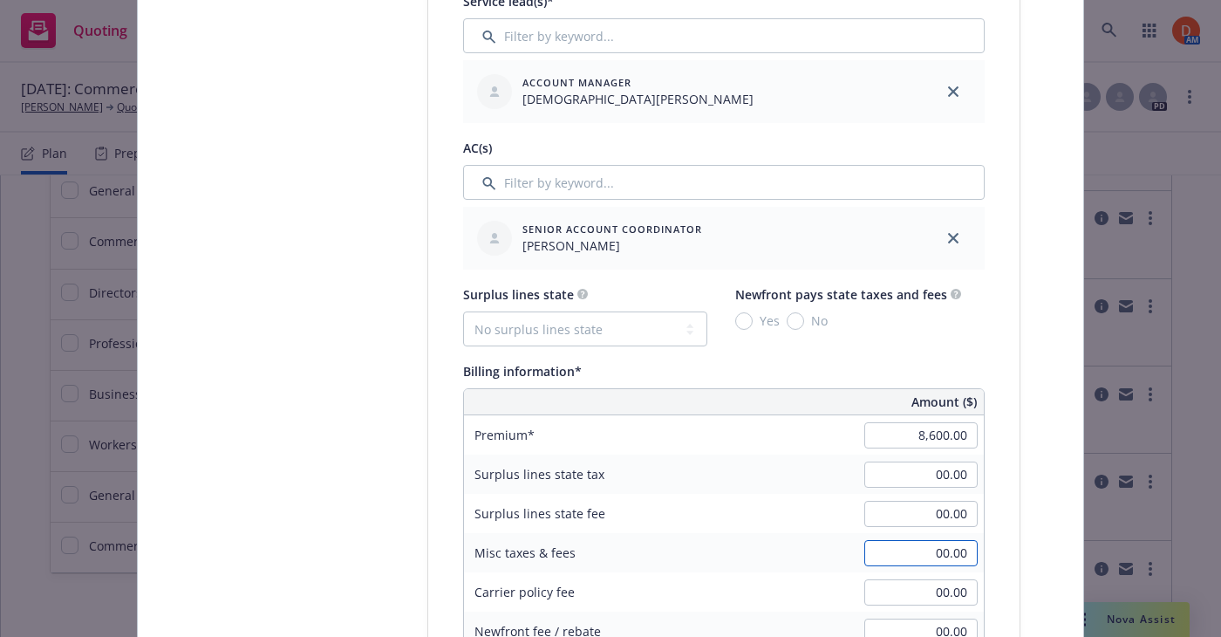
click at [920, 557] on input "00.00" at bounding box center [920, 553] width 113 height 26
click at [990, 535] on div "Policy type* Professional Liability Policy number* Policy number not available …" at bounding box center [723, 499] width 591 height 2280
type input "774.00"
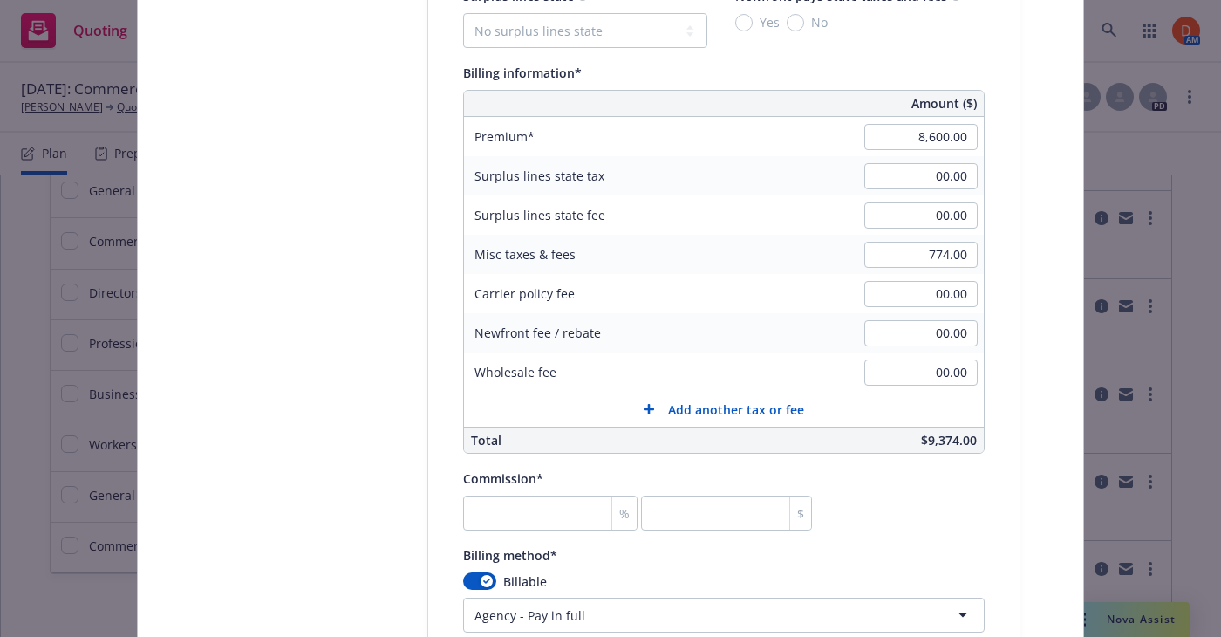
scroll to position [1191, 0]
click at [494, 506] on input "number" at bounding box center [550, 510] width 174 height 35
type input "1"
type input "86"
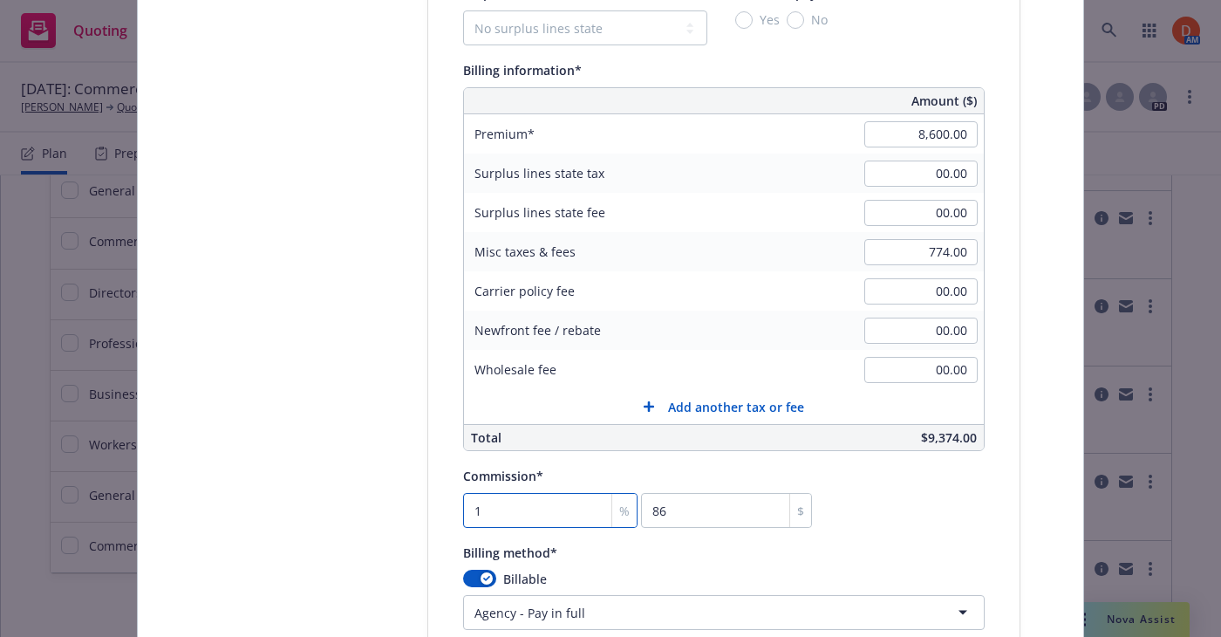
type input "10"
type input "860"
type input "10"
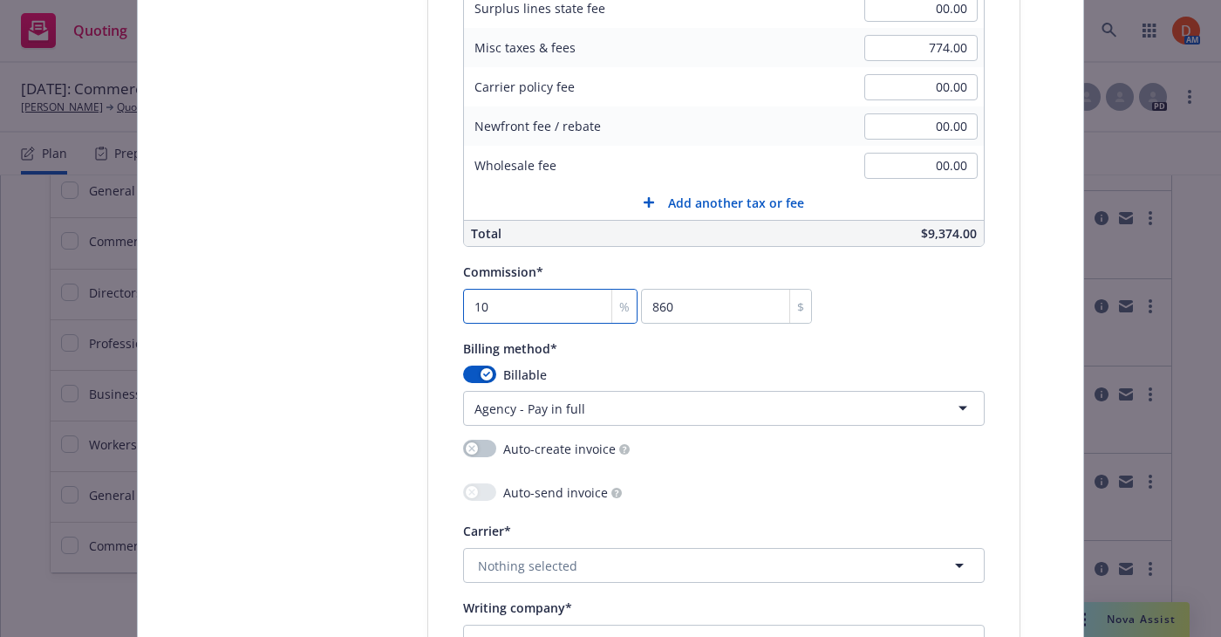
scroll to position [1564, 0]
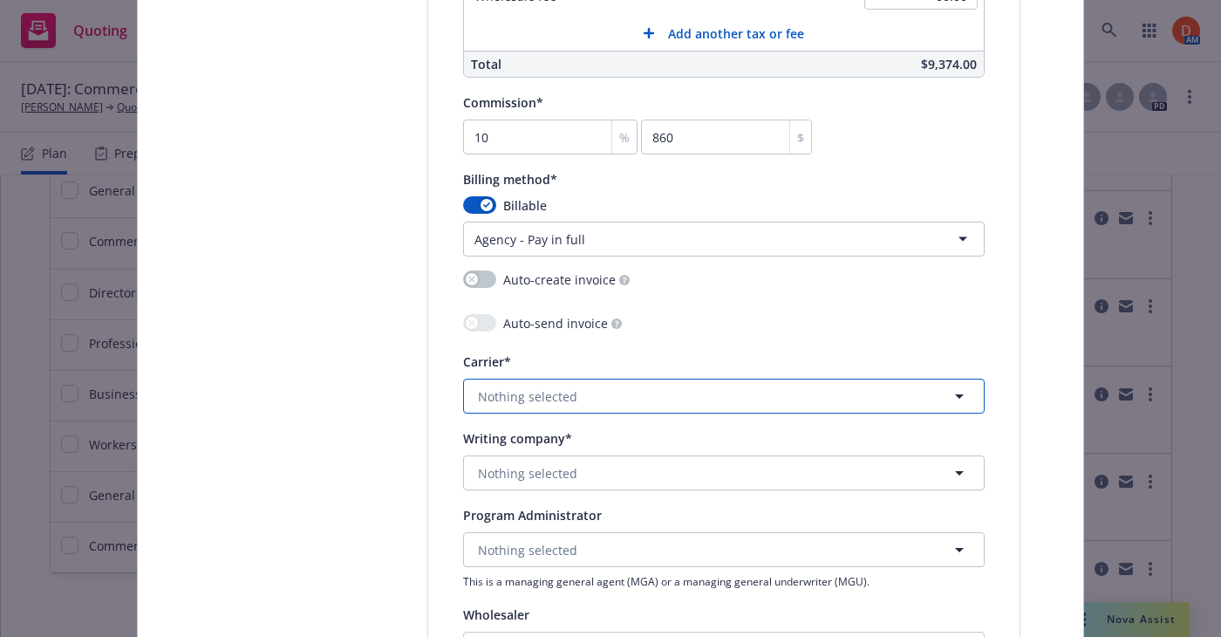
click at [562, 389] on span "Nothing selected" at bounding box center [527, 396] width 99 height 18
type input "chubb"
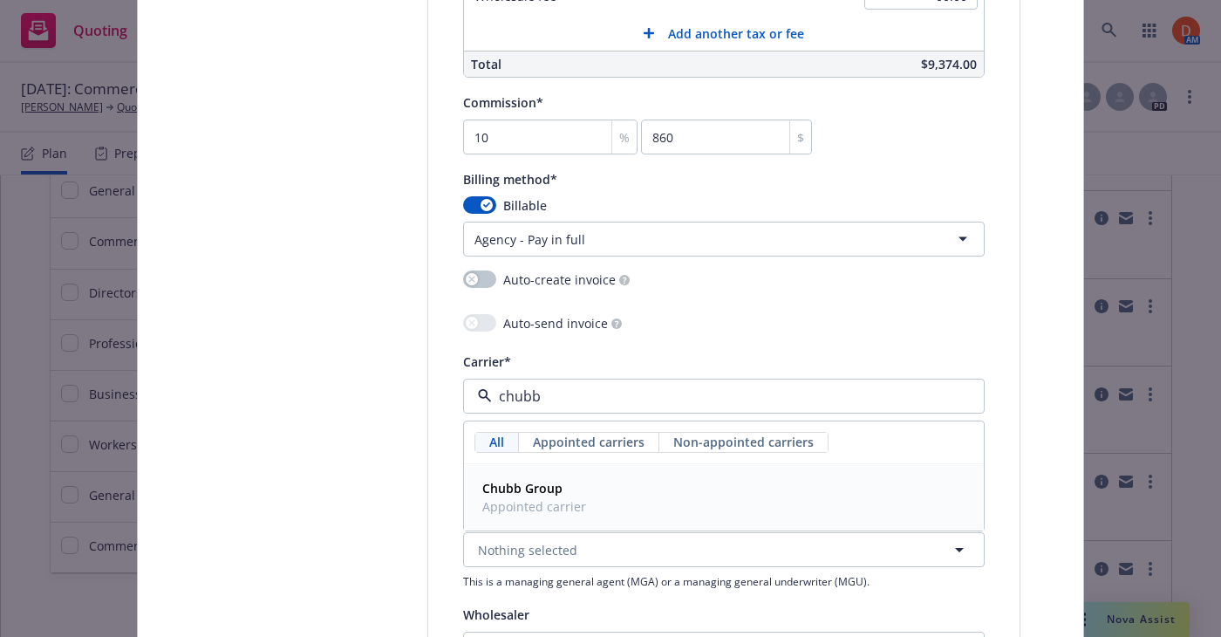
click at [574, 473] on div "Chubb Group Appointed carrier" at bounding box center [724, 497] width 518 height 65
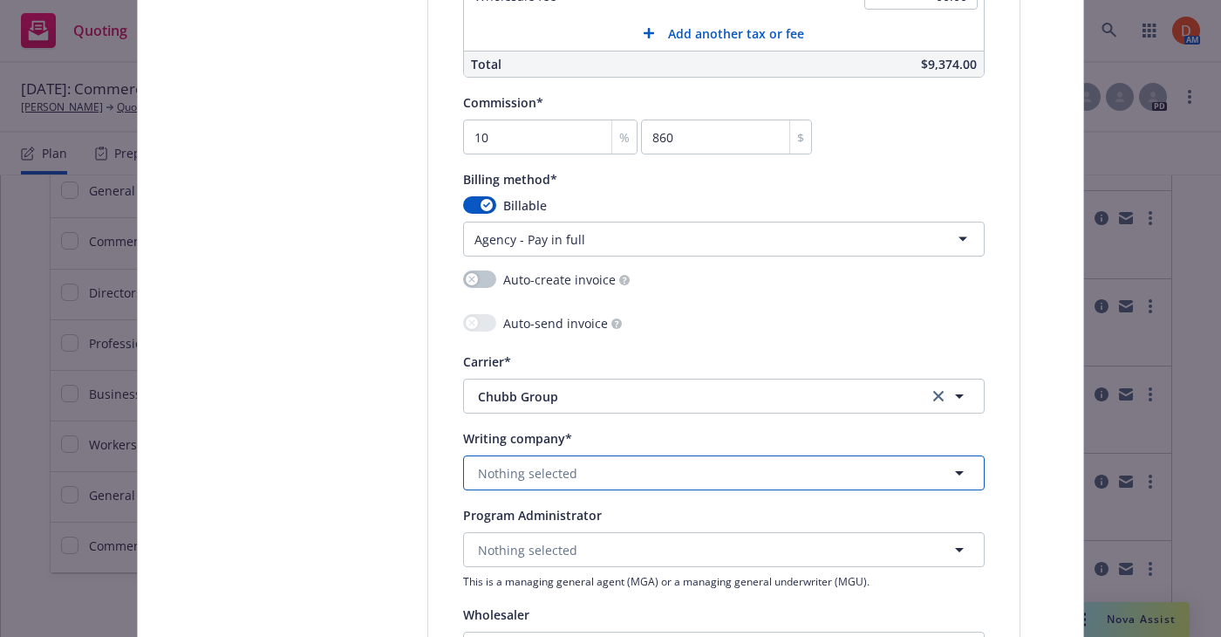
click at [597, 471] on button "Nothing selected" at bounding box center [723, 472] width 521 height 35
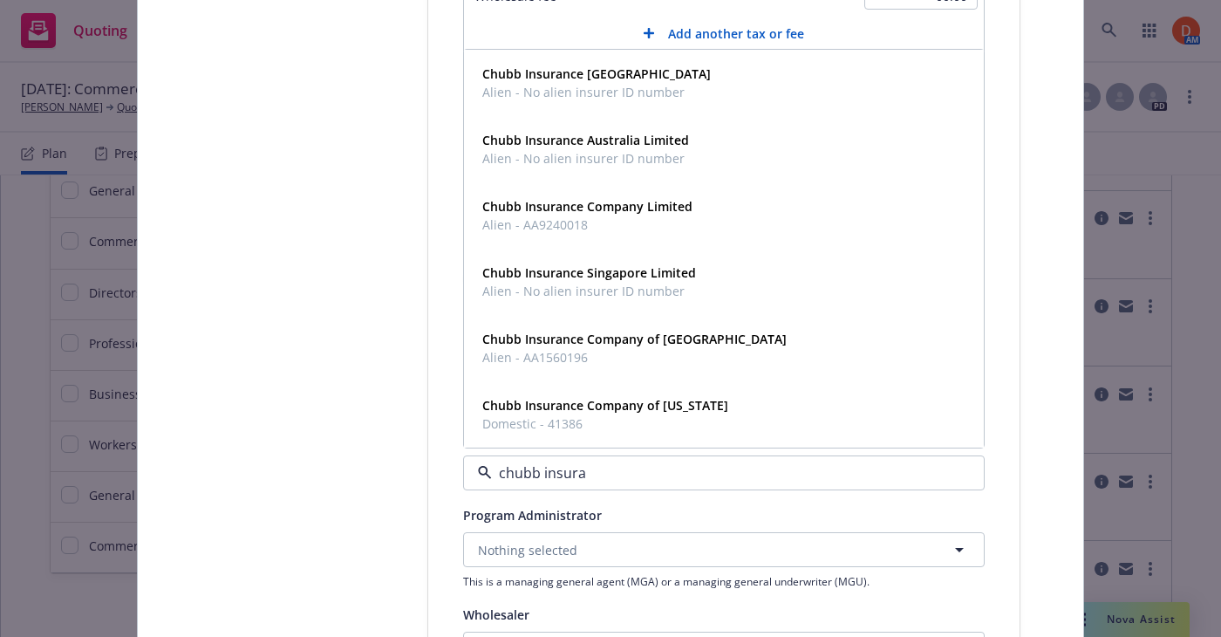
type input "chubb insuran"
click at [656, 300] on div "Chubb Insurance Singapore Limited Alien - No alien insurer ID number" at bounding box center [587, 282] width 224 height 44
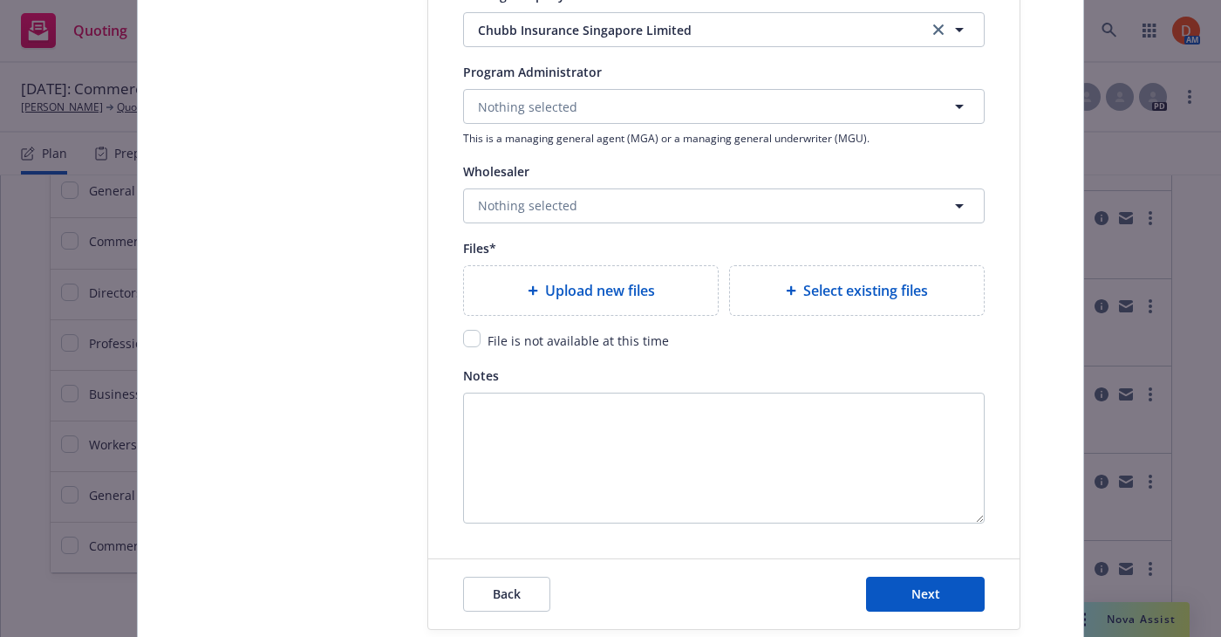
scroll to position [2035, 0]
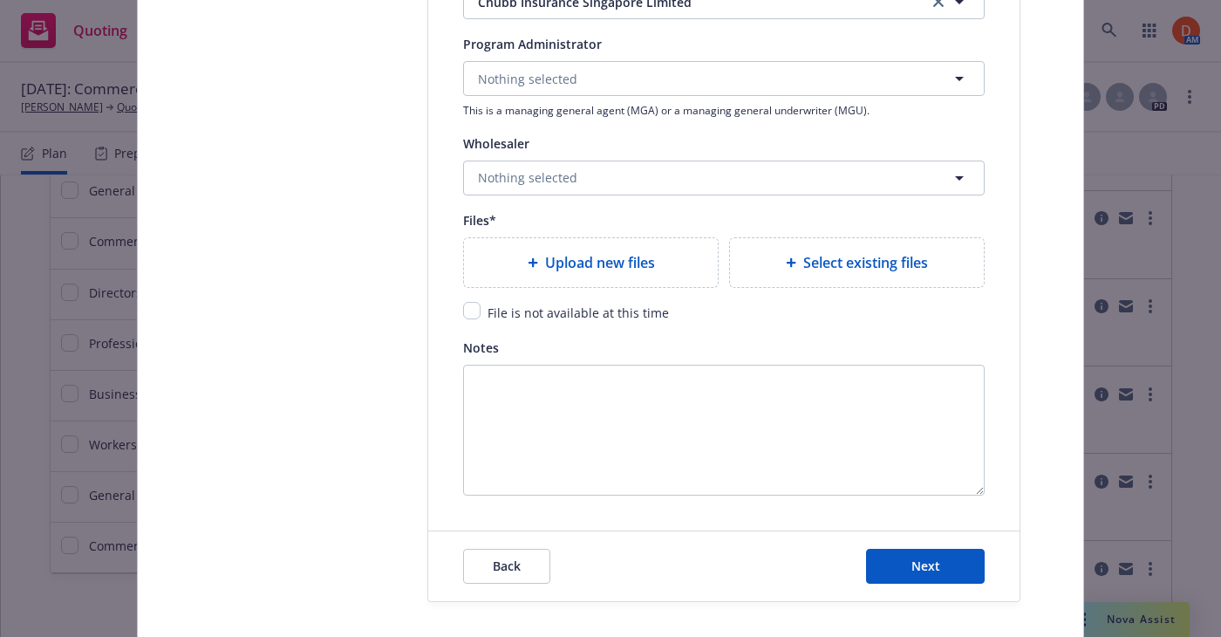
type textarea "x"
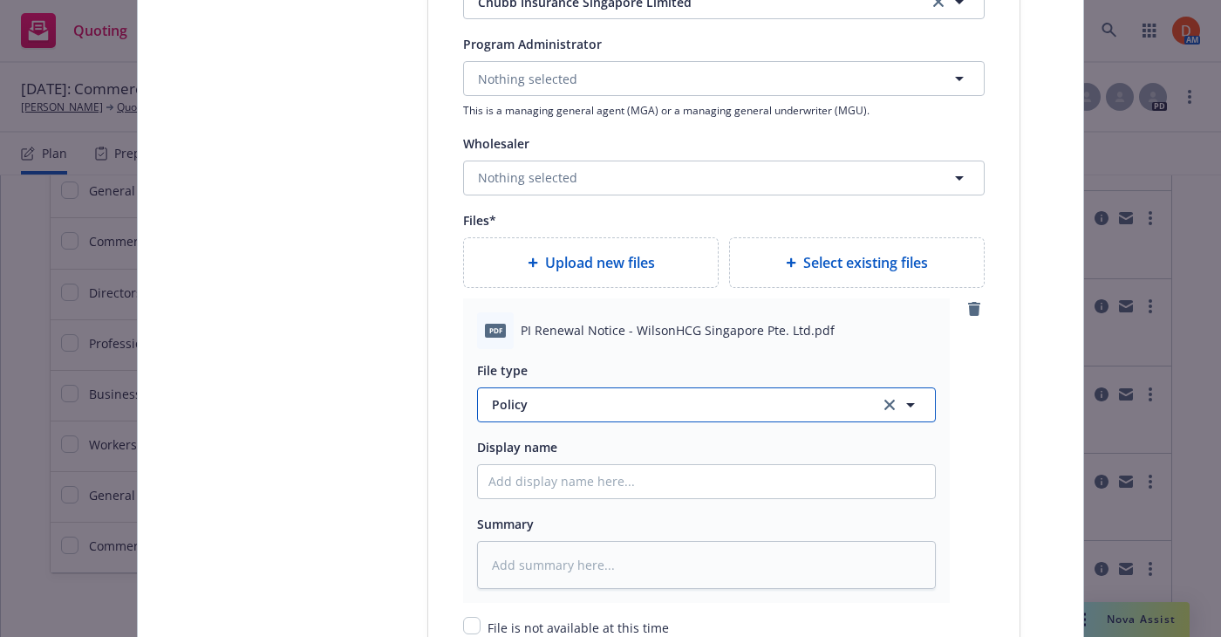
click at [579, 417] on button "Policy" at bounding box center [706, 404] width 459 height 35
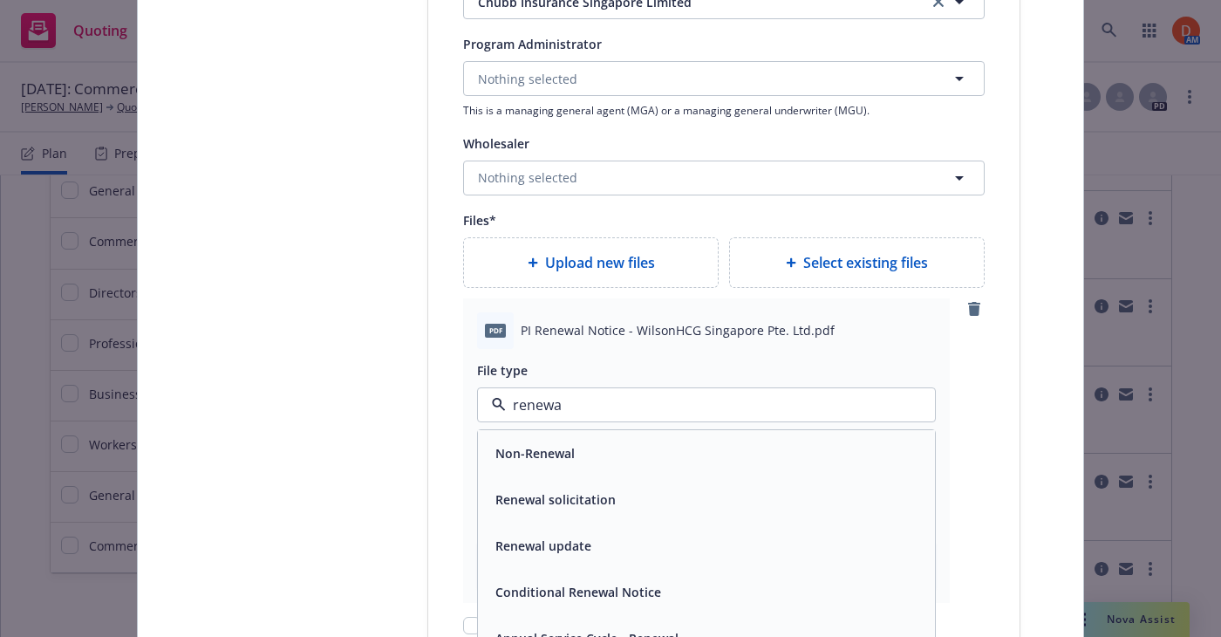
type input "renewal"
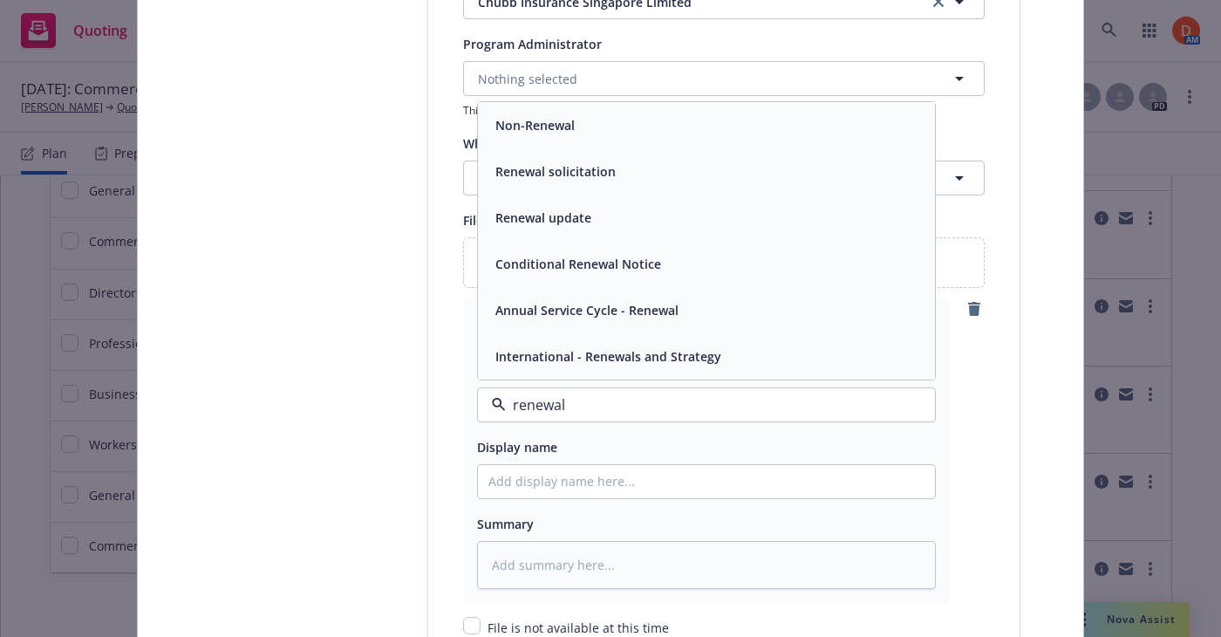
scroll to position [2122, 0]
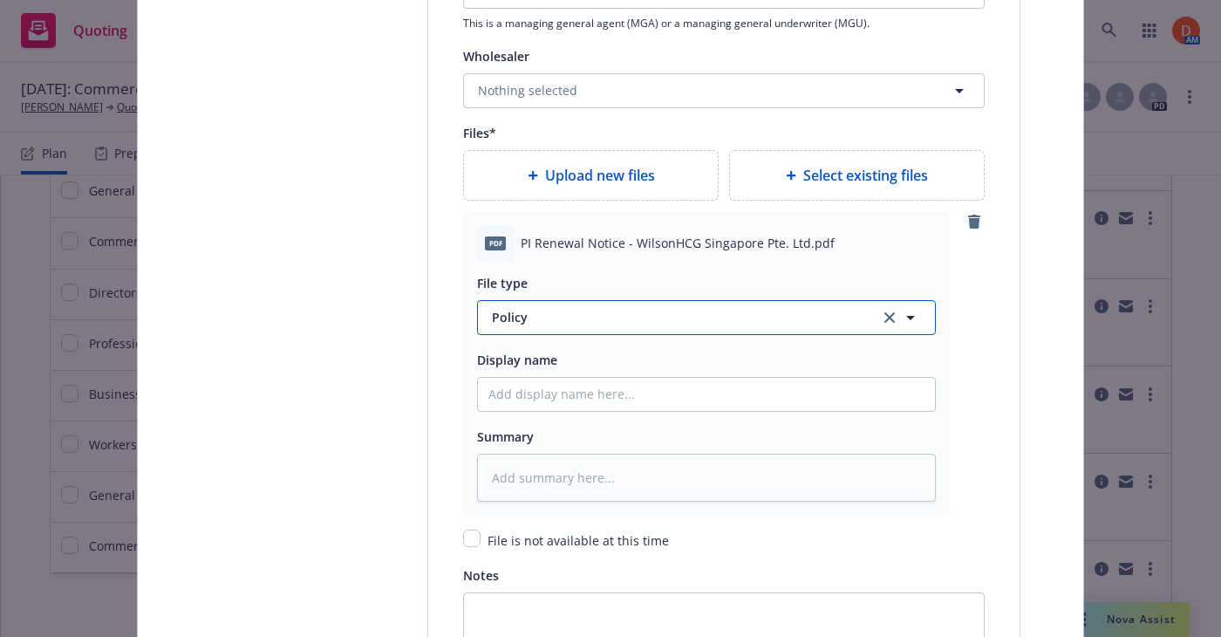
click at [591, 325] on button "Policy" at bounding box center [706, 317] width 459 height 35
type input "condit"
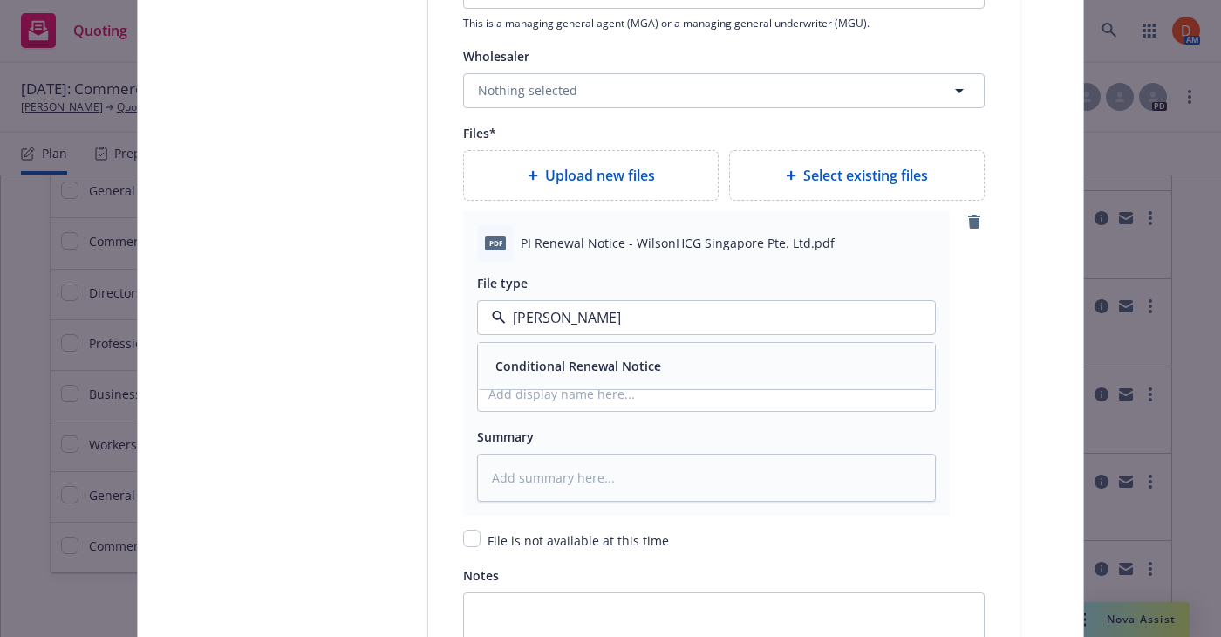
click at [592, 348] on div "Conditional Renewal Notice" at bounding box center [706, 366] width 457 height 46
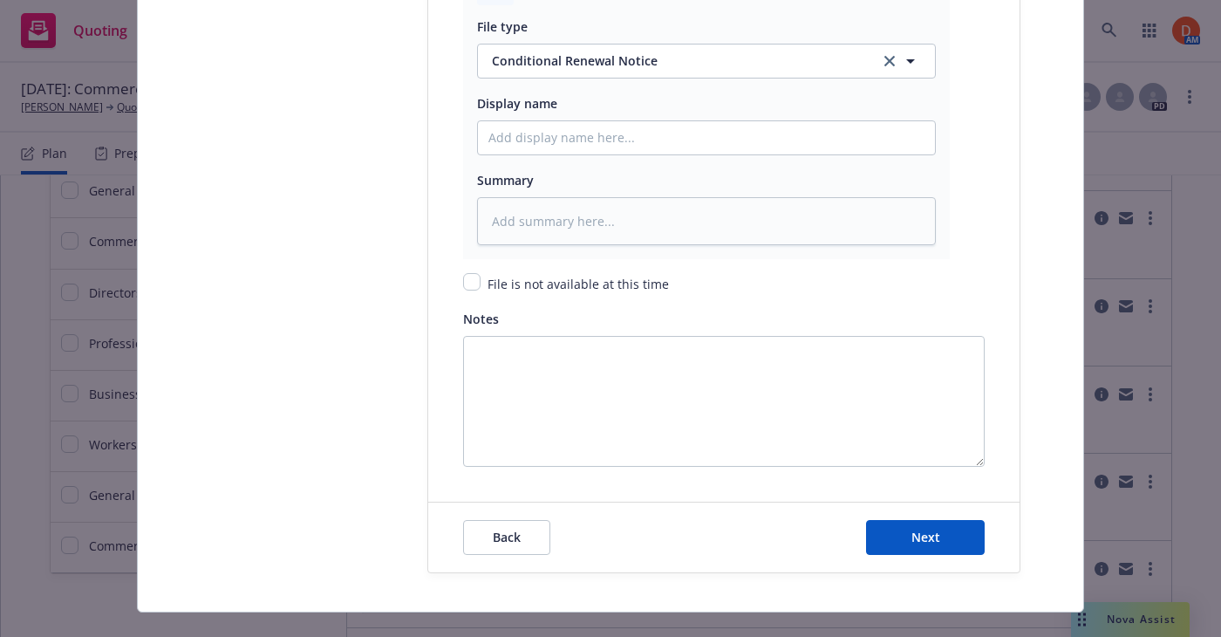
scroll to position [2409, 0]
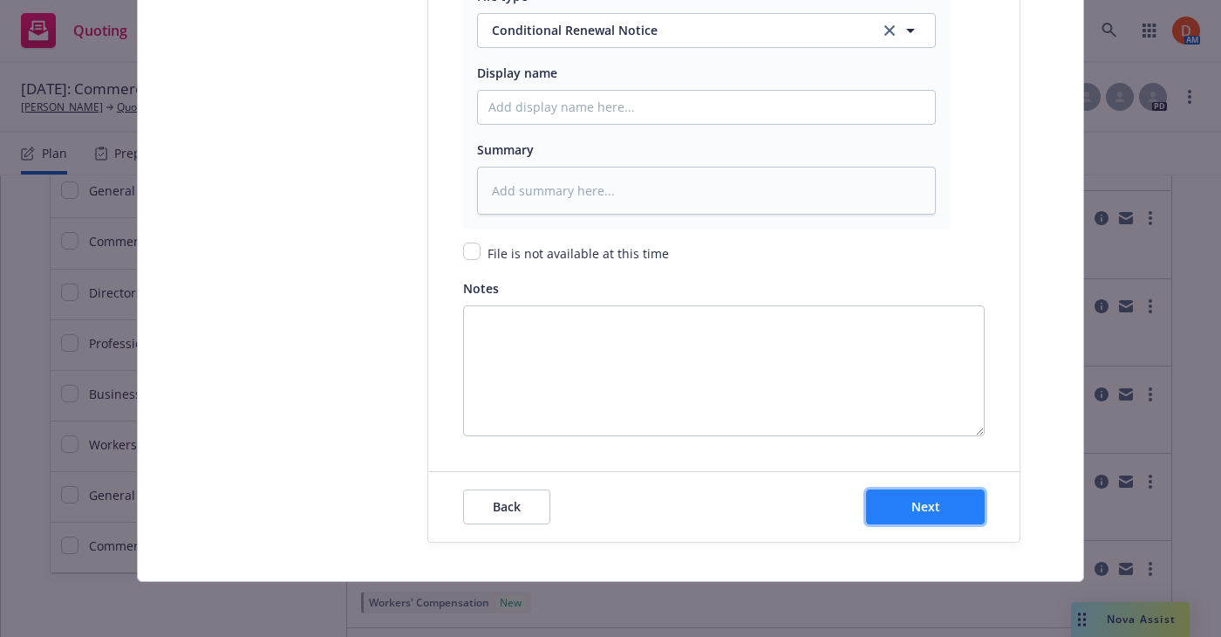
click at [964, 514] on button "Next" at bounding box center [925, 506] width 119 height 35
type textarea "x"
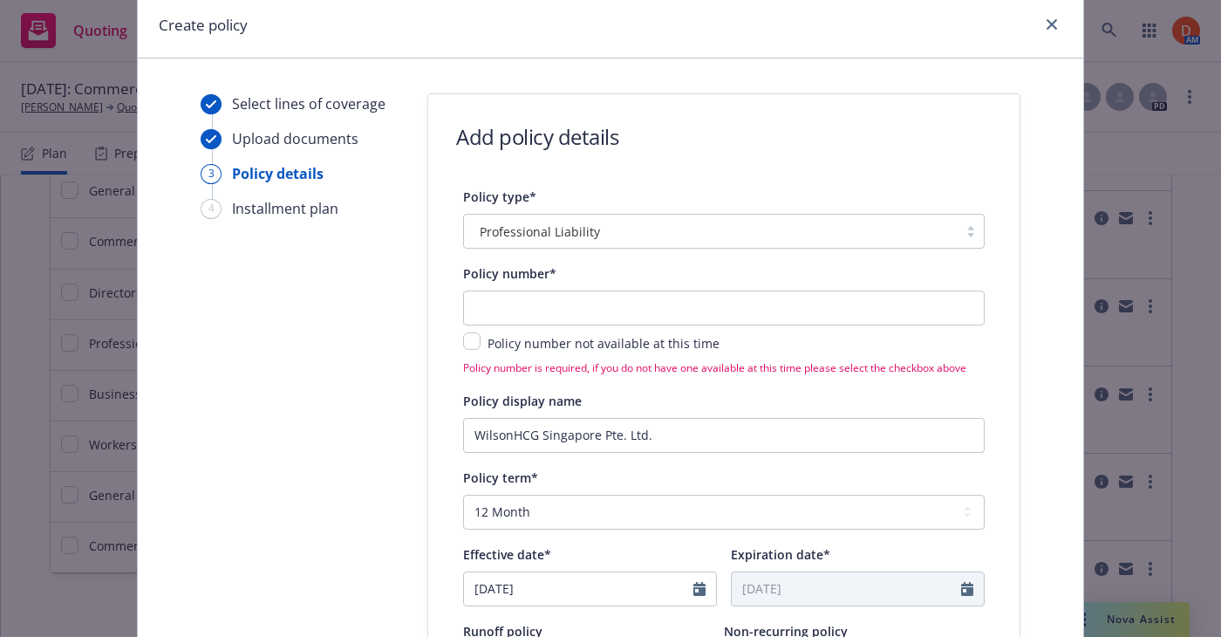
scroll to position [39, 0]
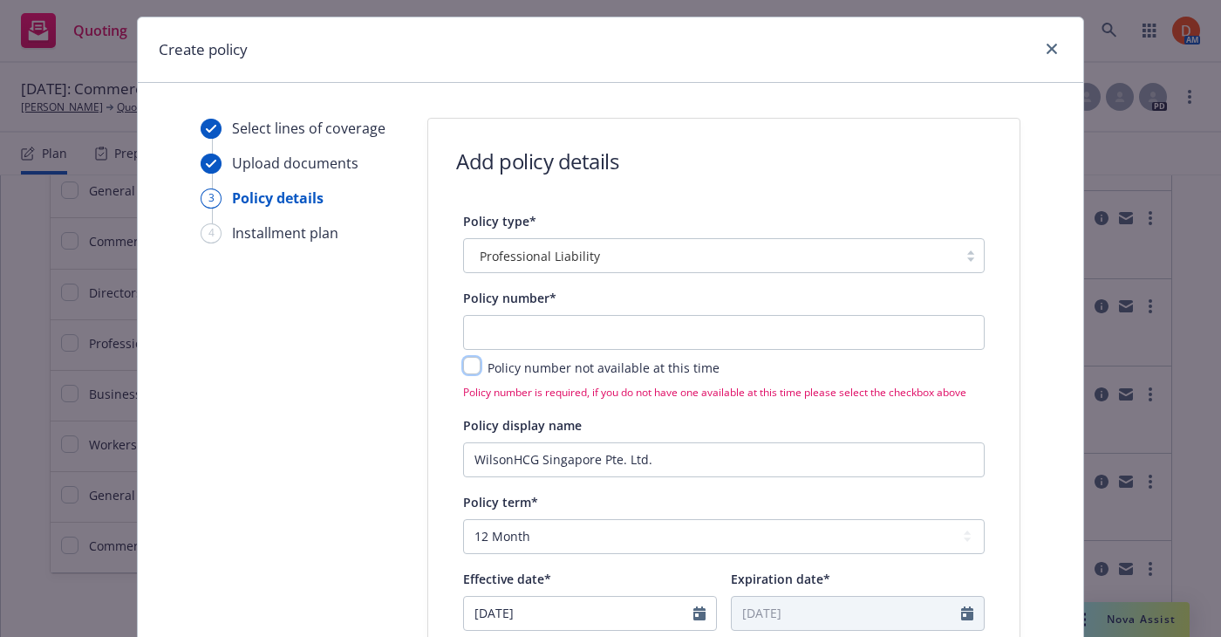
click at [476, 362] on input "checkbox" at bounding box center [471, 365] width 17 height 17
checkbox input "true"
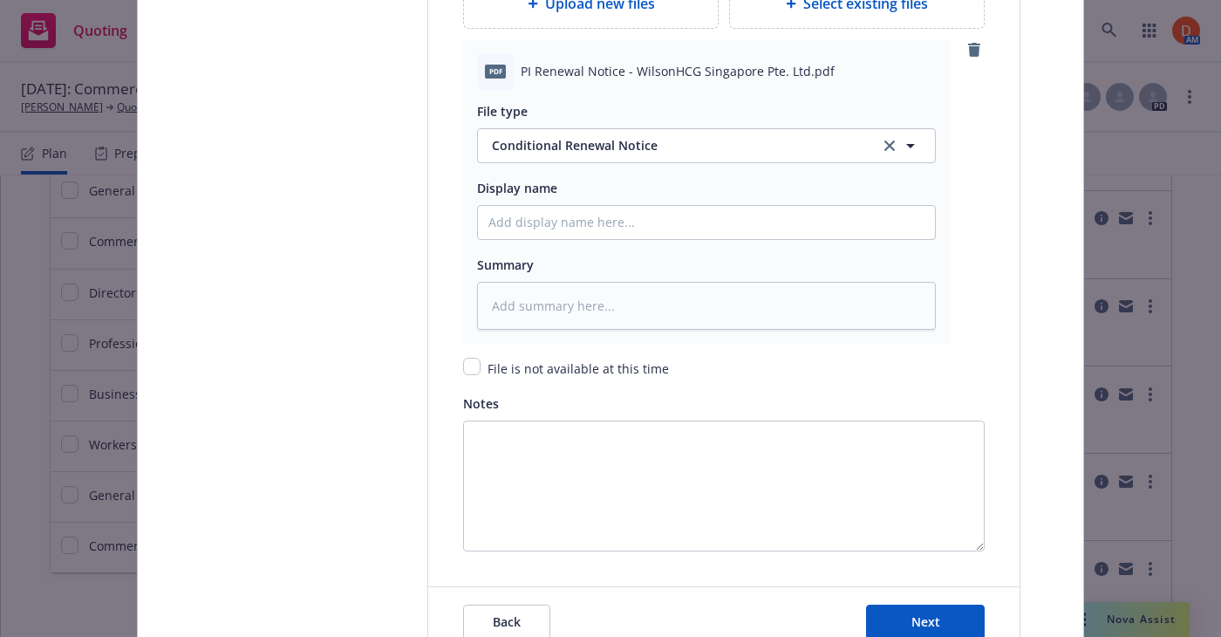
scroll to position [2409, 0]
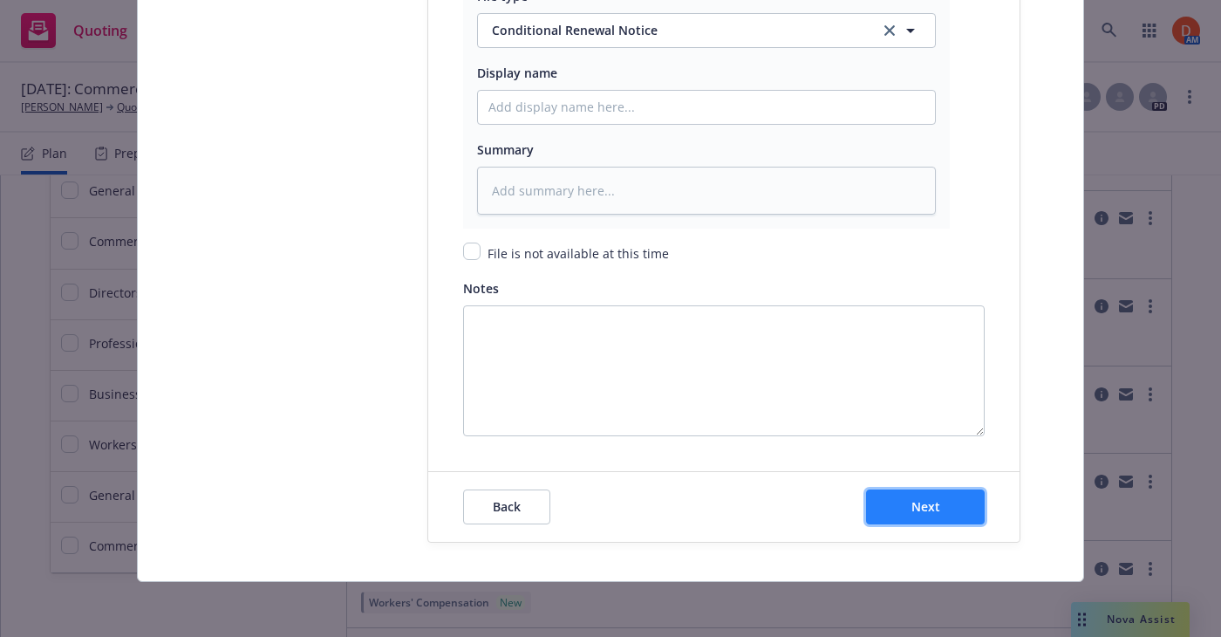
click at [889, 491] on button "Next" at bounding box center [925, 506] width 119 height 35
type textarea "x"
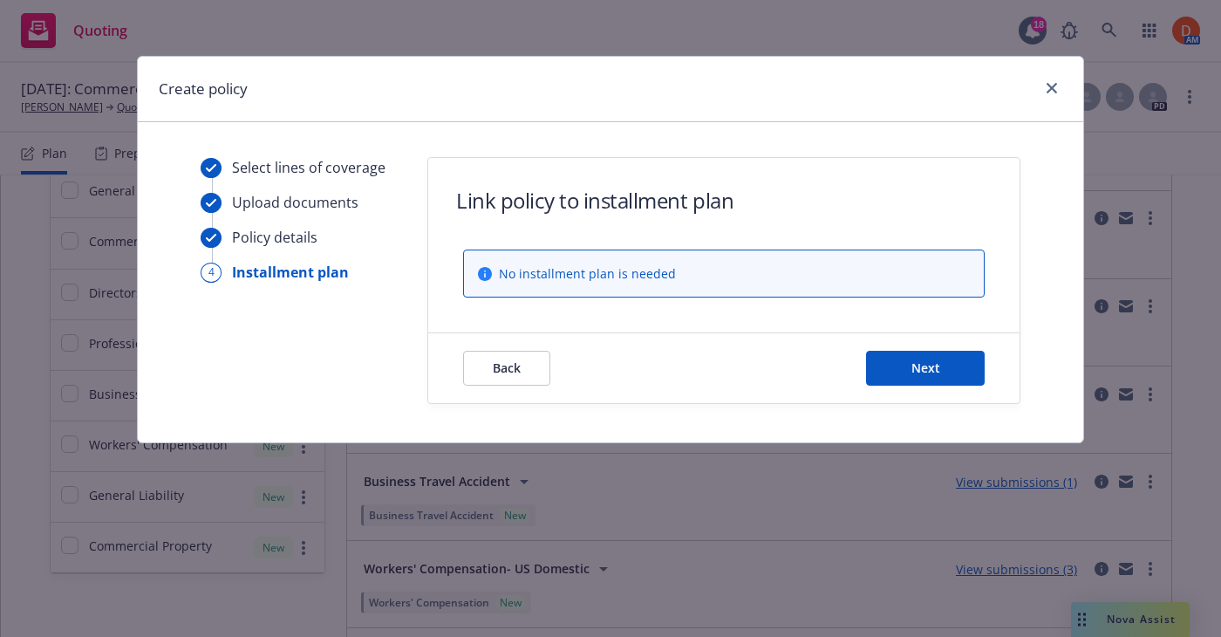
scroll to position [0, 0]
click at [891, 353] on button "Next" at bounding box center [925, 368] width 119 height 35
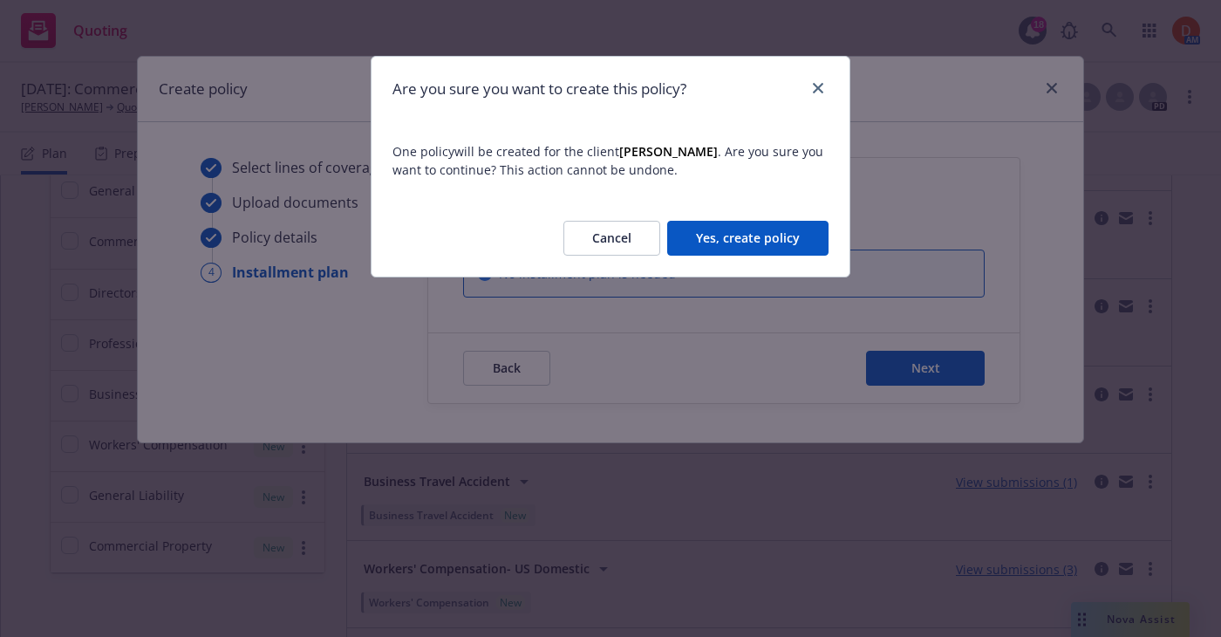
click at [775, 251] on button "Yes, create policy" at bounding box center [747, 238] width 161 height 35
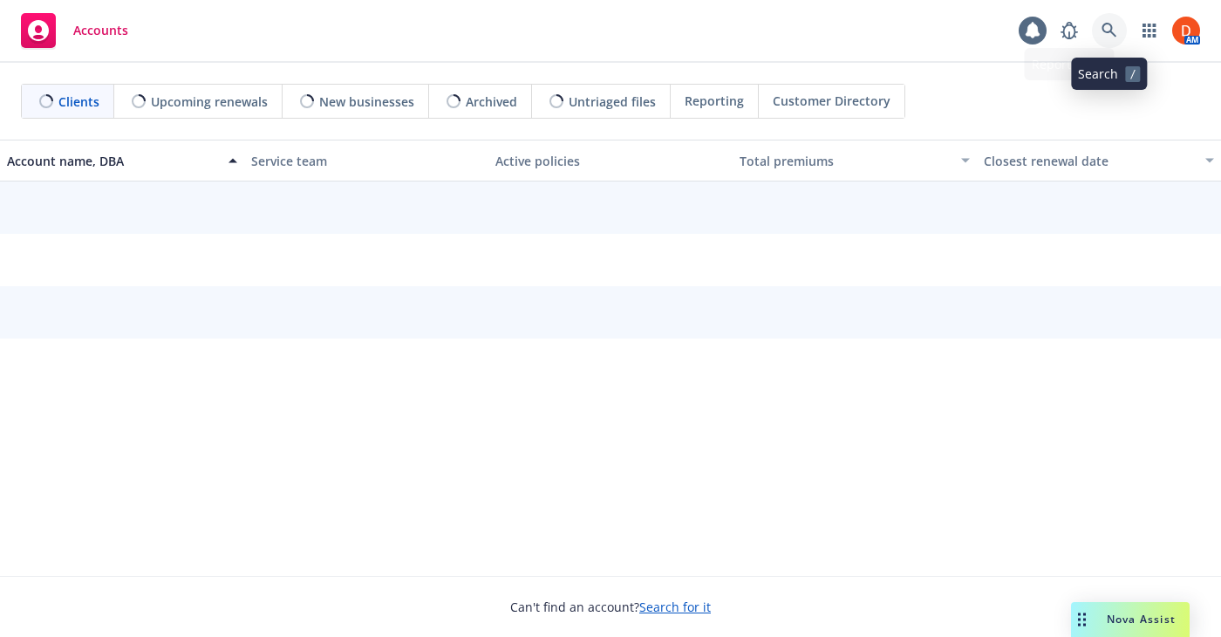
click at [1114, 31] on icon at bounding box center [1109, 31] width 16 height 16
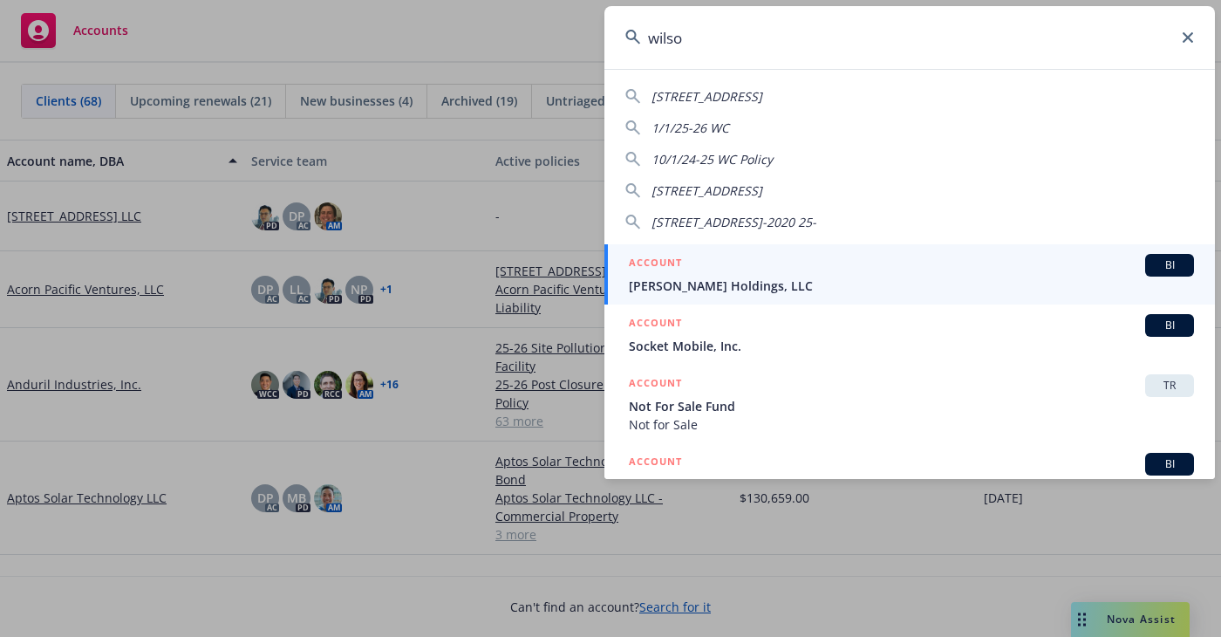
type input "[PERSON_NAME]"
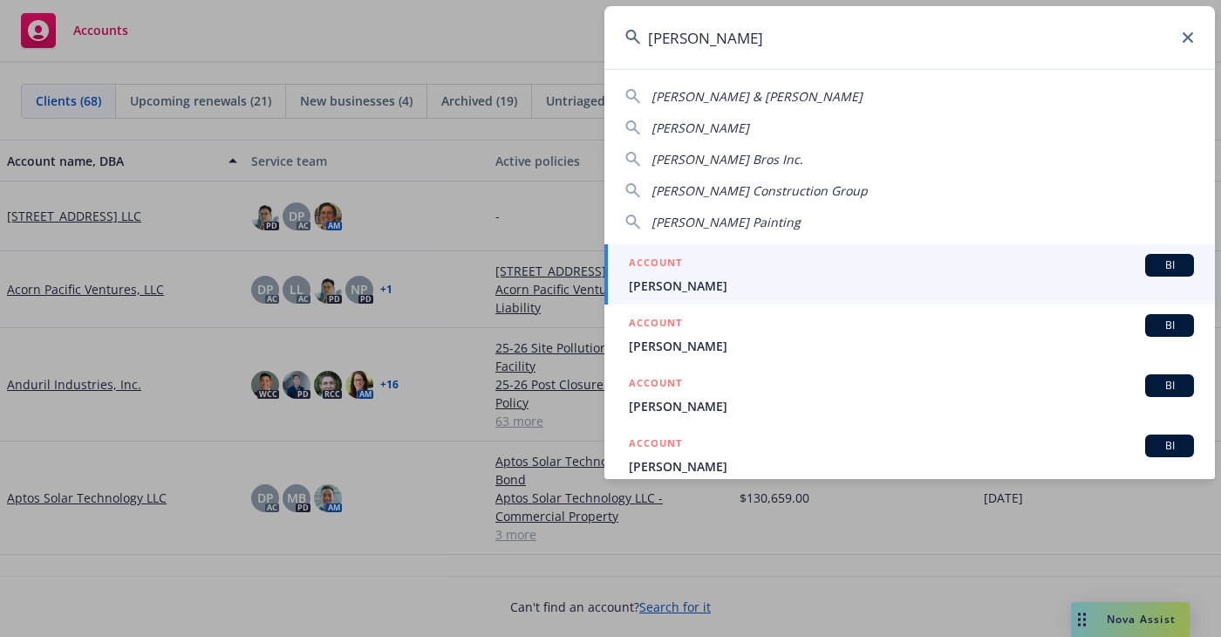
click at [788, 254] on div "ACCOUNT BI" at bounding box center [911, 265] width 565 height 23
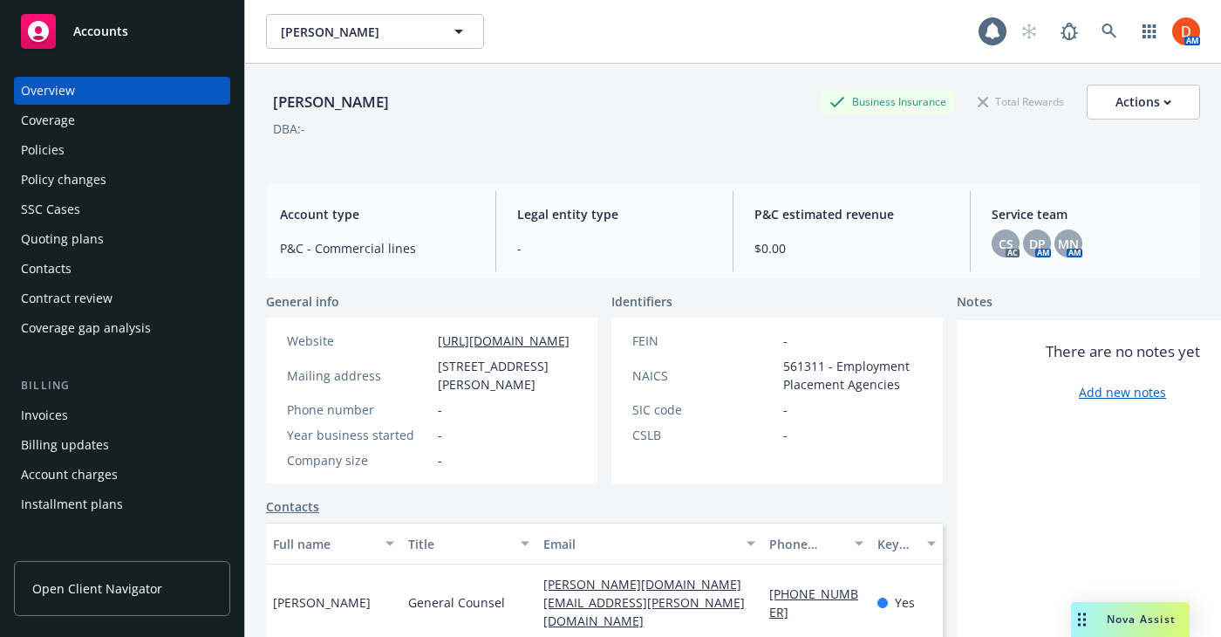
click at [178, 150] on div "Policies" at bounding box center [122, 150] width 202 height 28
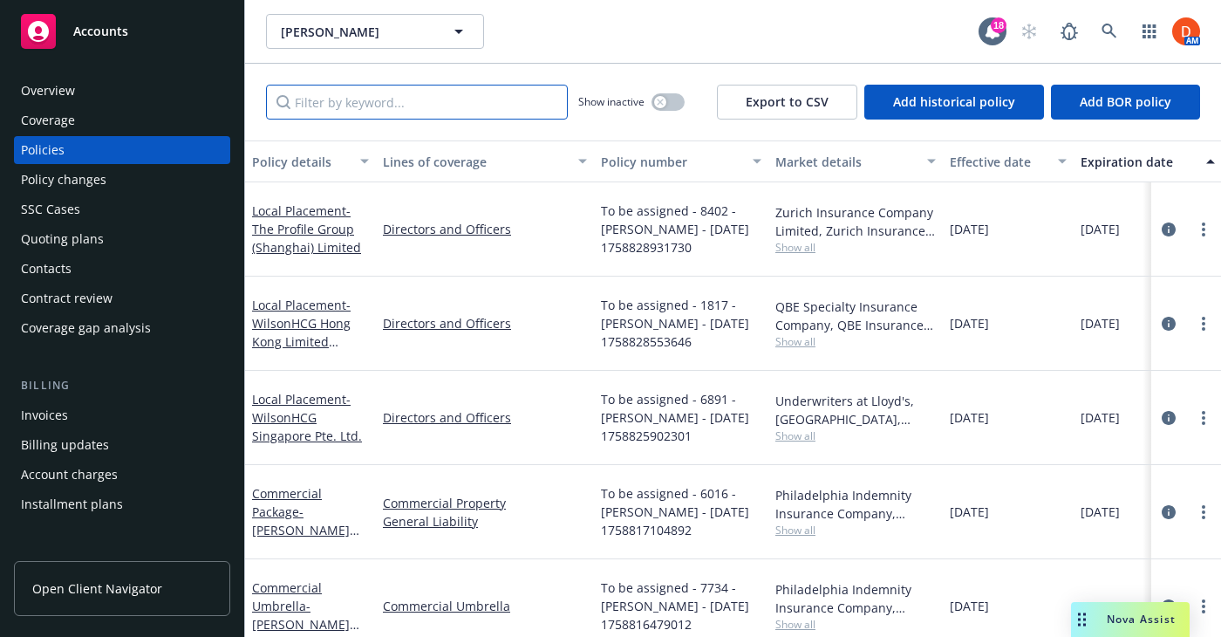
click at [388, 103] on input "Filter by keyword..." at bounding box center [417, 102] width 302 height 35
paste input "P50956"
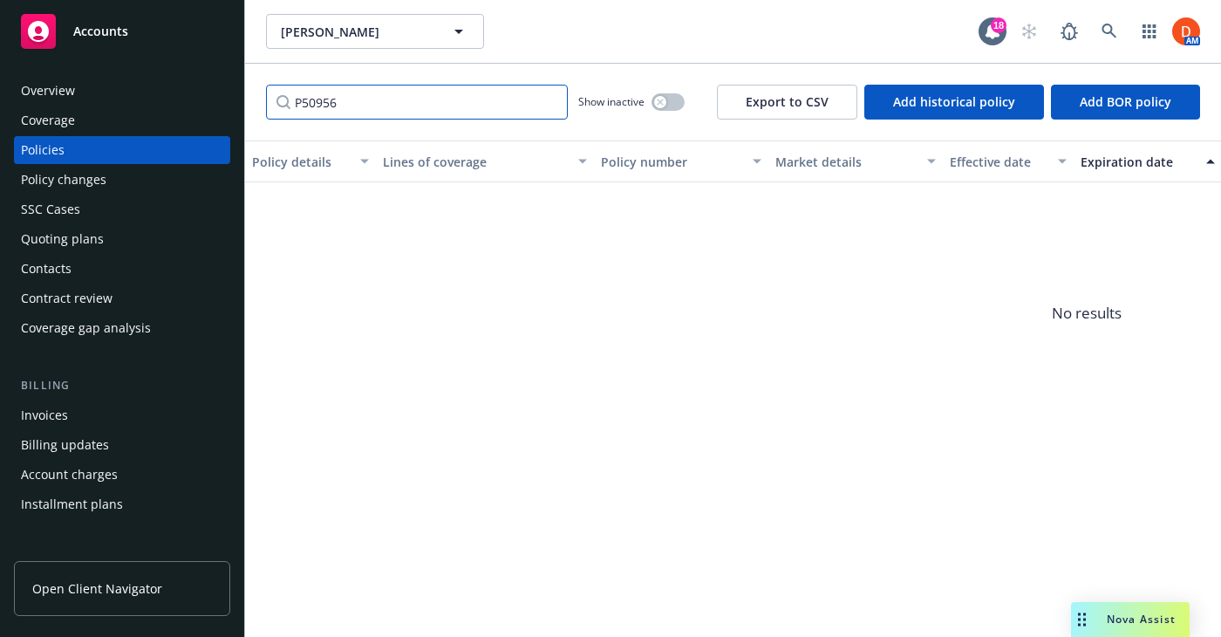
type input "P50956"
click at [552, 106] on input "P50956" at bounding box center [417, 102] width 302 height 35
click at [552, 105] on input "P50956" at bounding box center [417, 102] width 302 height 35
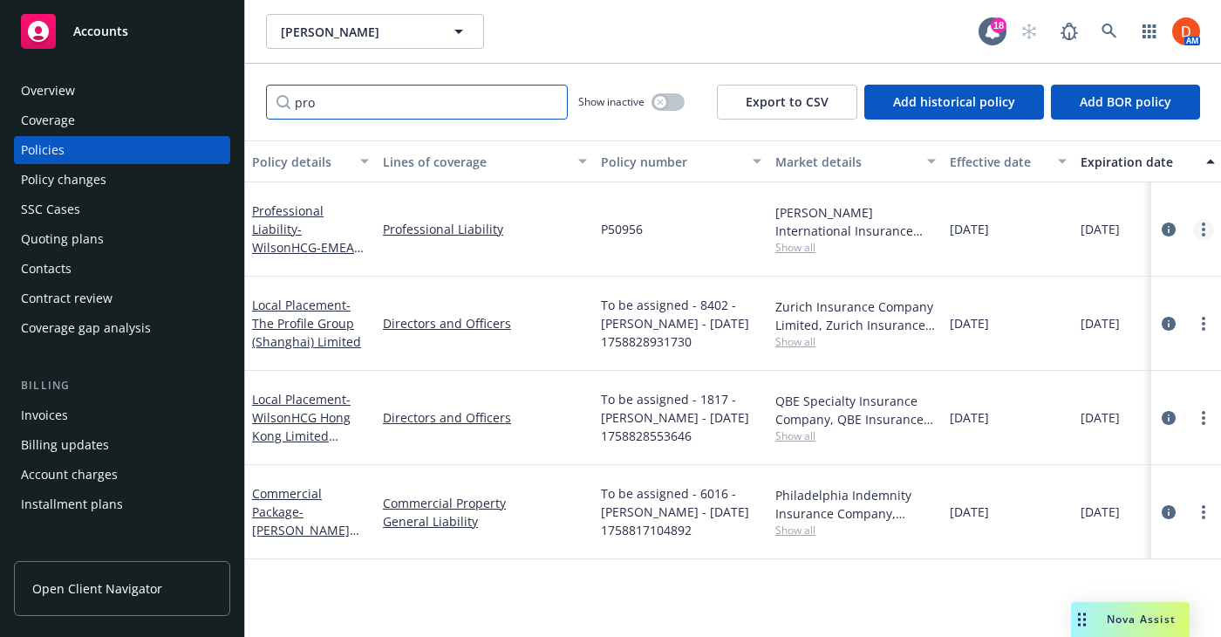
type input "pro"
click at [1200, 220] on link "more" at bounding box center [1203, 229] width 21 height 21
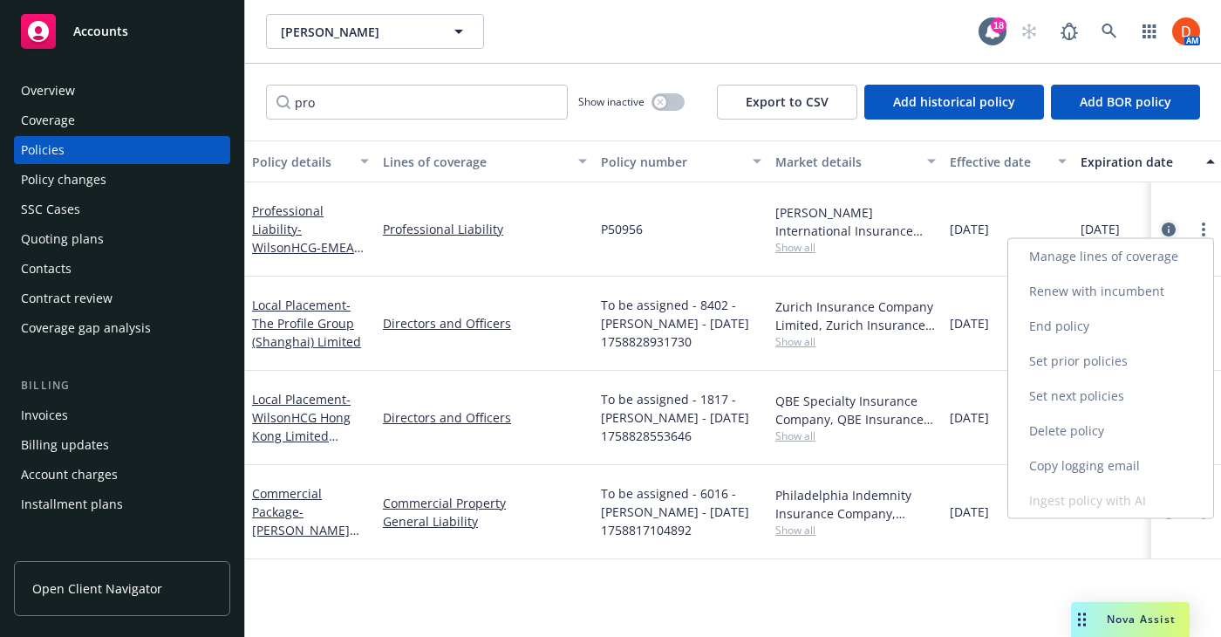
click at [1175, 222] on icon "circleInformation" at bounding box center [1168, 229] width 14 height 14
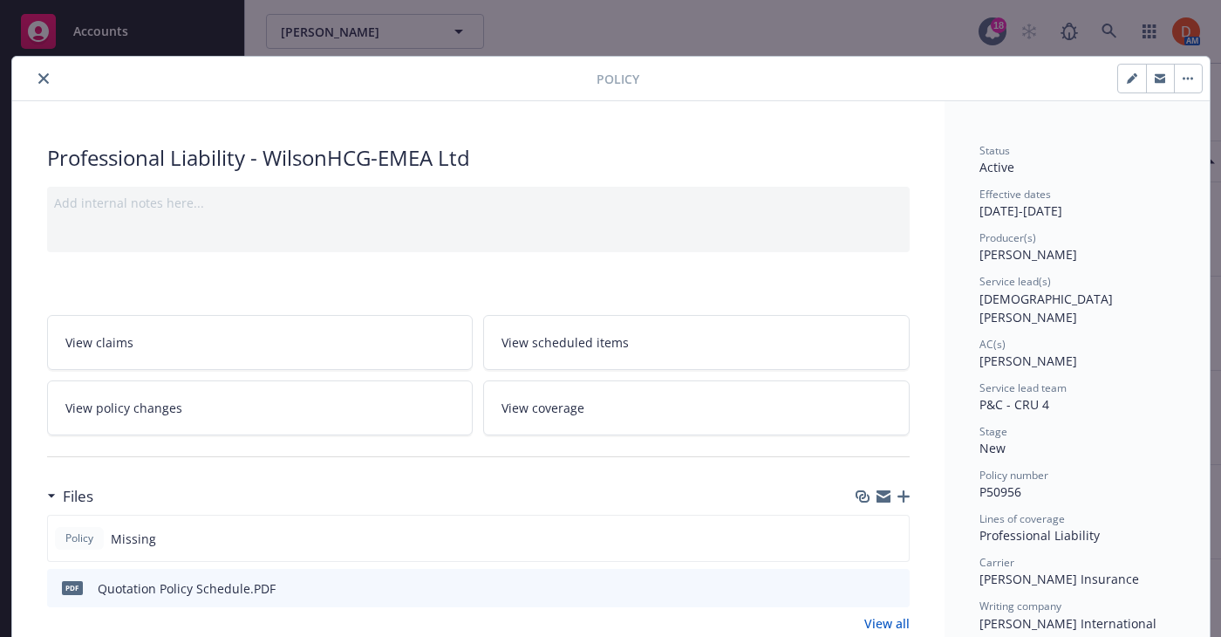
click at [1133, 81] on icon "button" at bounding box center [1132, 78] width 10 height 10
select select "NEW"
select select "12"
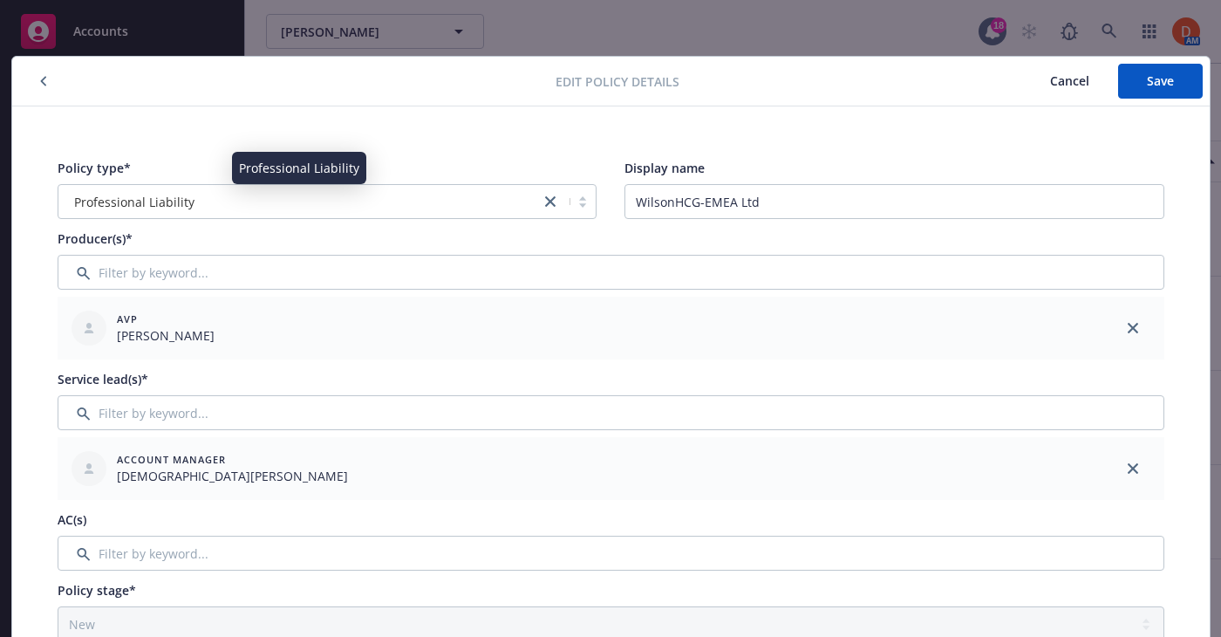
click at [475, 196] on div "Professional Liability" at bounding box center [299, 202] width 465 height 18
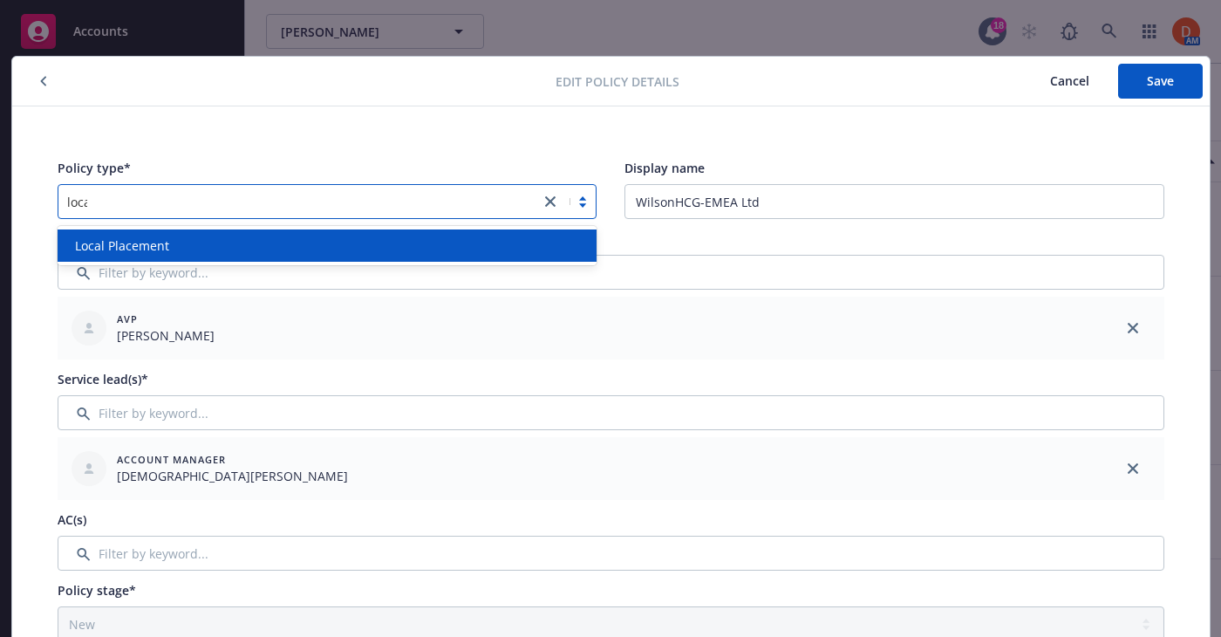
type input "local"
click at [420, 247] on div "Local Placement" at bounding box center [327, 245] width 519 height 18
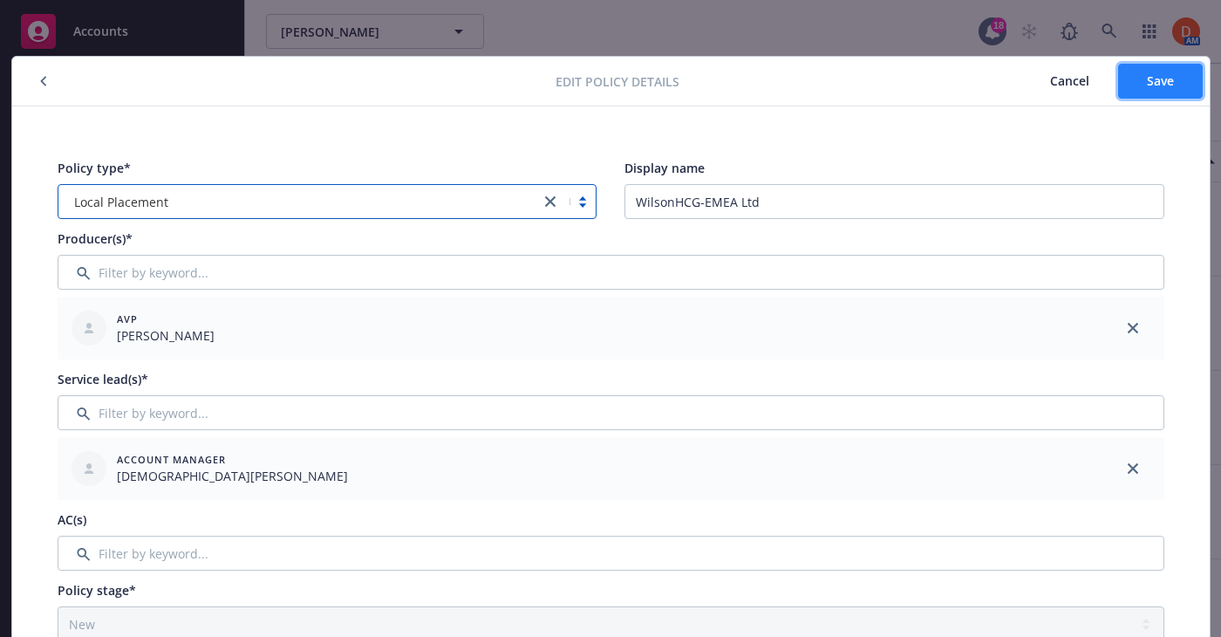
click at [1172, 94] on button "Save" at bounding box center [1160, 81] width 85 height 35
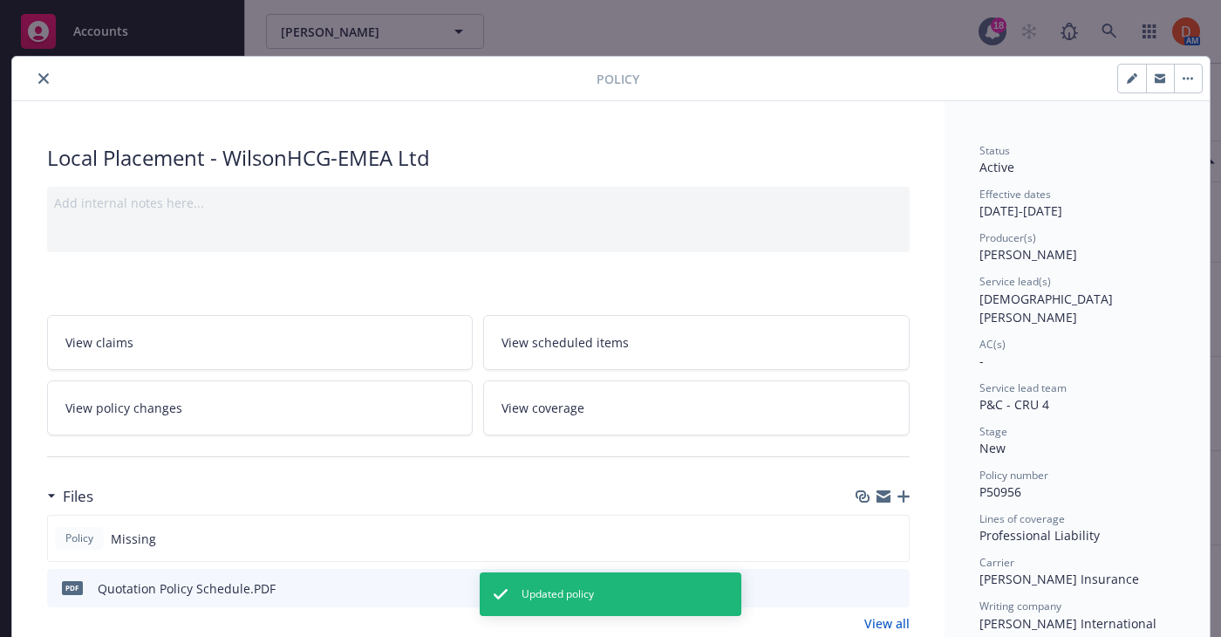
click at [51, 80] on button "close" at bounding box center [43, 78] width 21 height 21
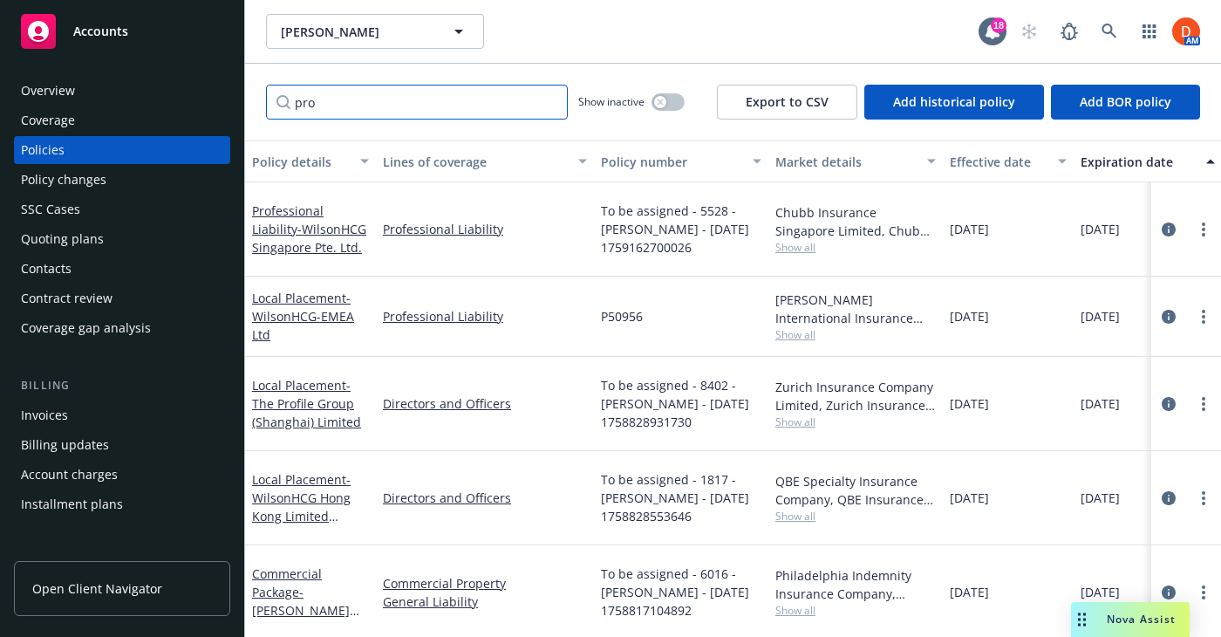
click at [558, 105] on input "pro" at bounding box center [417, 102] width 302 height 35
click at [548, 104] on input "pro" at bounding box center [417, 102] width 302 height 35
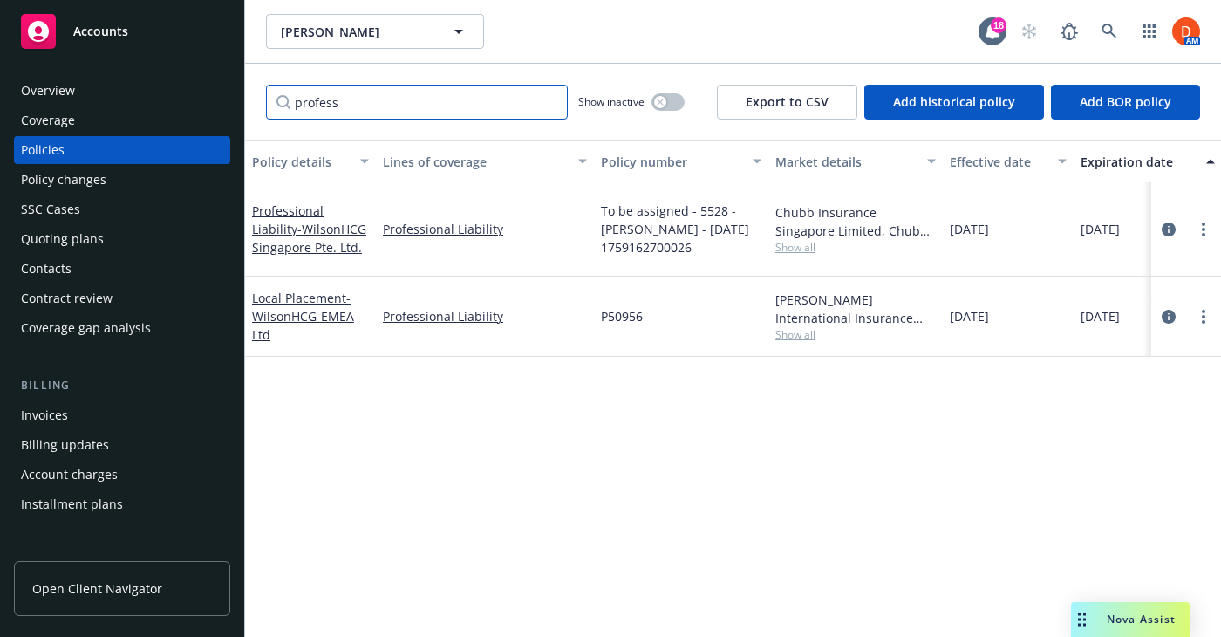
type input "profess"
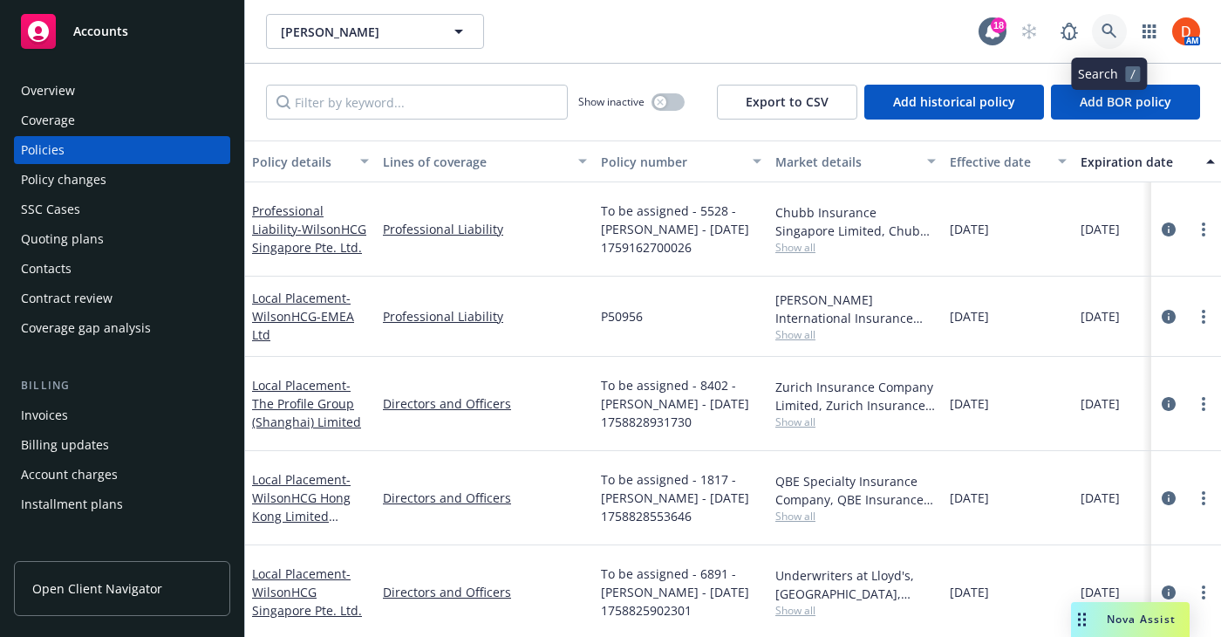
click at [1109, 39] on link at bounding box center [1109, 31] width 35 height 35
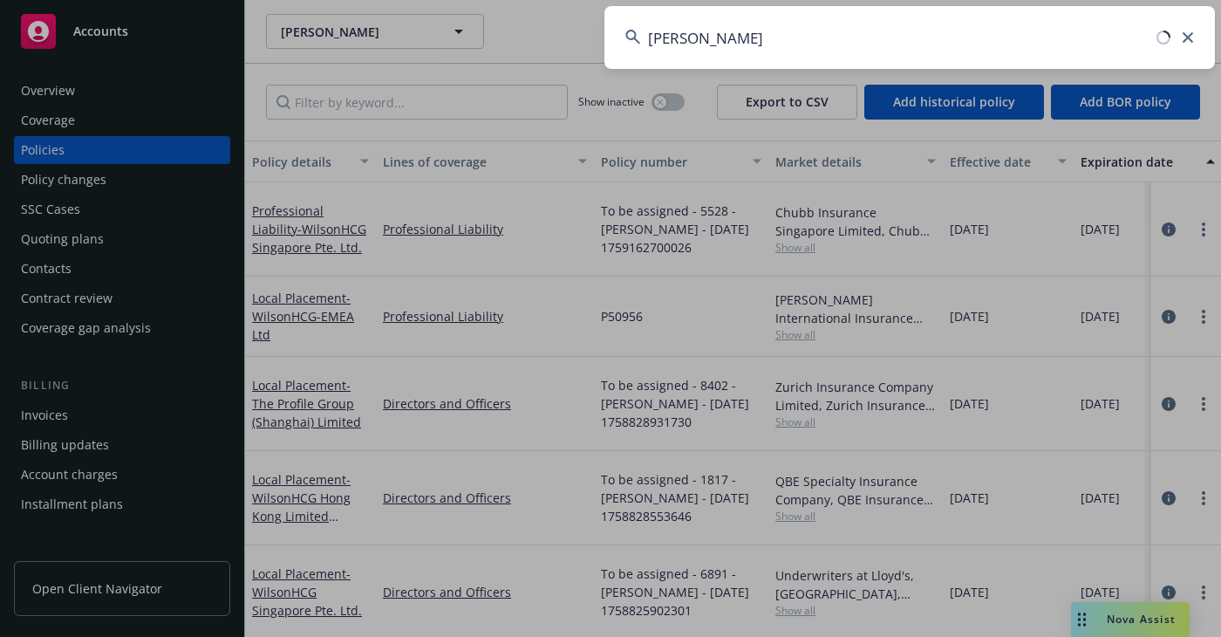
type input "belle creek"
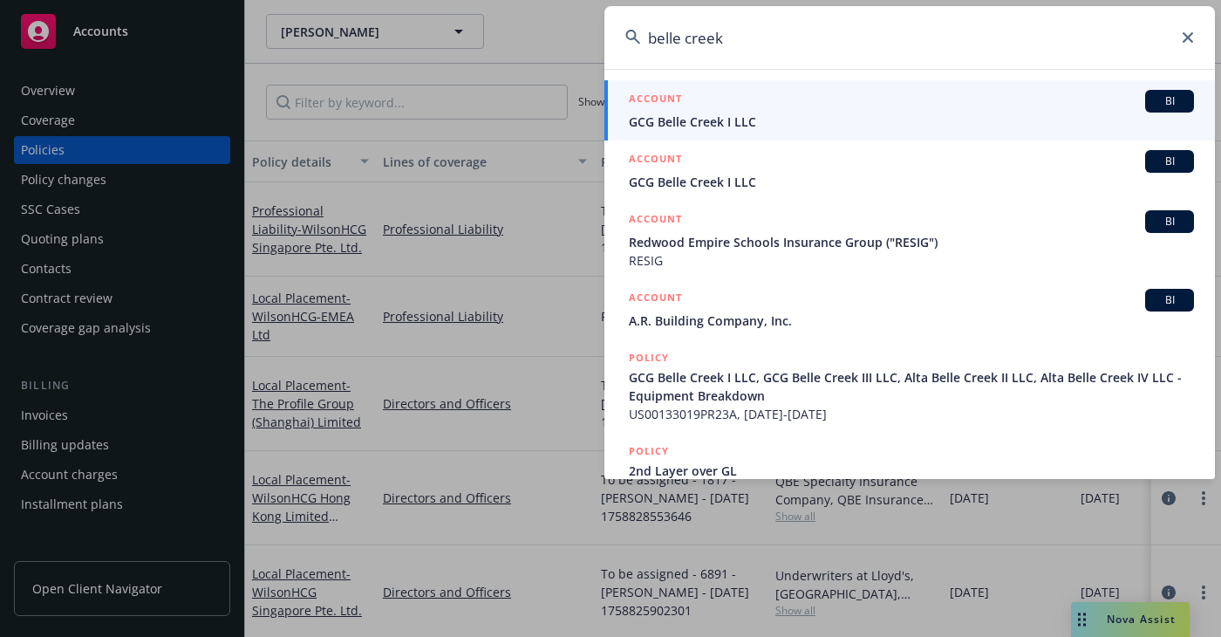
click at [893, 117] on span "GCG Belle Creek I LLC" at bounding box center [911, 121] width 565 height 18
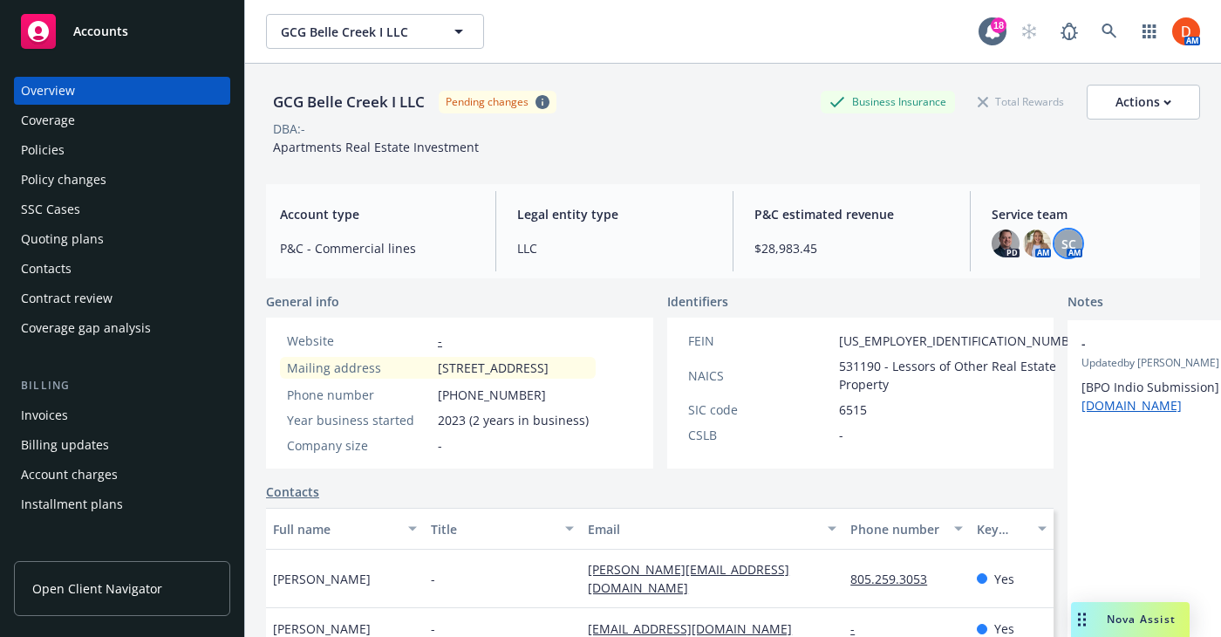
click at [1068, 243] on span "SC" at bounding box center [1068, 244] width 15 height 18
